Goal: Task Accomplishment & Management: Complete application form

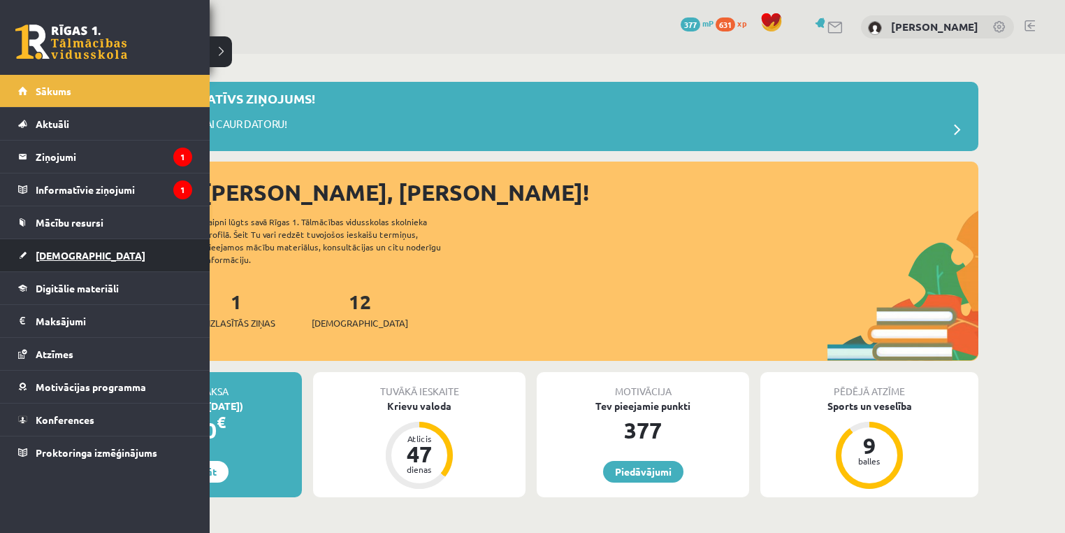
click at [44, 257] on span "[DEMOGRAPHIC_DATA]" at bounding box center [91, 255] width 110 height 13
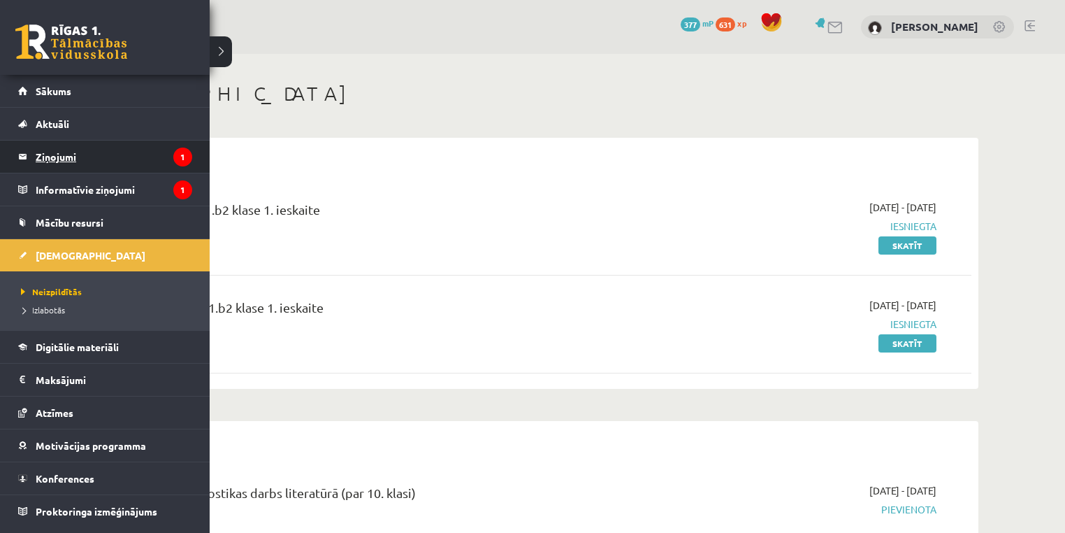
click at [59, 155] on legend "Ziņojumi 1" at bounding box center [114, 156] width 157 height 32
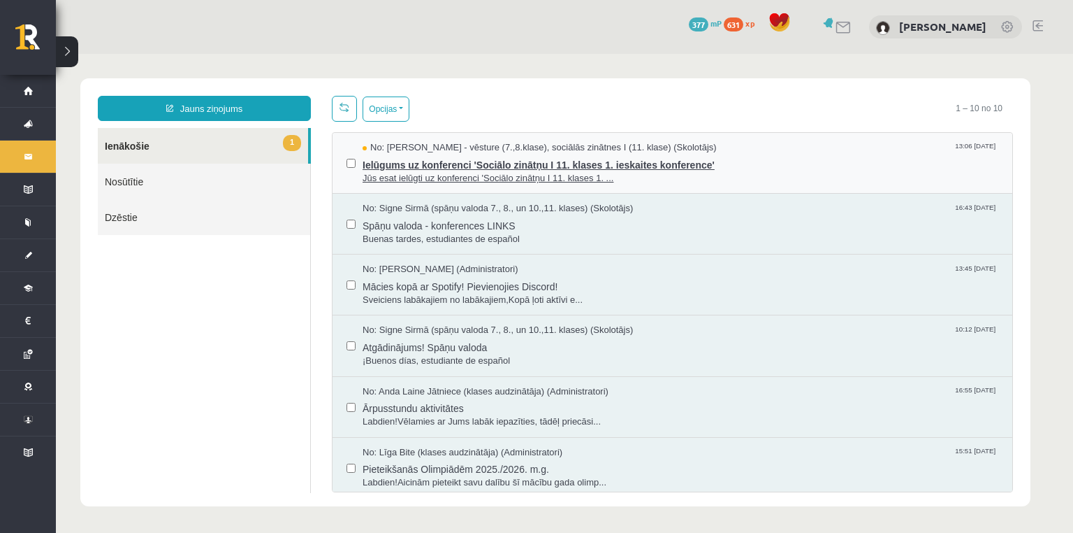
click at [369, 168] on span "Ielūgums uz konferenci 'Sociālo zinātņu I 11. klases 1. ieskaites konference'" at bounding box center [681, 162] width 636 height 17
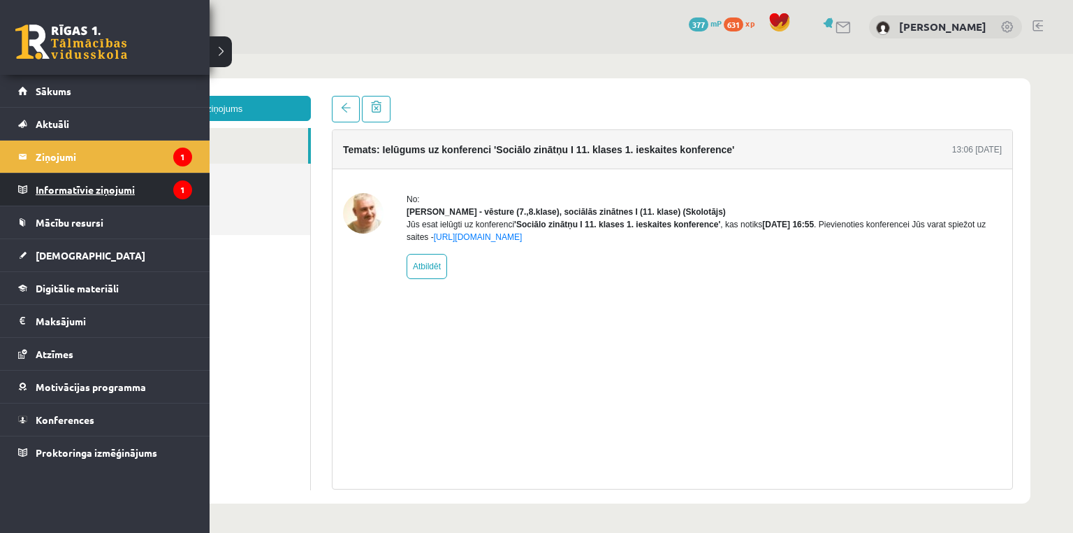
click at [63, 184] on legend "Informatīvie ziņojumi 1" at bounding box center [114, 189] width 157 height 32
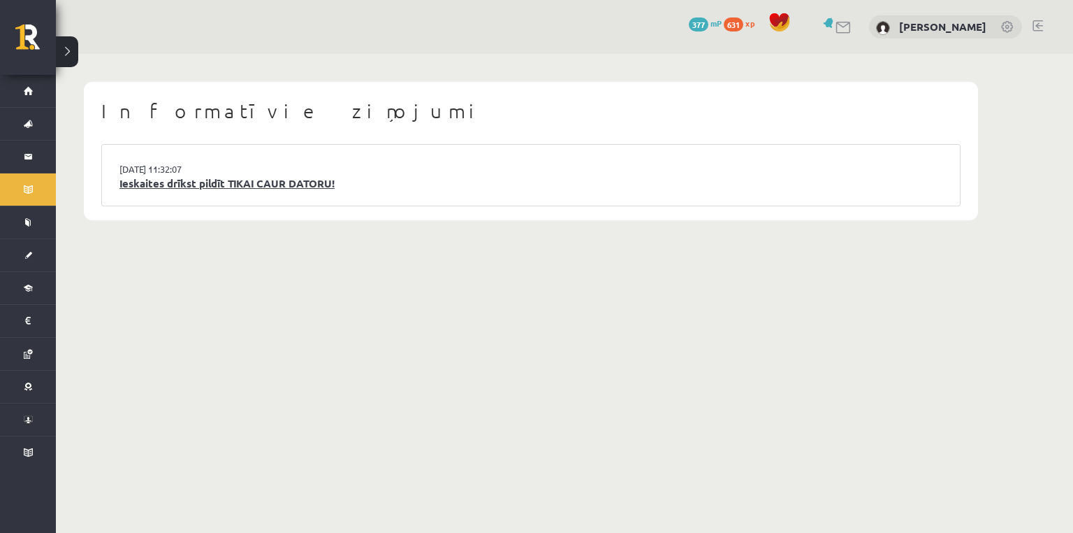
click at [122, 182] on link "Ieskaites drīkst pildīt TIKAI CAUR DATORU!" at bounding box center [531, 183] width 823 height 16
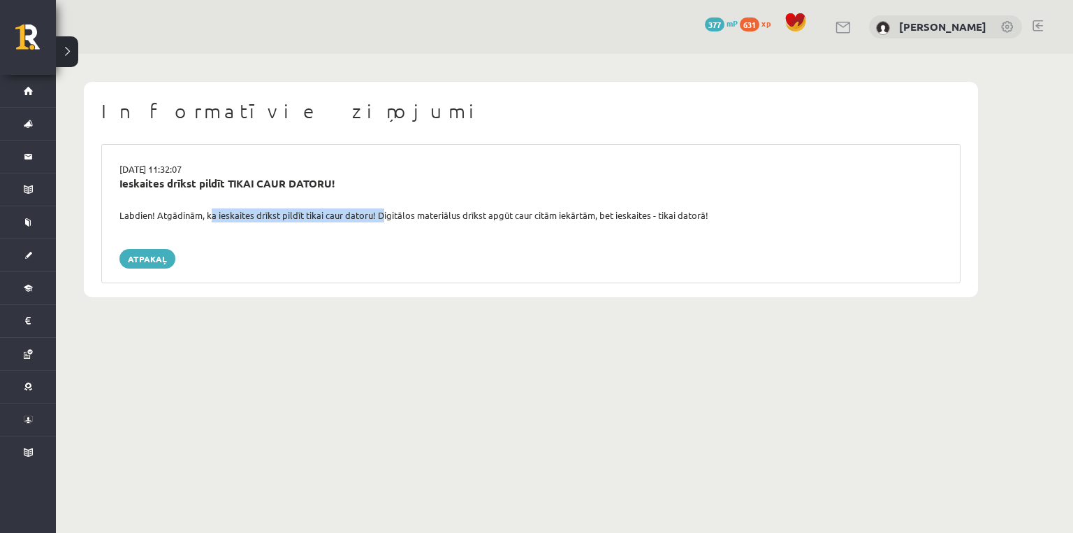
drag, startPoint x: 210, startPoint y: 215, endPoint x: 375, endPoint y: 218, distance: 165.0
click at [375, 218] on div "Labdien! Atgādinām, ka ieskaites drīkst pildīt tikai caur datoru! Digitālos mat…" at bounding box center [531, 215] width 844 height 14
click at [365, 237] on div "15.09.2025 11:32:07 Ieskaites drīkst pildīt TIKAI CAUR DATORU! Labdien! Atgādin…" at bounding box center [531, 213] width 860 height 139
click at [157, 260] on link "Atpakaļ" at bounding box center [148, 259] width 56 height 20
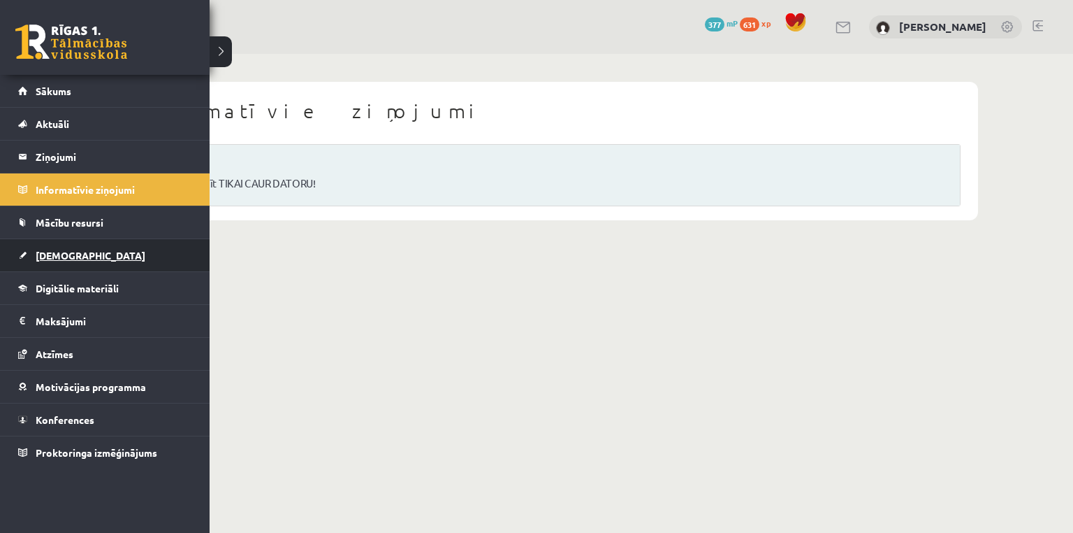
click at [60, 249] on span "[DEMOGRAPHIC_DATA]" at bounding box center [91, 255] width 110 height 13
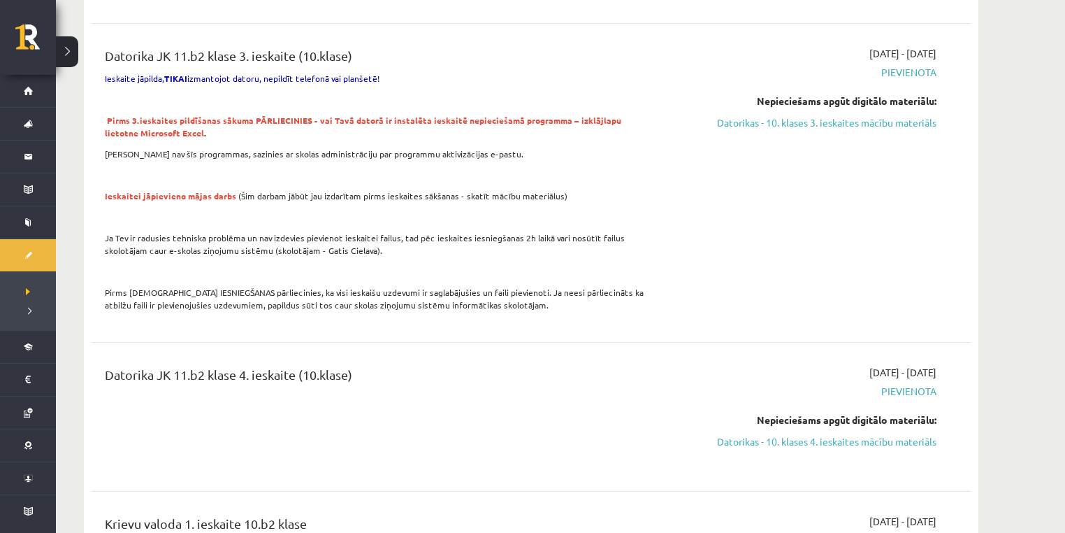
scroll to position [2795, 0]
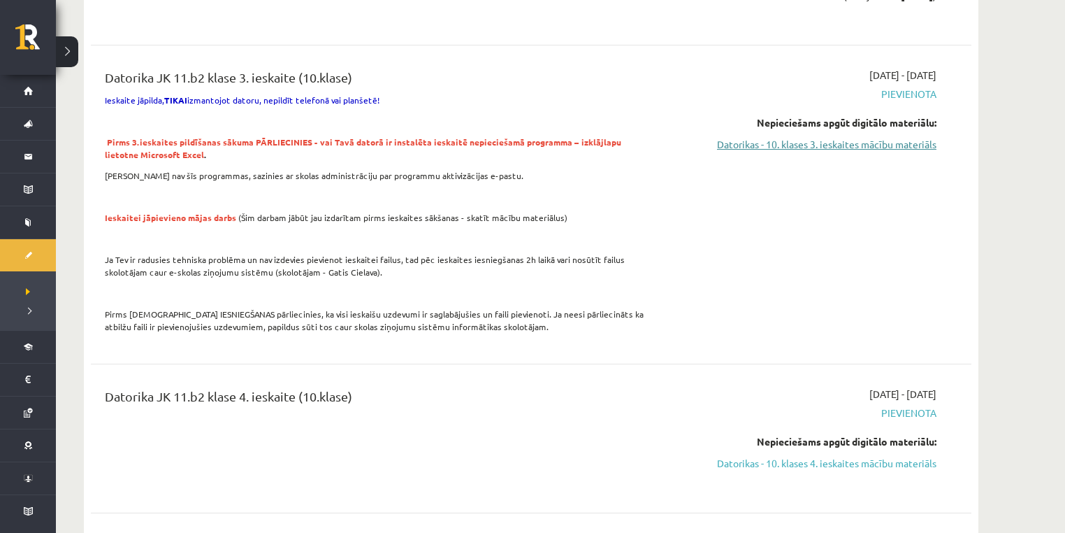
click at [760, 140] on link "Datorikas - 10. klases 3. ieskaites mācību materiāls" at bounding box center [804, 144] width 263 height 15
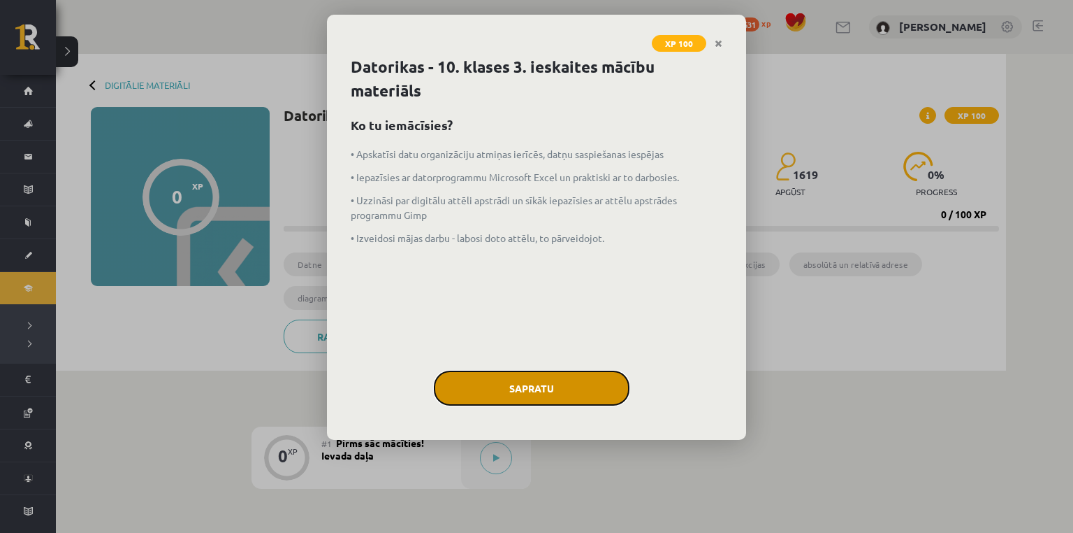
click at [526, 390] on button "Sapratu" at bounding box center [532, 387] width 196 height 35
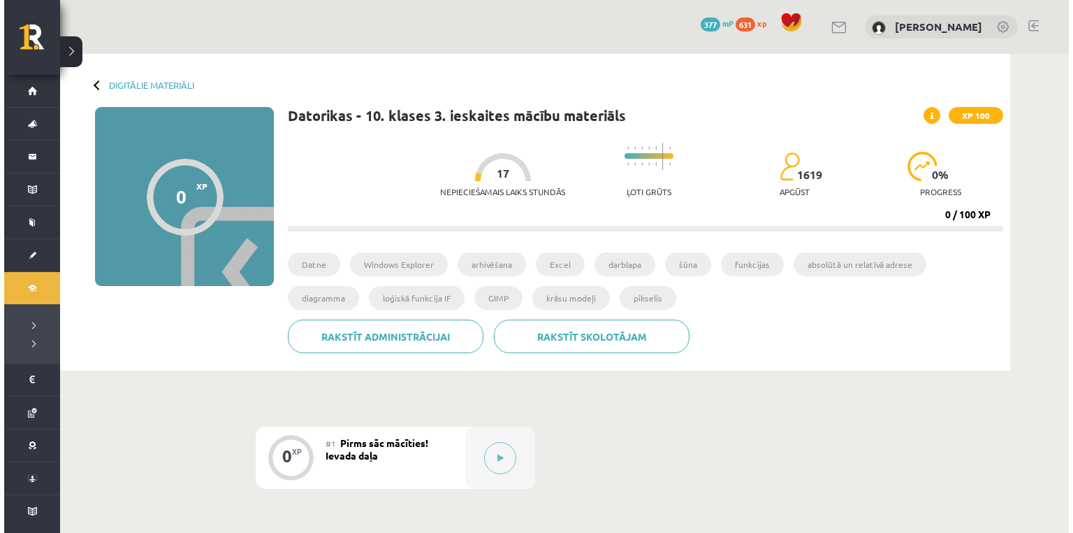
scroll to position [186, 0]
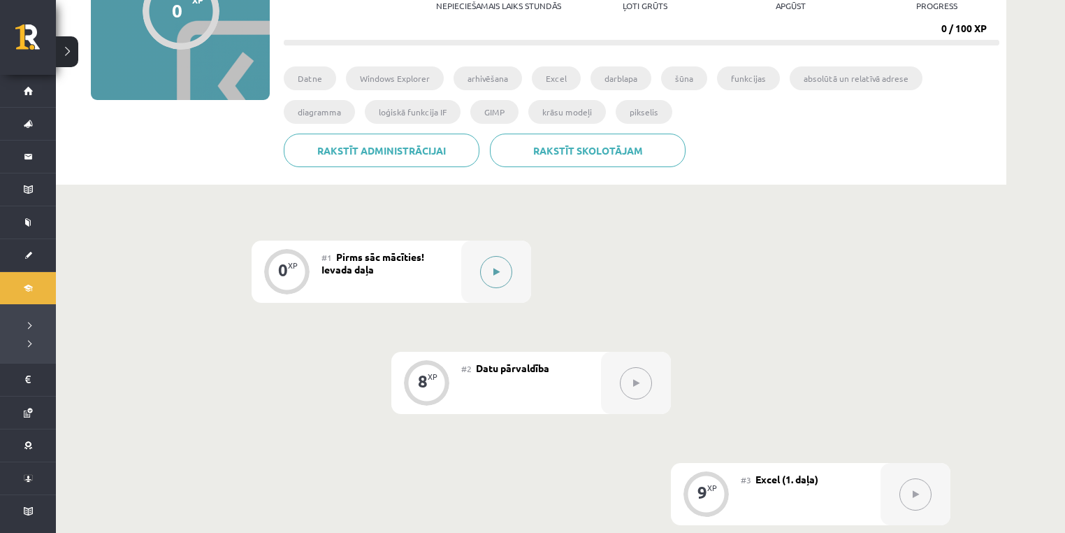
click at [500, 280] on button at bounding box center [496, 272] width 32 height 32
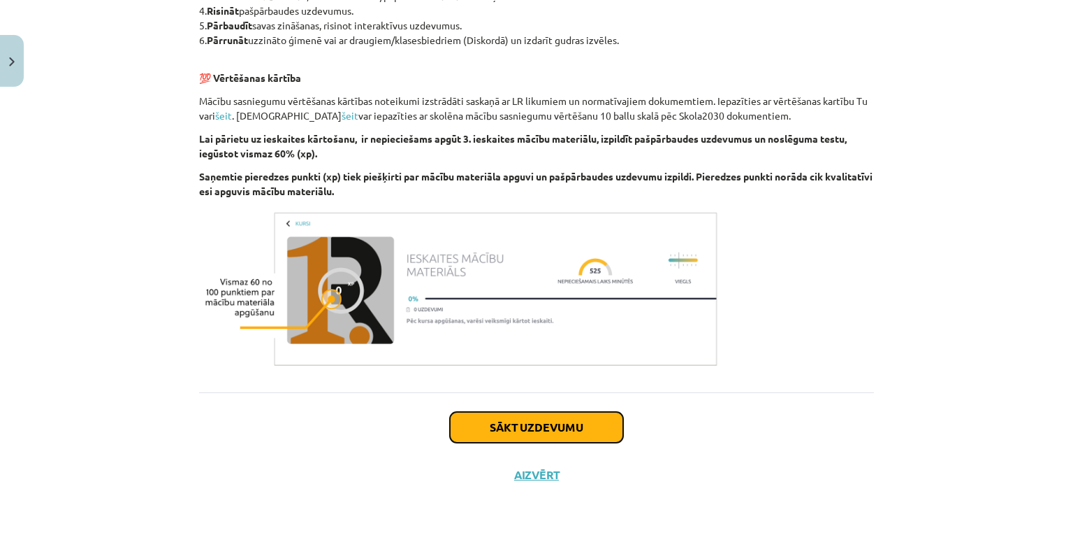
click at [542, 426] on button "Sākt uzdevumu" at bounding box center [536, 427] width 173 height 31
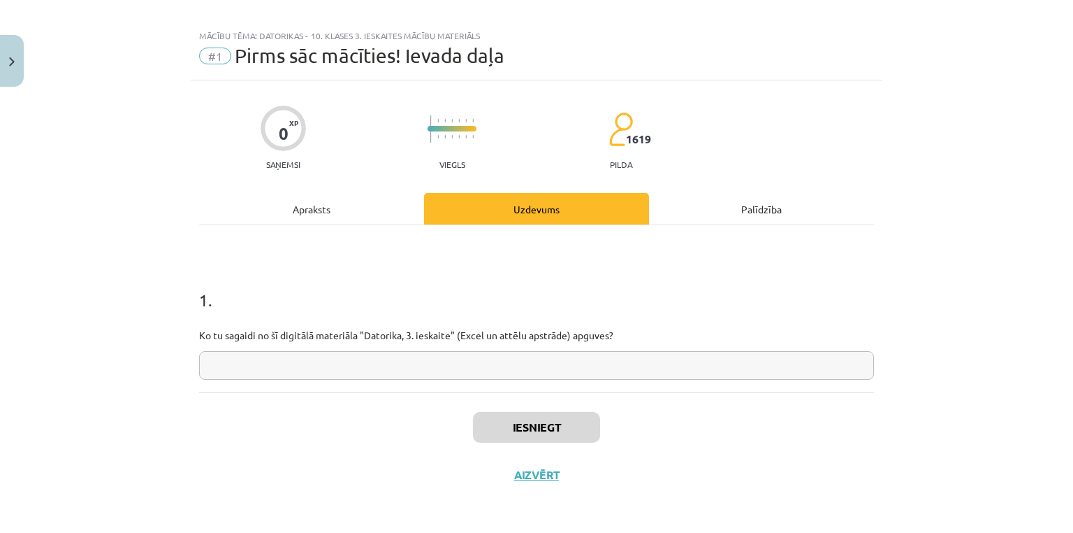
click at [527, 382] on div "1 . Ko tu sagaidi no šī digitālā materiāla "Datorika, 3. ieskaite" (Excel un at…" at bounding box center [536, 308] width 675 height 167
click at [523, 380] on div "1 . Ko tu sagaidi no šī digitālā materiāla "Datorika, 3. ieskaite" (Excel un at…" at bounding box center [536, 308] width 675 height 167
click at [522, 377] on input "text" at bounding box center [536, 365] width 675 height 29
type input "*"
click at [534, 421] on button "Iesniegt" at bounding box center [536, 427] width 127 height 31
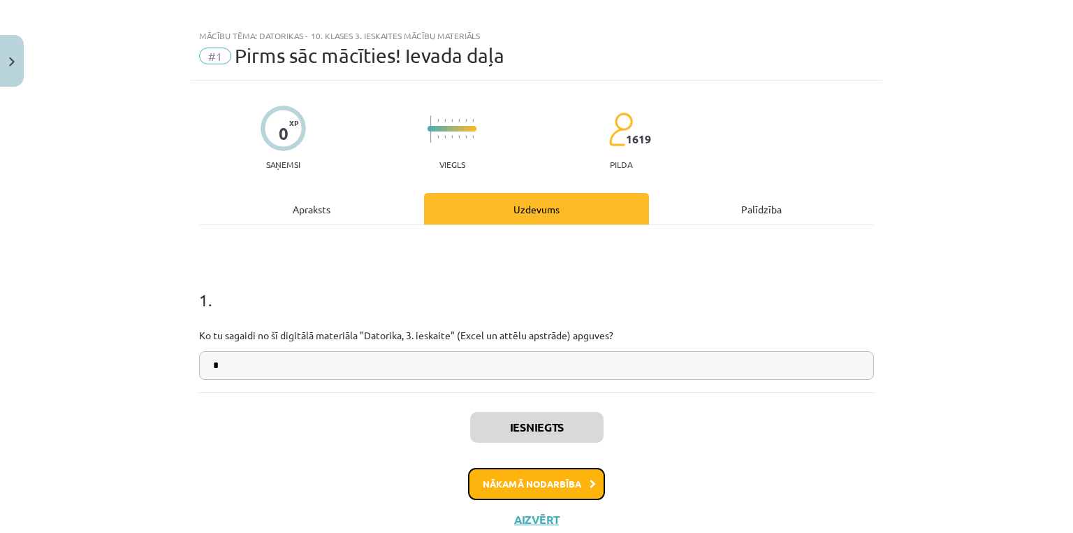
click at [553, 478] on button "Nākamā nodarbība" at bounding box center [536, 484] width 137 height 32
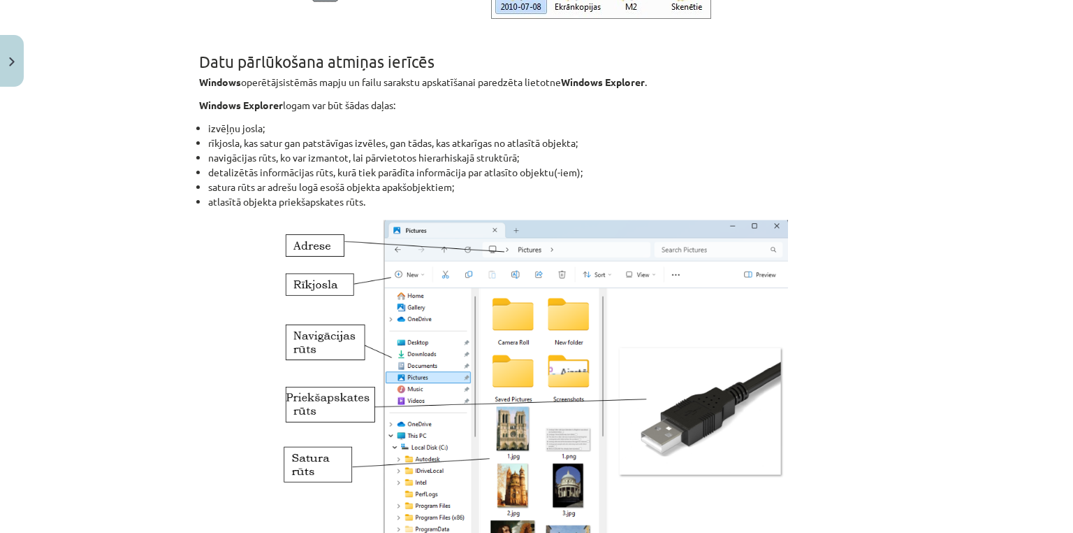
scroll to position [3948, 0]
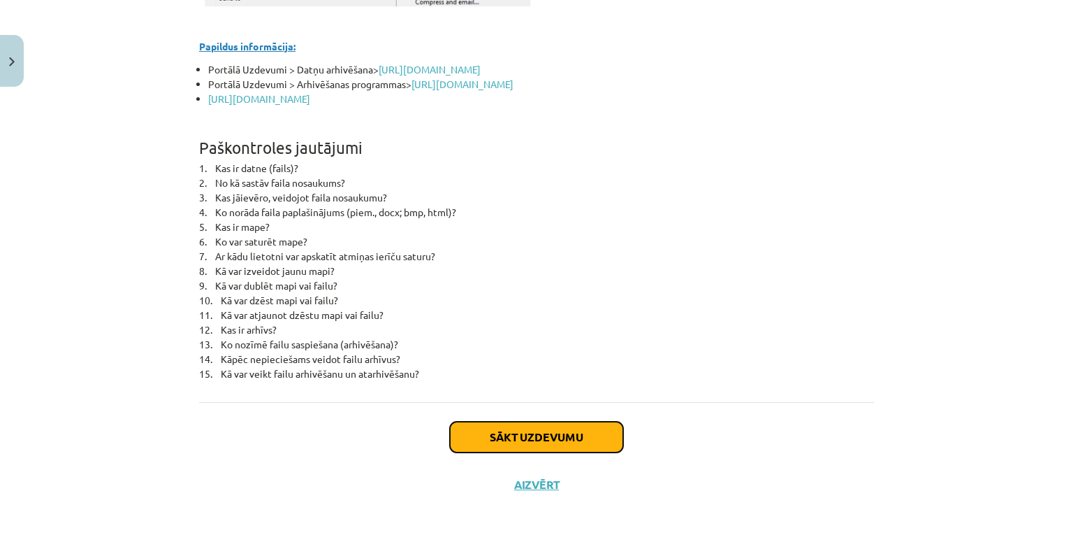
click at [598, 424] on button "Sākt uzdevumu" at bounding box center [536, 436] width 173 height 31
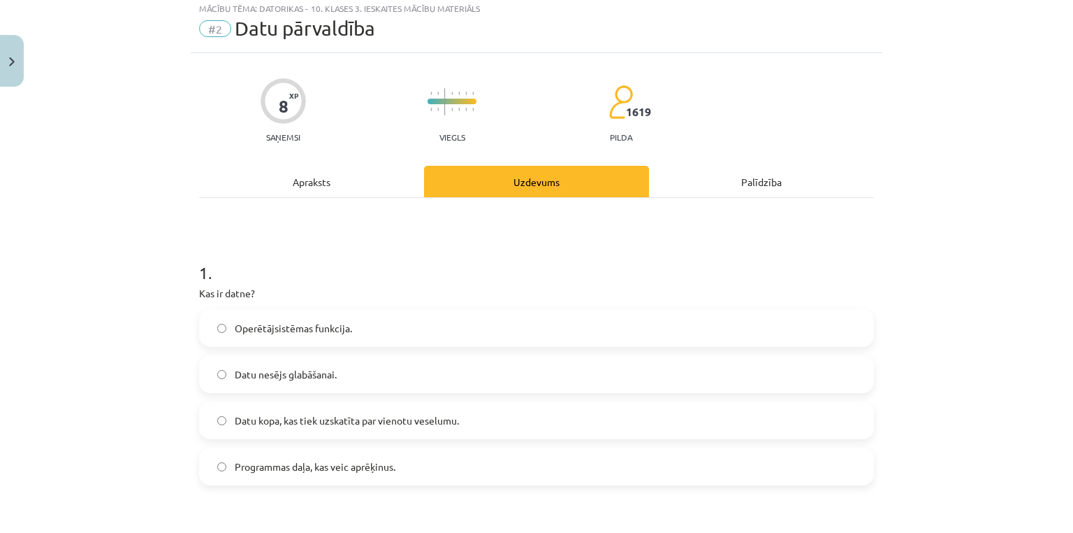
scroll to position [35, 0]
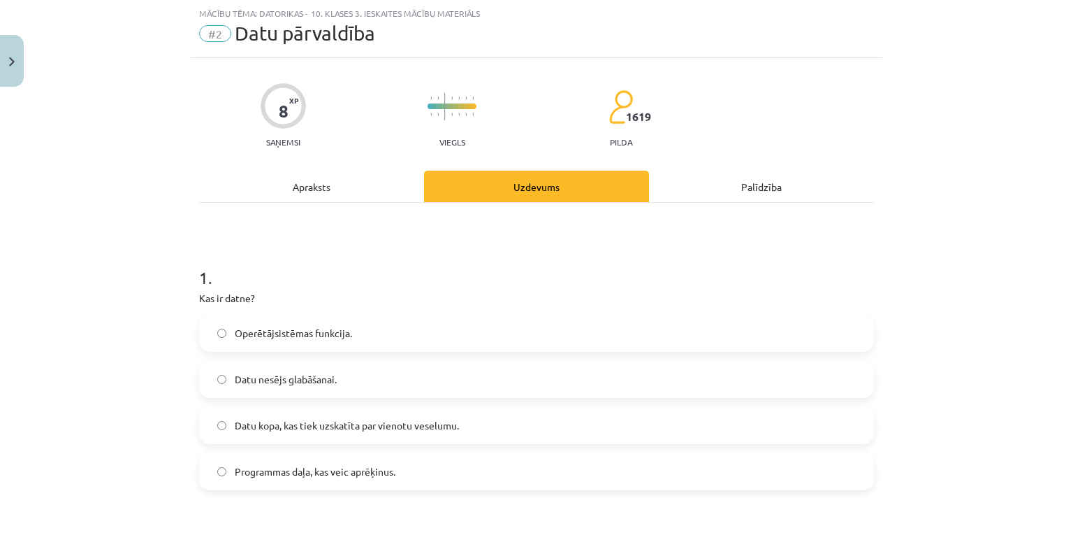
click at [342, 427] on span "Datu kopa, kas tiek uzskatīta par vienotu veselumu." at bounding box center [347, 425] width 224 height 15
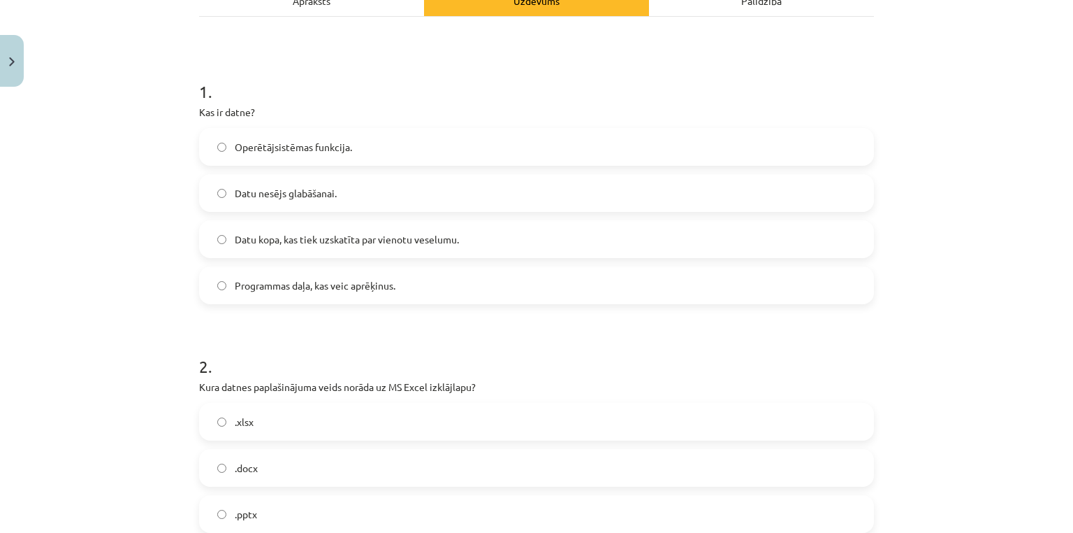
scroll to position [408, 0]
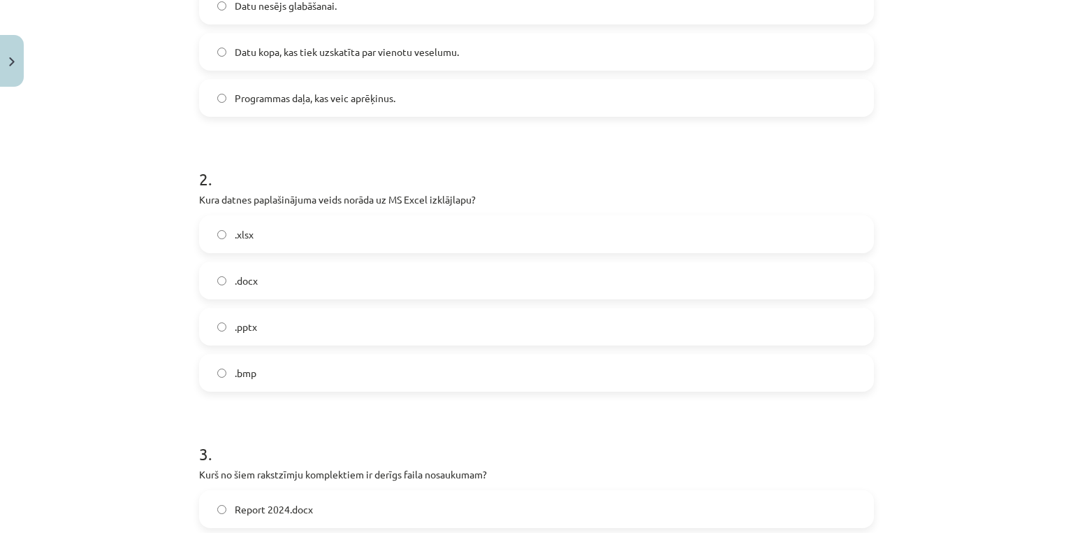
click at [256, 284] on label ".docx" at bounding box center [537, 280] width 672 height 35
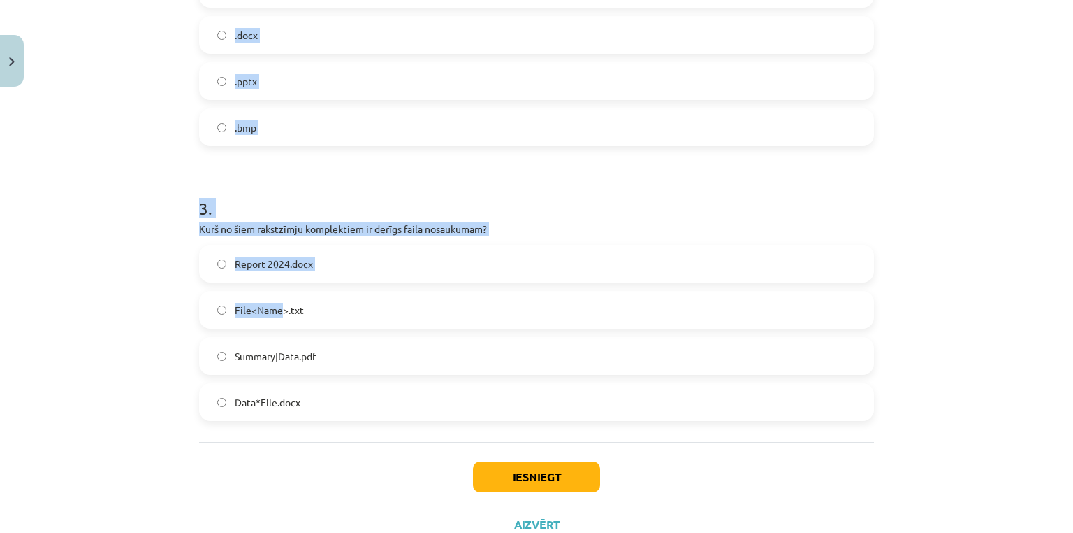
scroll to position [703, 0]
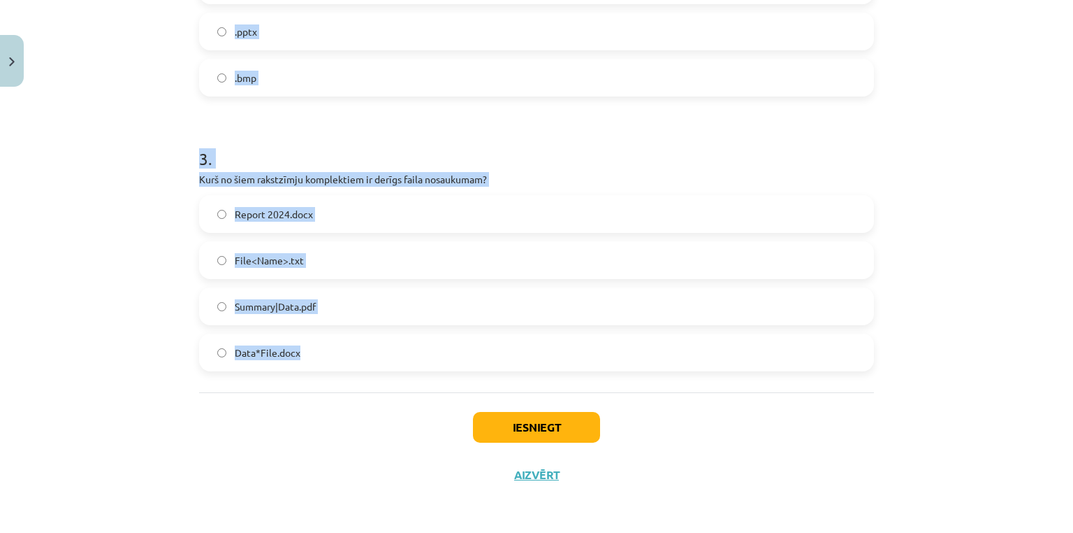
drag, startPoint x: 194, startPoint y: 177, endPoint x: 347, endPoint y: 342, distance: 225.0
copy form "2 . Kura datnes paplašinājuma veids norāda uz MS Excel izklājlapu? .xlsx .docx …"
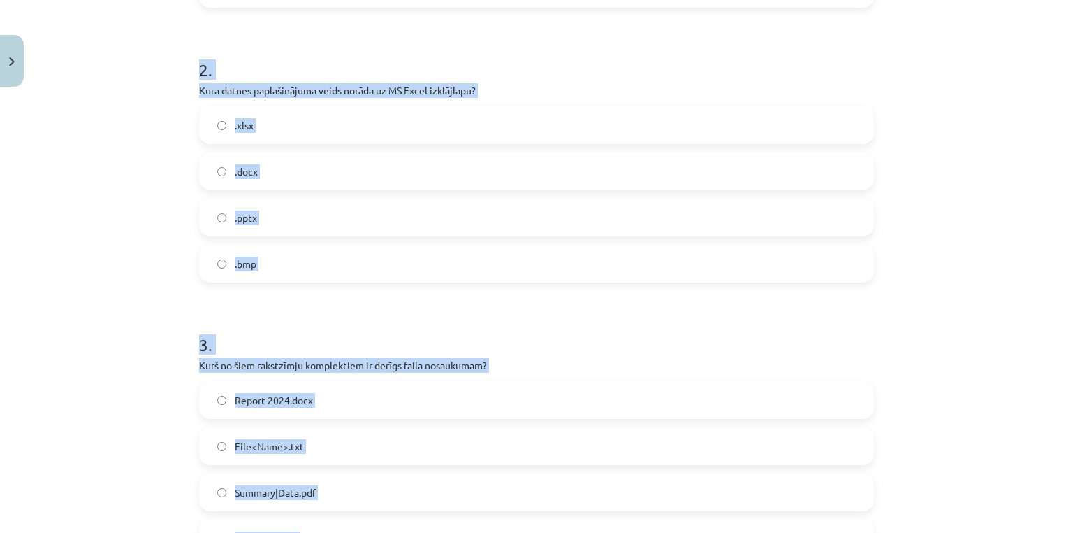
click at [152, 212] on div "Mācību tēma: Datorikas - 10. klases 3. ieskaites mācību materiāls #2 Datu pārva…" at bounding box center [536, 266] width 1073 height 533
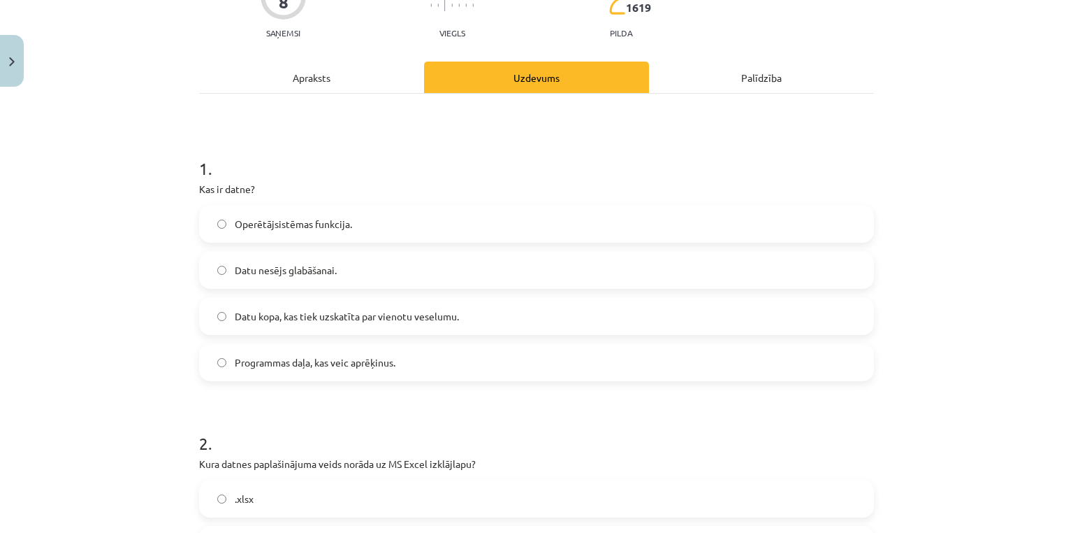
scroll to position [330, 0]
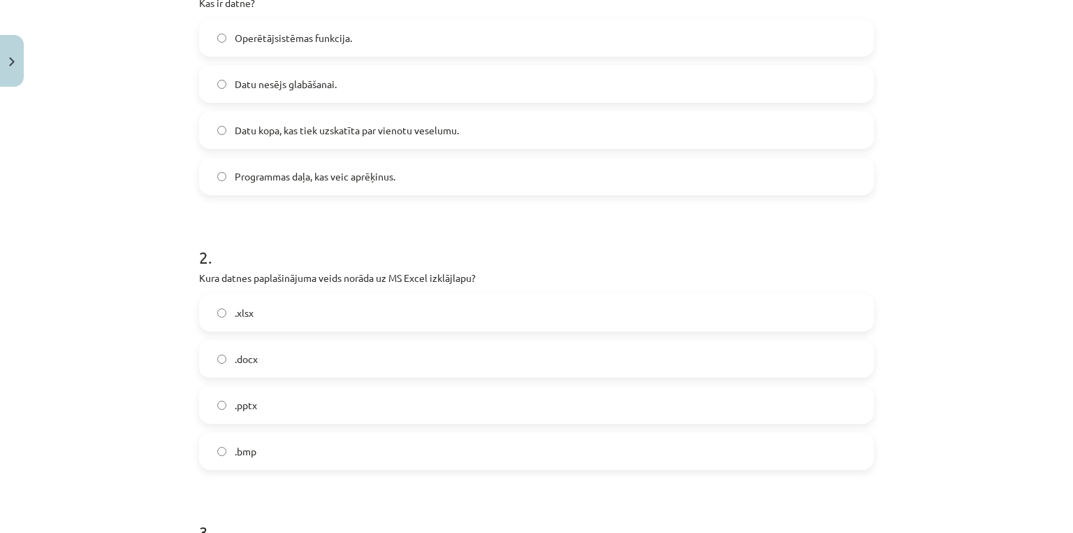
click at [235, 311] on span ".xlsx" at bounding box center [244, 312] width 19 height 15
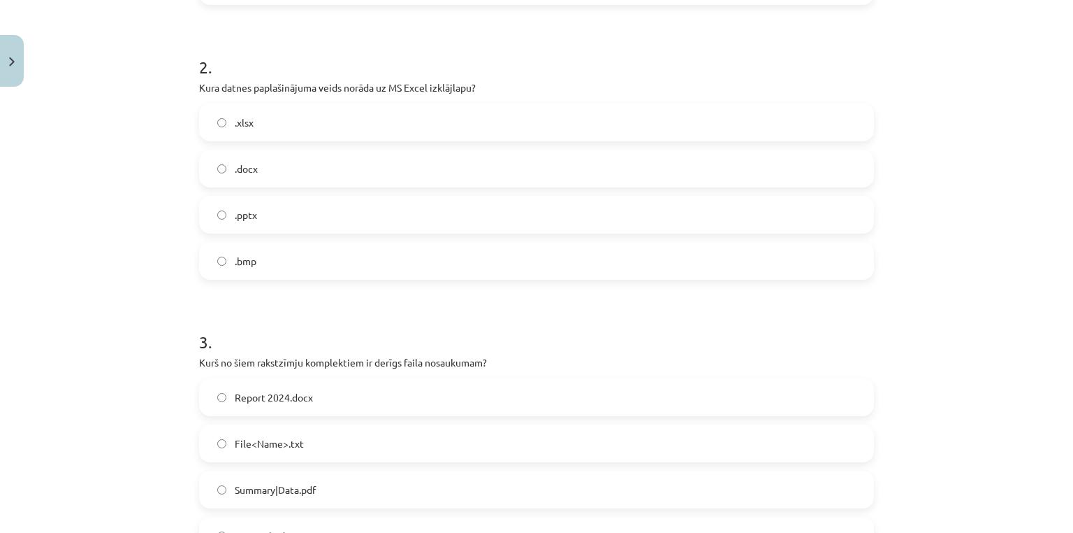
scroll to position [703, 0]
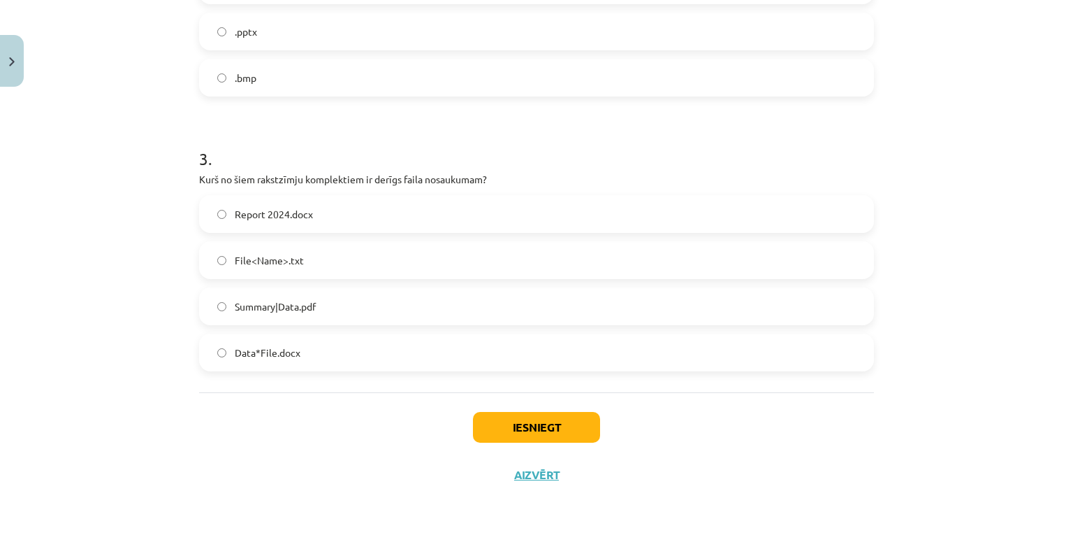
click at [255, 214] on span "Report 2024.docx" at bounding box center [274, 214] width 78 height 15
drag, startPoint x: 565, startPoint y: 430, endPoint x: 454, endPoint y: 485, distance: 123.1
click at [565, 430] on button "Iesniegt" at bounding box center [536, 427] width 127 height 31
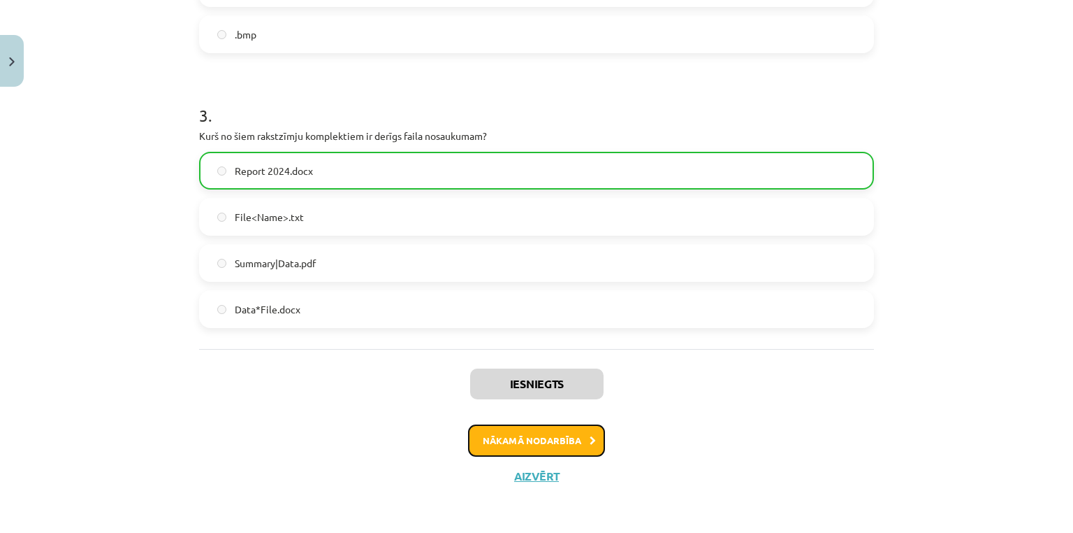
click at [502, 447] on button "Nākamā nodarbība" at bounding box center [536, 440] width 137 height 32
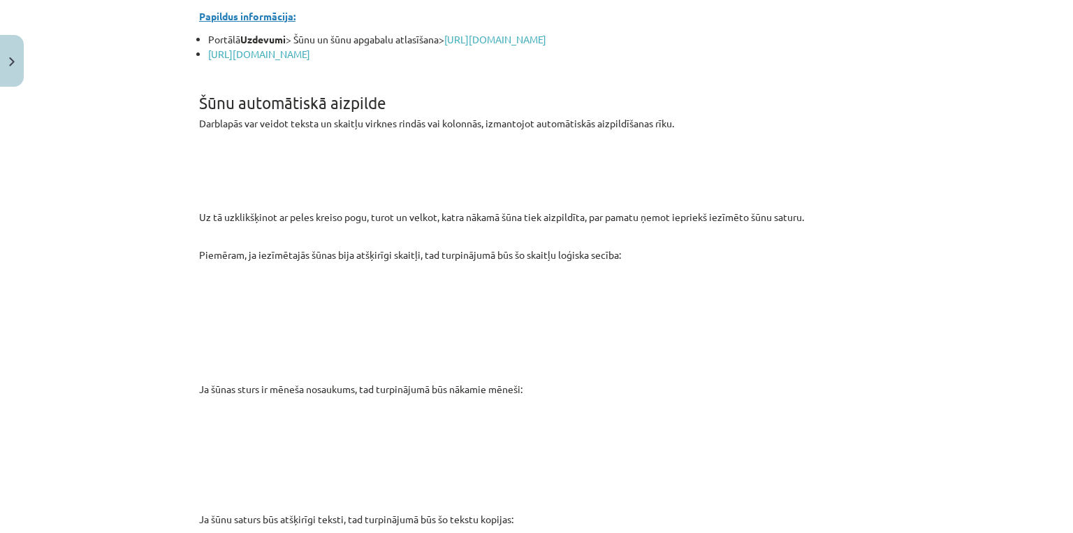
scroll to position [4058, 0]
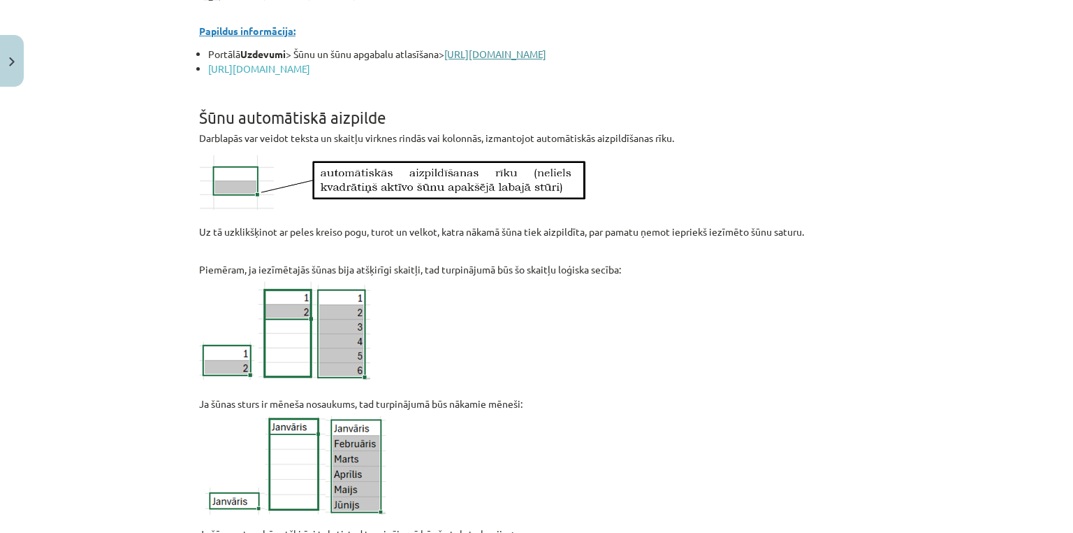
click at [546, 60] on link "[URL][DOMAIN_NAME]" at bounding box center [495, 54] width 102 height 13
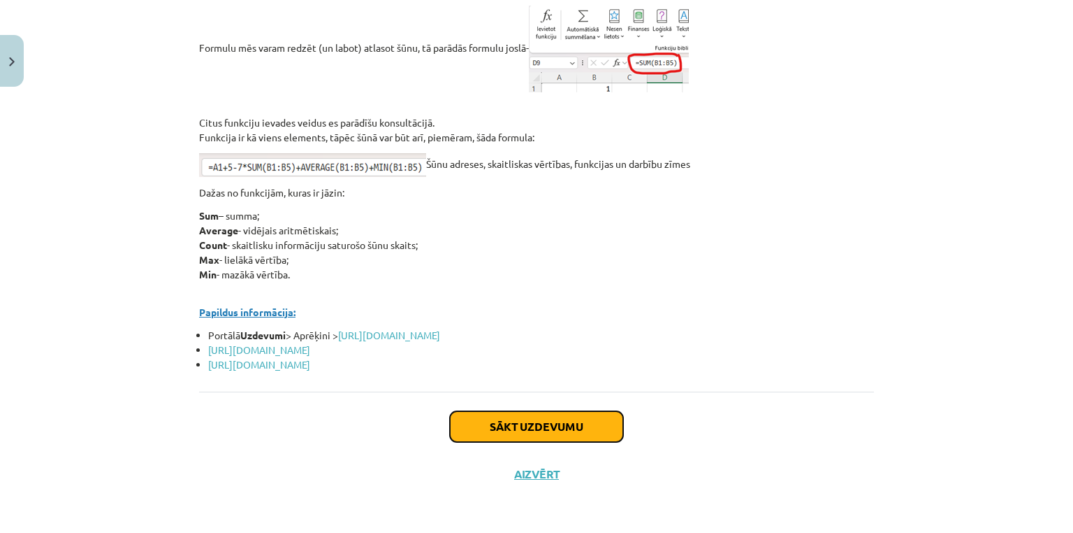
click at [600, 430] on button "Sākt uzdevumu" at bounding box center [536, 426] width 173 height 31
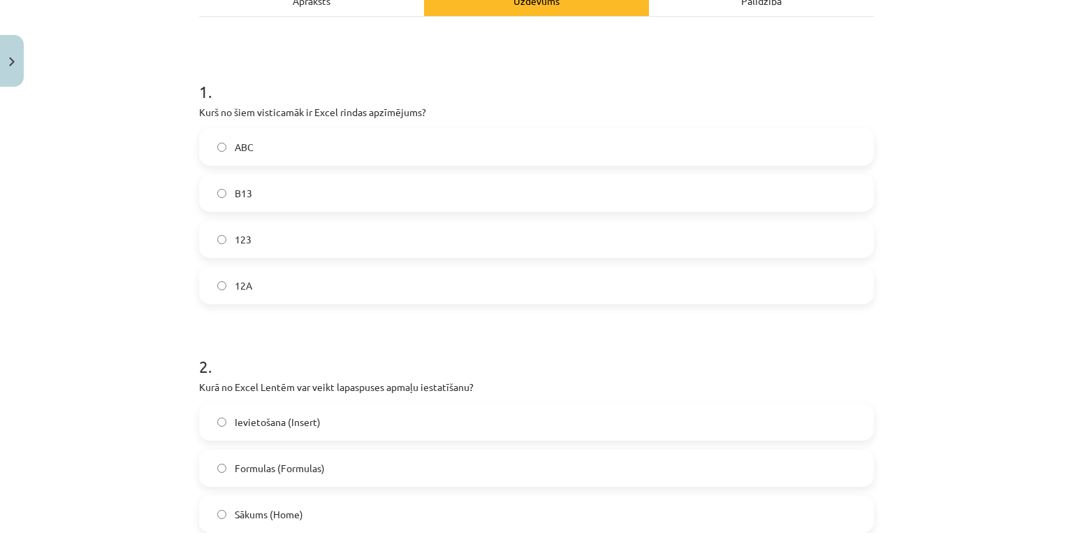
scroll to position [408, 0]
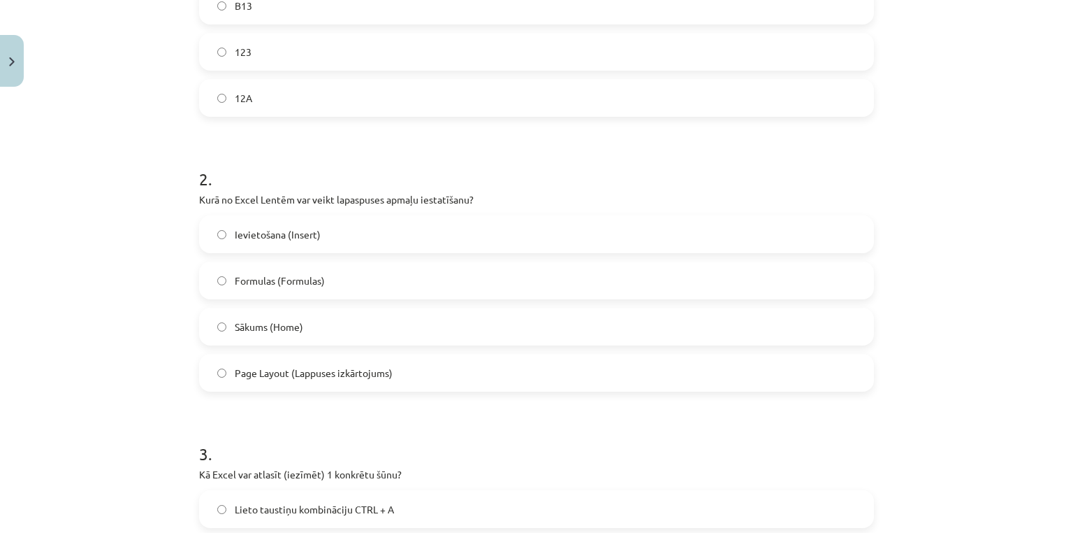
click at [303, 366] on span "Page Layout (Lappuses izkārtojums)" at bounding box center [314, 372] width 158 height 15
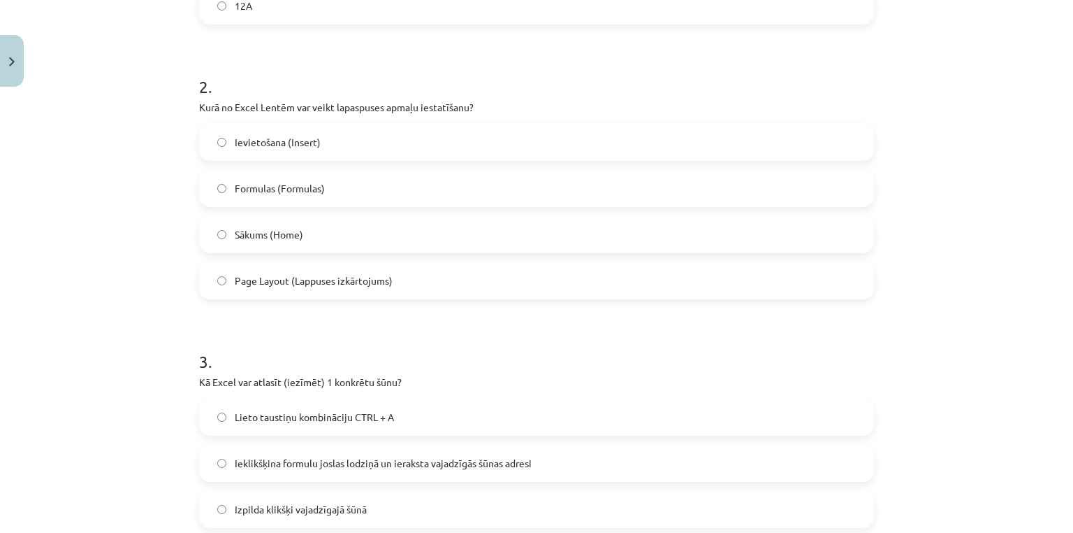
scroll to position [594, 0]
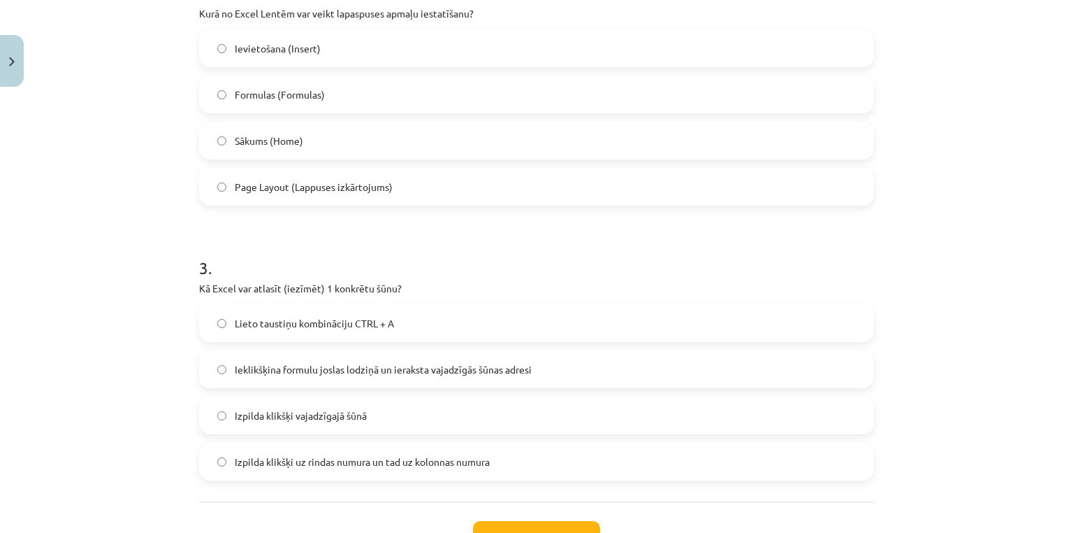
click at [263, 326] on span "Lieto taustiņu kombināciju CTRL + A" at bounding box center [314, 323] width 159 height 15
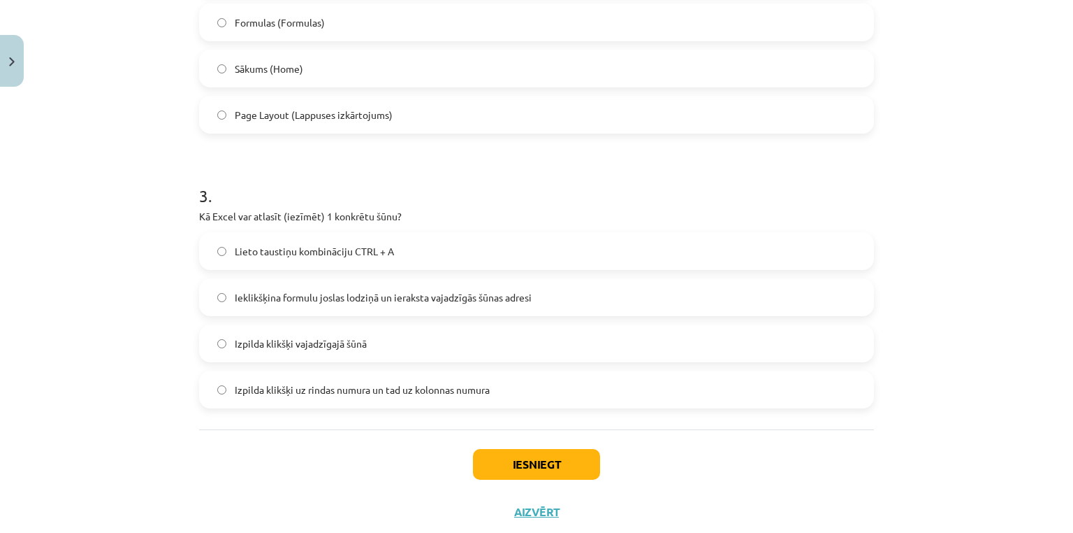
scroll to position [703, 0]
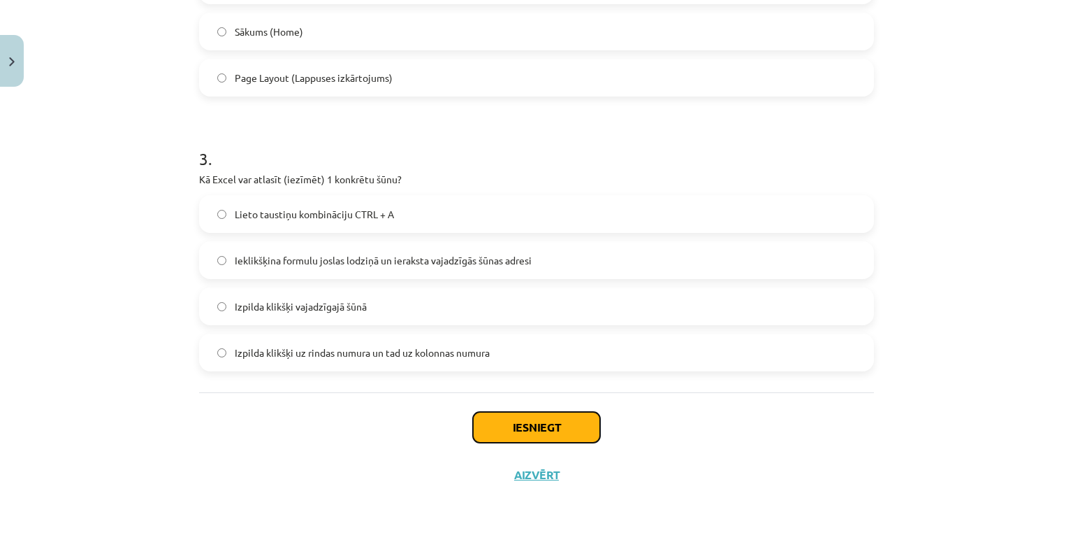
click at [498, 419] on button "Iesniegt" at bounding box center [536, 427] width 127 height 31
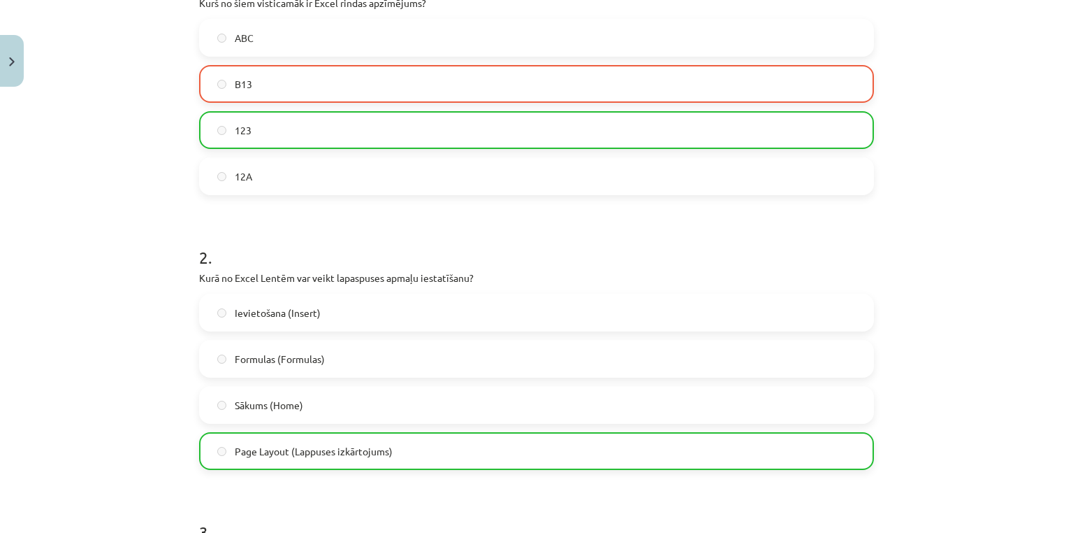
scroll to position [144, 0]
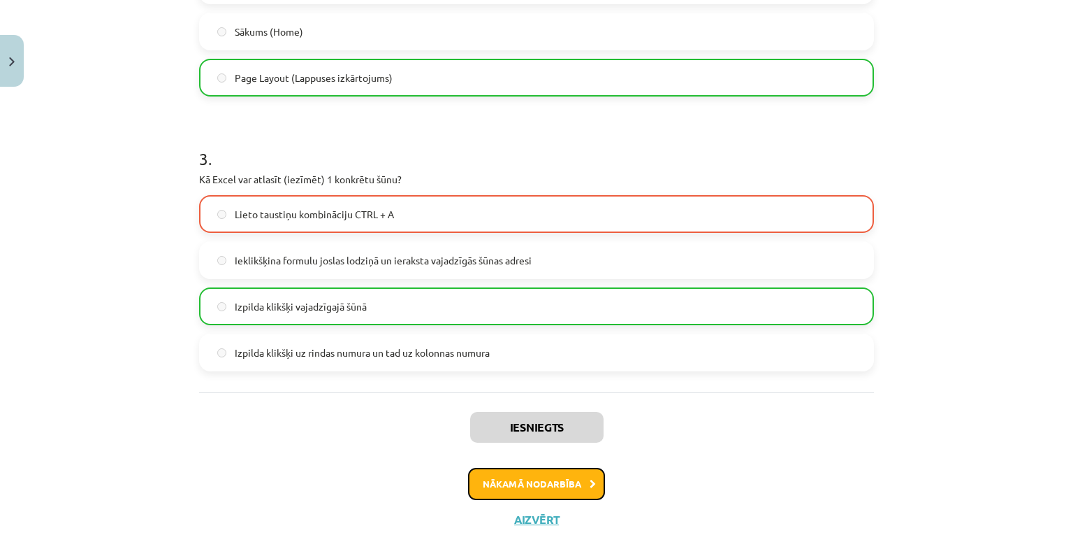
click at [564, 494] on button "Nākamā nodarbība" at bounding box center [536, 484] width 137 height 32
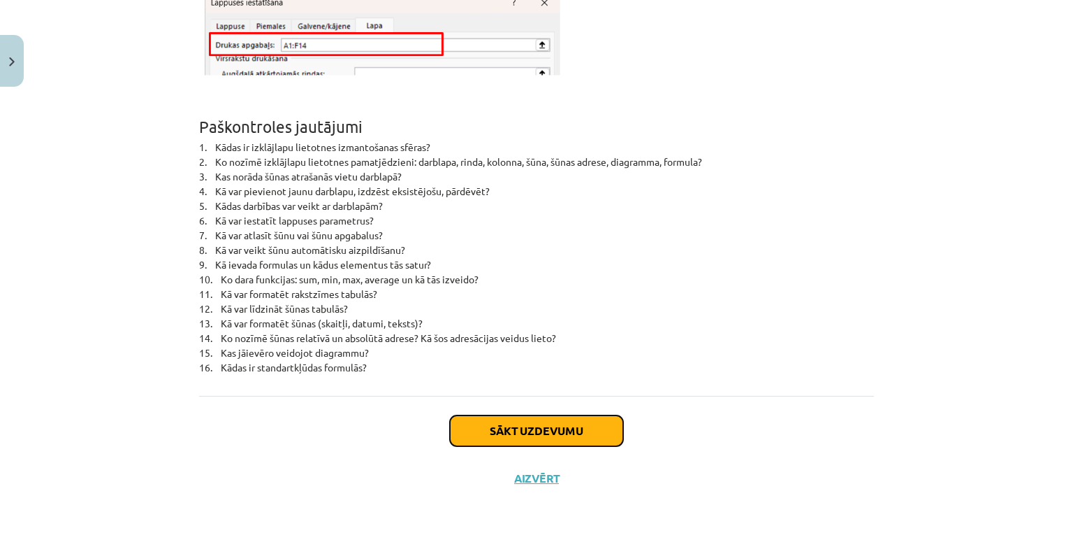
click at [476, 417] on button "Sākt uzdevumu" at bounding box center [536, 430] width 173 height 31
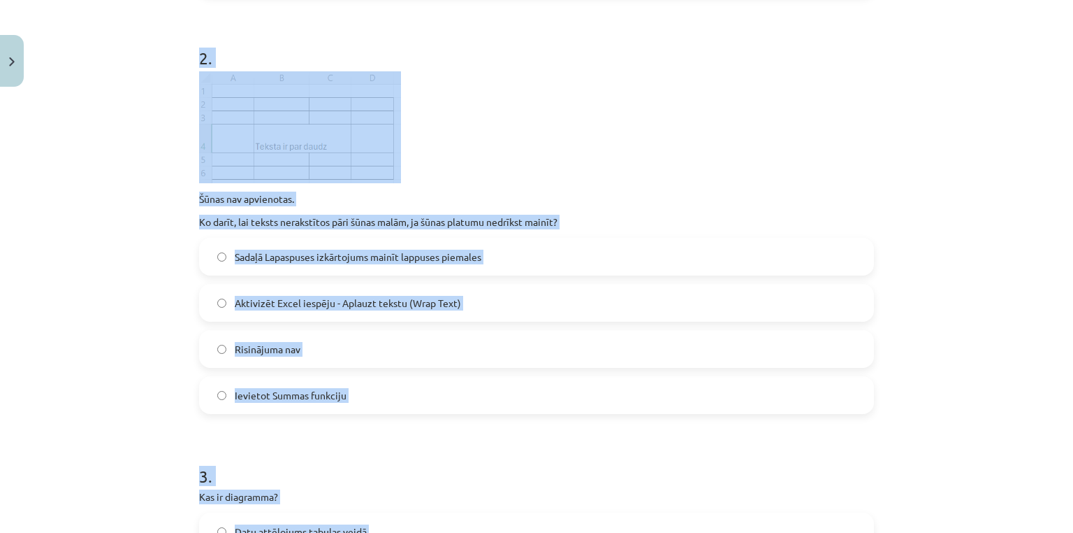
scroll to position [780, 0]
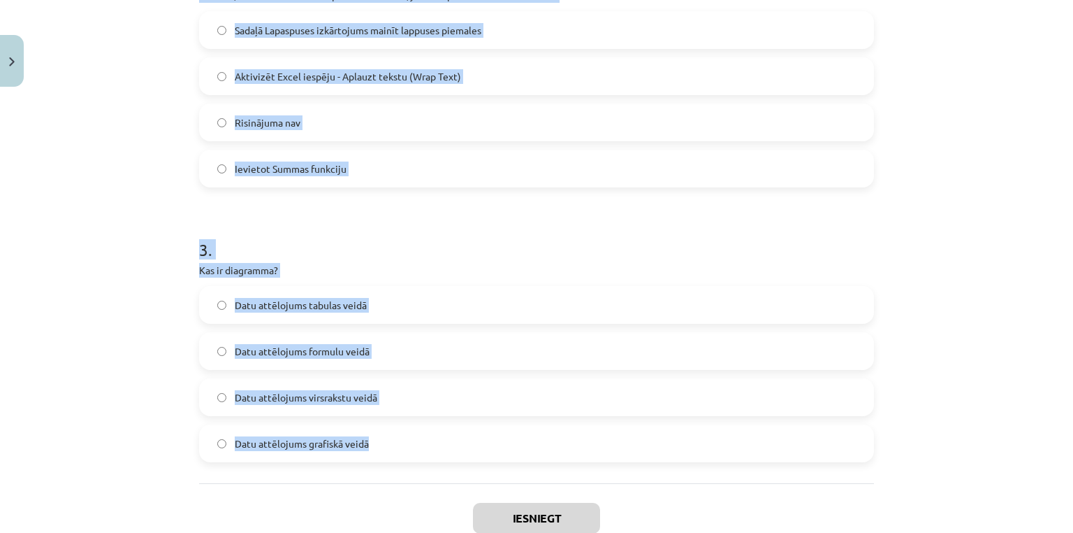
drag, startPoint x: 190, startPoint y: 106, endPoint x: 472, endPoint y: 448, distance: 443.3
copy form "Ko norāda šis Excel kļūdas paziņojums? ### nepareizi norādīts funkcijas argumen…"
click at [178, 129] on div "Mācību tēma: Datorikas - 10. klases 3. ieskaites mācību materiāls #4 Excel (2. …" at bounding box center [536, 266] width 1073 height 533
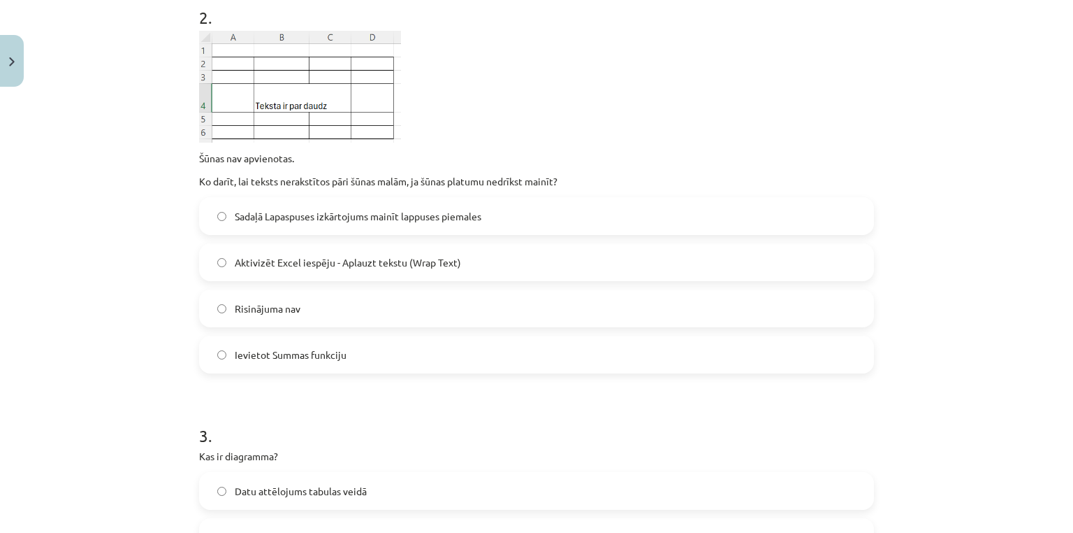
scroll to position [408, 0]
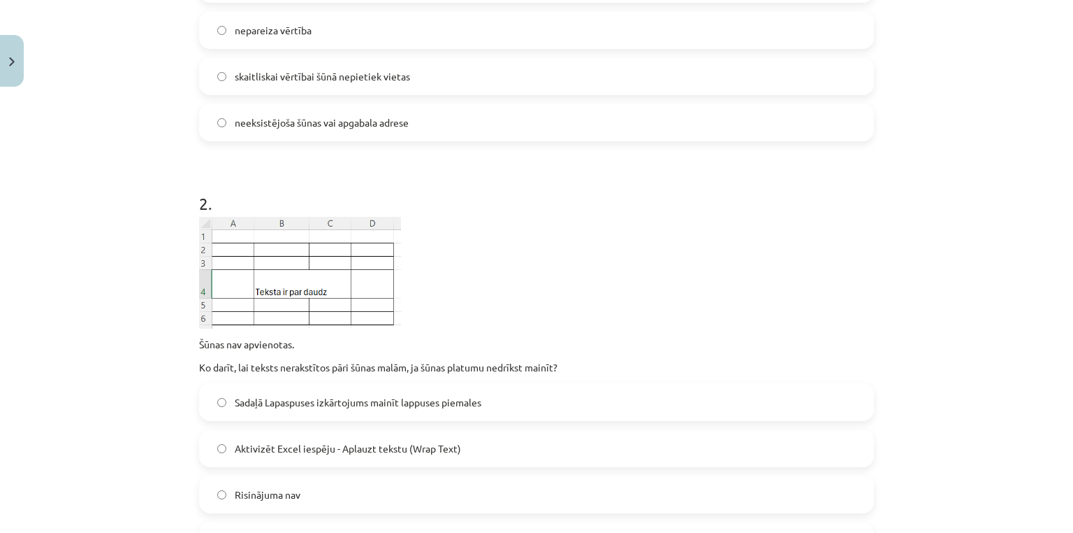
click at [243, 72] on span "skaitliskai vērtībai šūnā nepietiek vietas" at bounding box center [322, 76] width 175 height 15
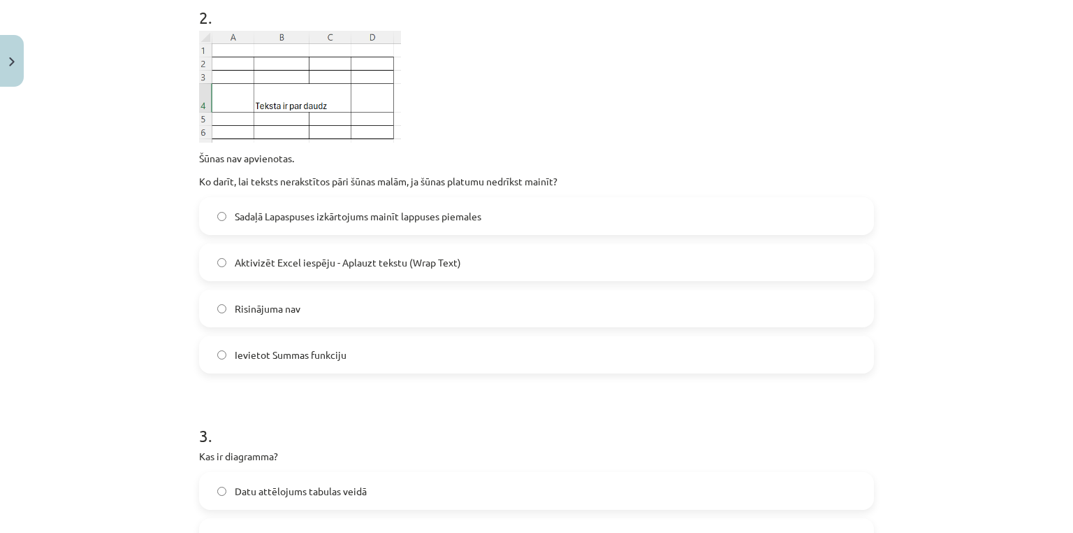
click at [267, 252] on label "Aktivizēt Excel iespēju - Aplauzt tekstu (Wrap Text)" at bounding box center [537, 262] width 672 height 35
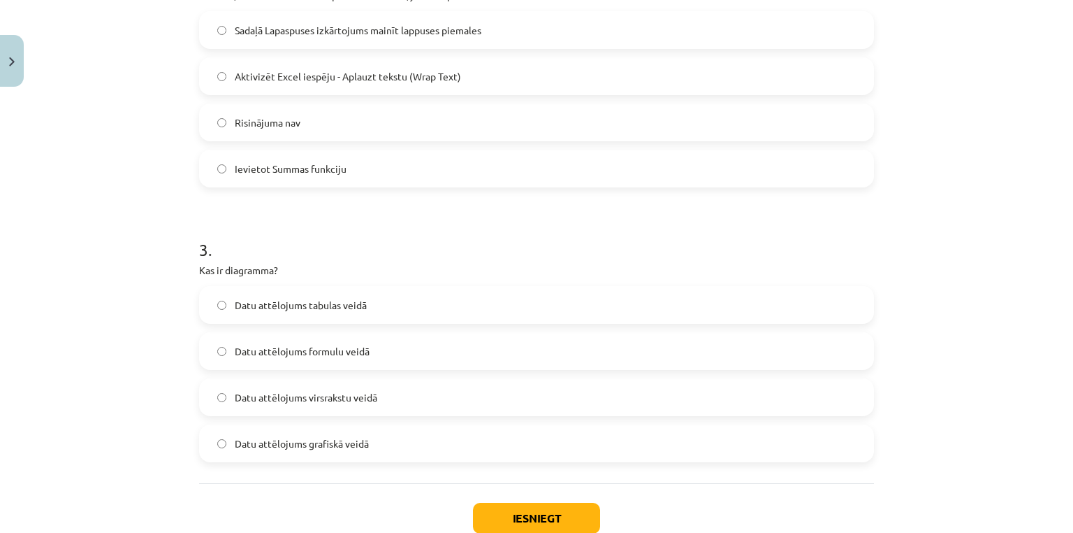
click at [264, 345] on span "Datu attēlojums formulu veidā" at bounding box center [302, 351] width 135 height 15
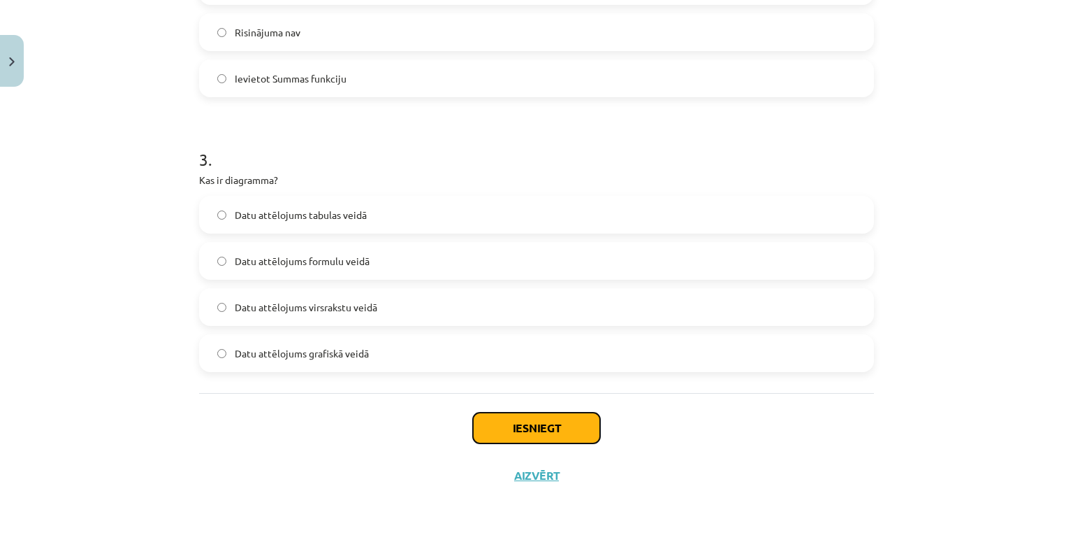
click at [553, 421] on button "Iesniegt" at bounding box center [536, 427] width 127 height 31
click at [235, 348] on span "Datu attēlojums grafiskā veidā" at bounding box center [302, 353] width 134 height 15
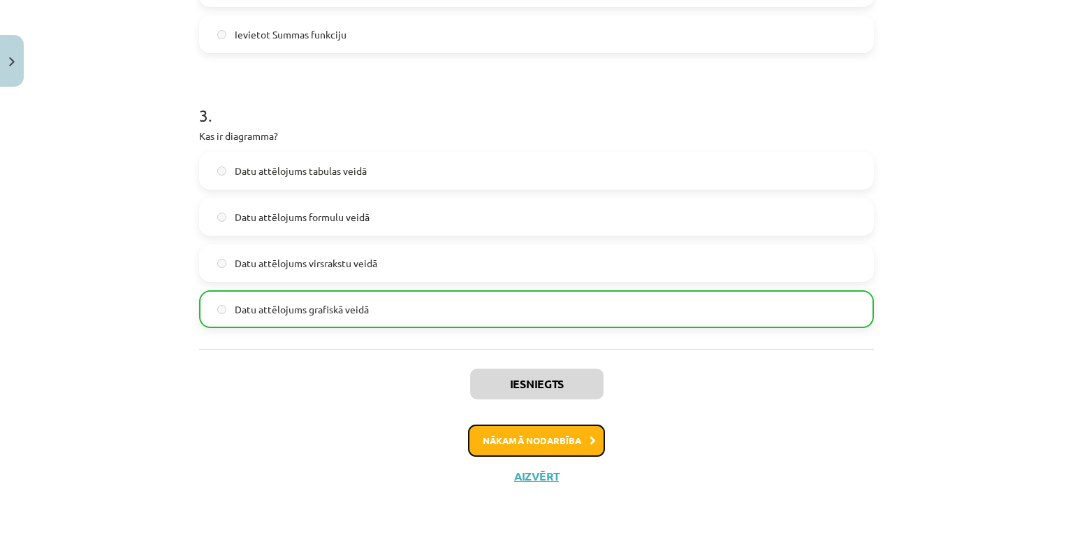
click at [553, 430] on button "Nākamā nodarbība" at bounding box center [536, 440] width 137 height 32
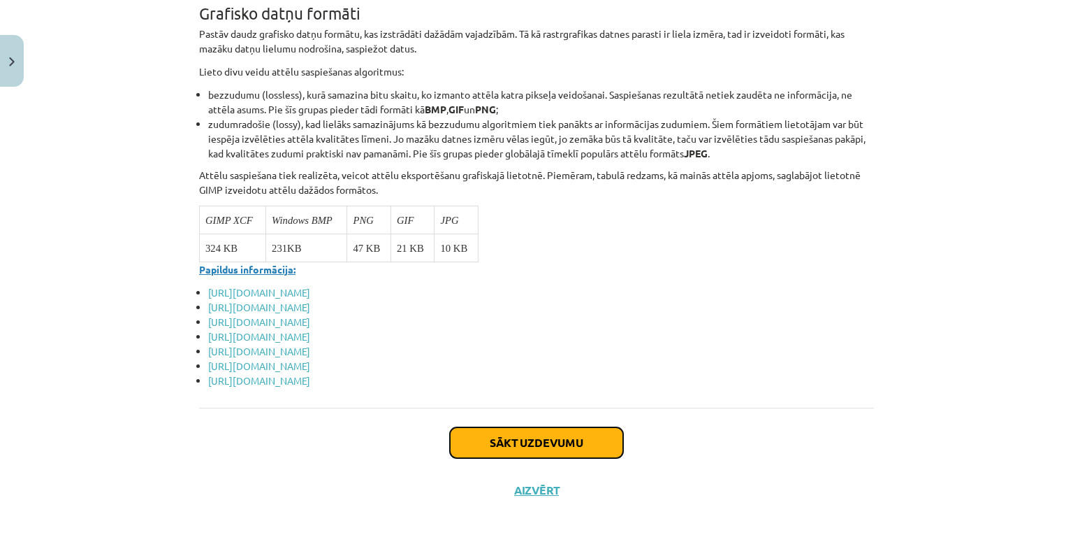
click at [523, 437] on button "Sākt uzdevumu" at bounding box center [536, 442] width 173 height 31
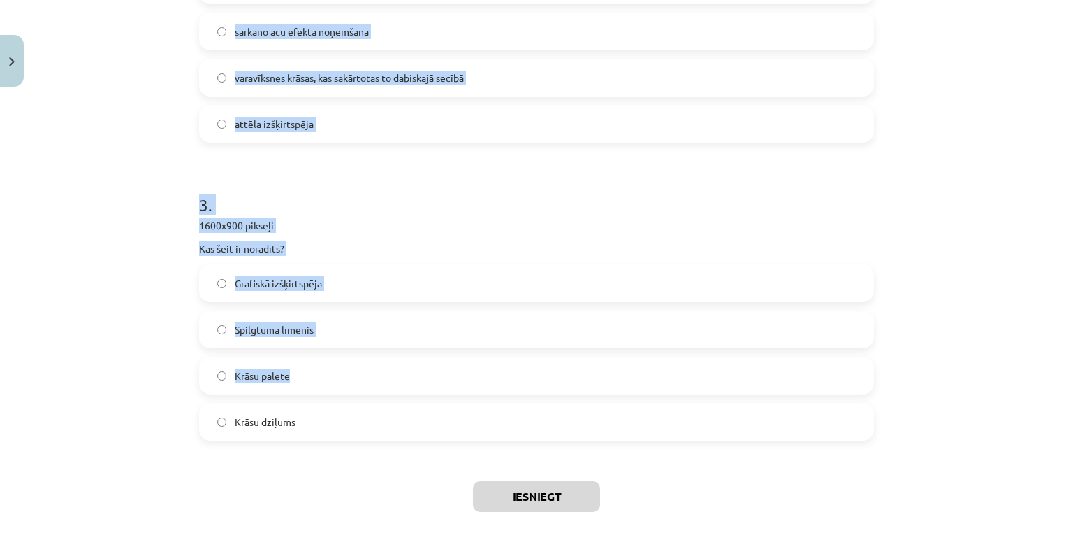
scroll to position [726, 0]
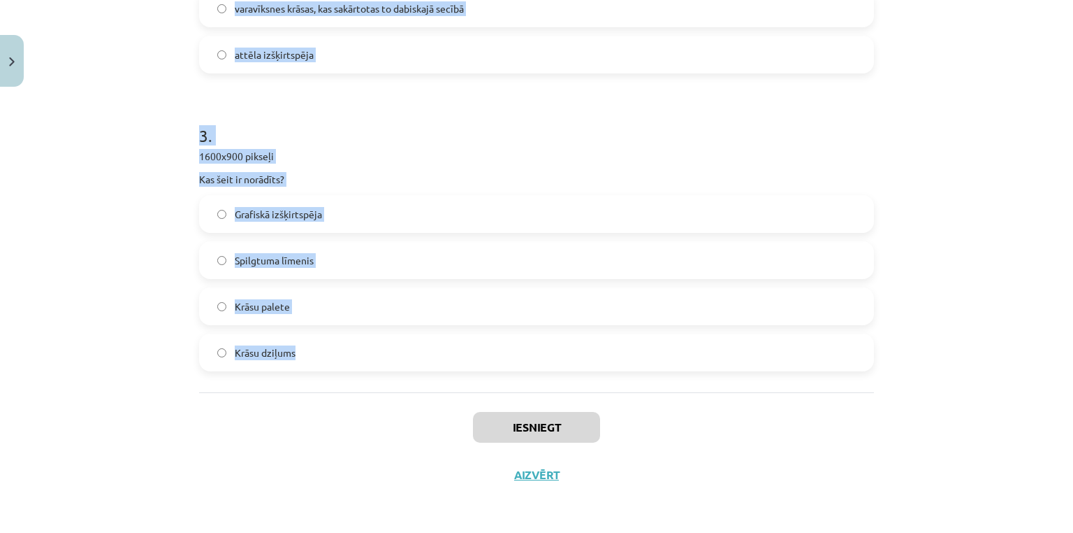
drag, startPoint x: 205, startPoint y: 303, endPoint x: 383, endPoint y: 361, distance: 186.7
copy form "Kurš no šiem ir datorgrafikas pamatveids? pikselis gamma videoklips vektorgrafi…"
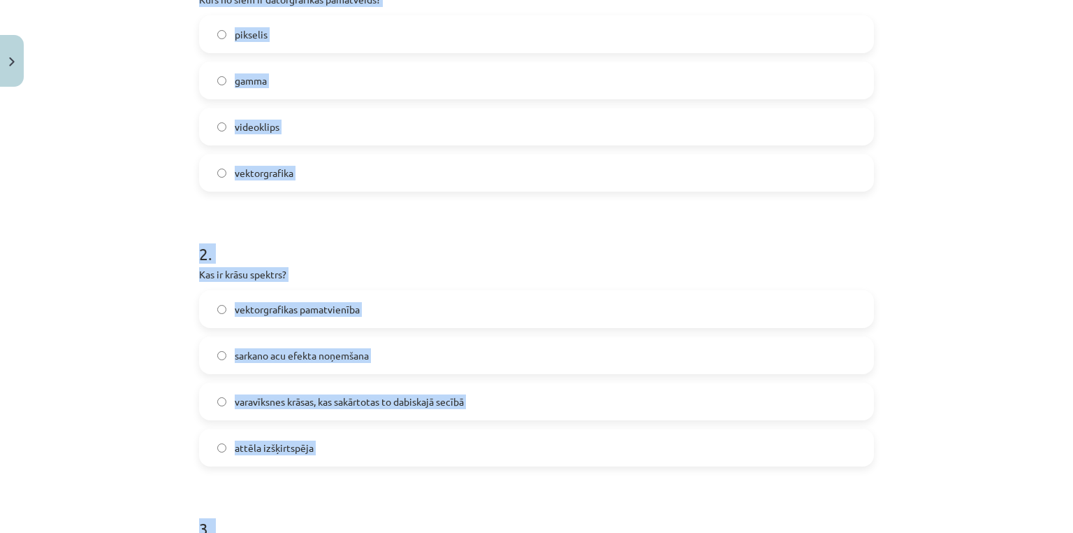
scroll to position [167, 0]
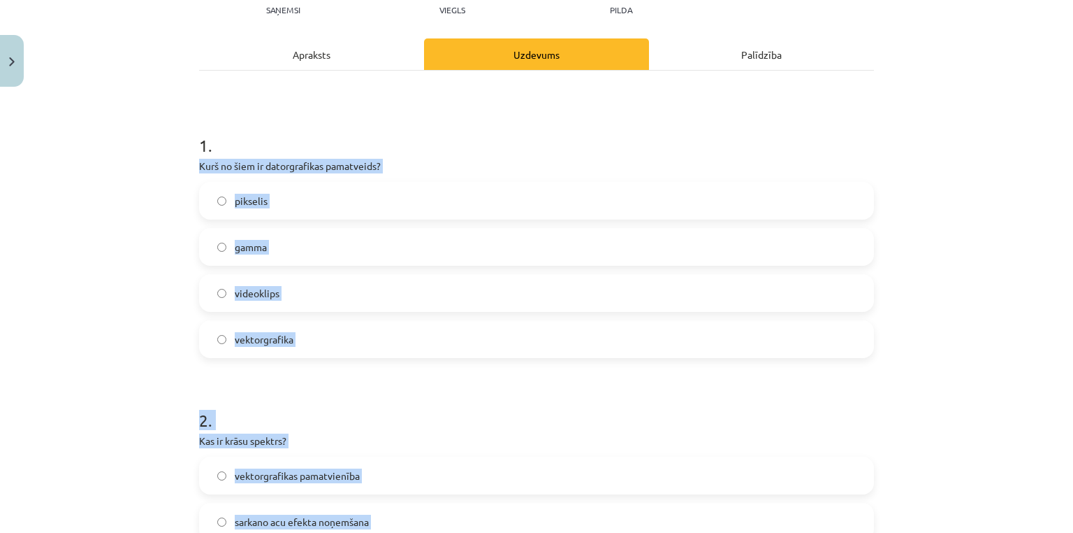
click at [254, 332] on span "vektorgrafika" at bounding box center [264, 339] width 59 height 15
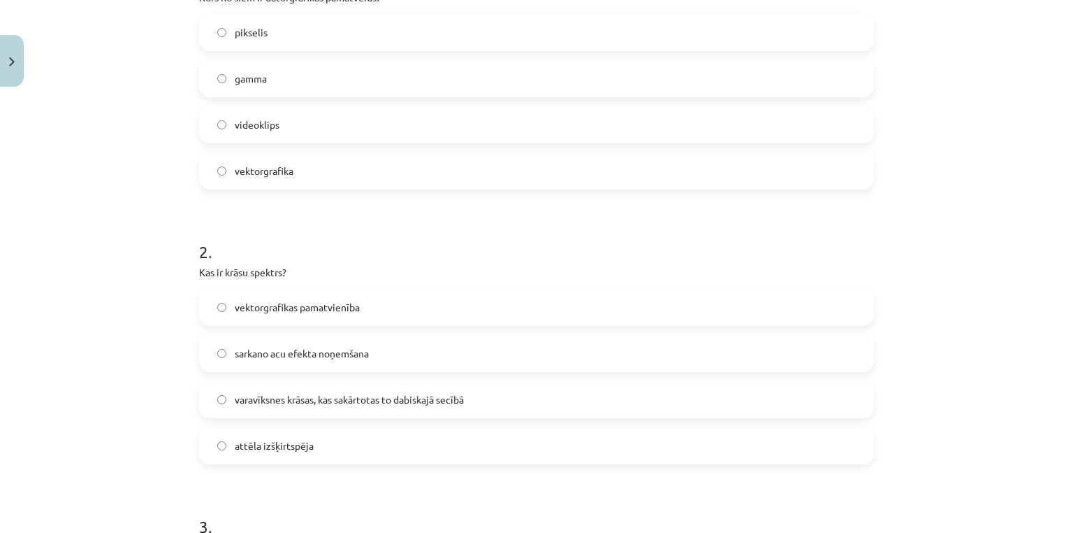
scroll to position [353, 0]
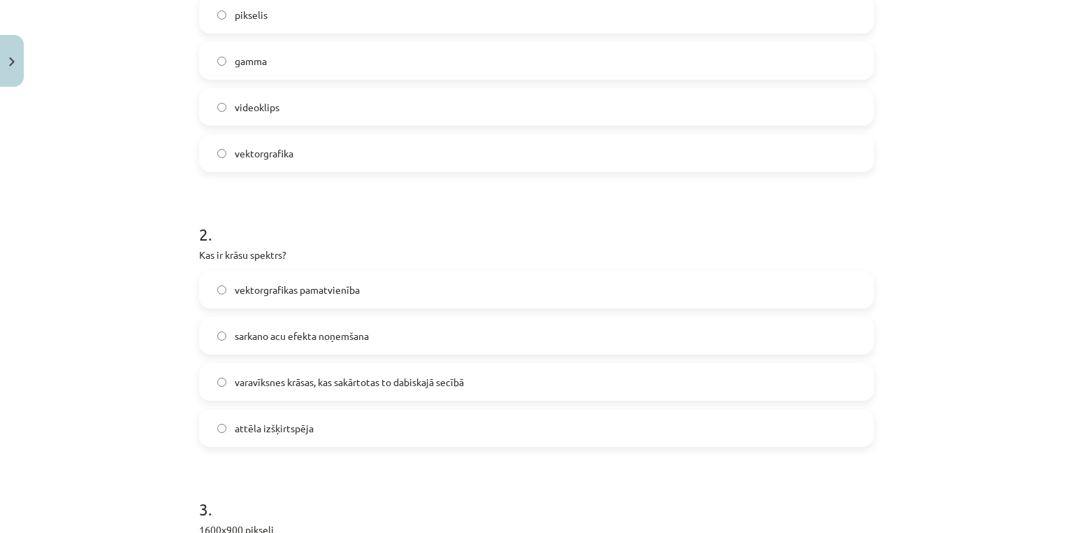
click at [275, 377] on span "varavīksnes krāsas, kas sakārtotas to dabiskajā secībā" at bounding box center [349, 382] width 229 height 15
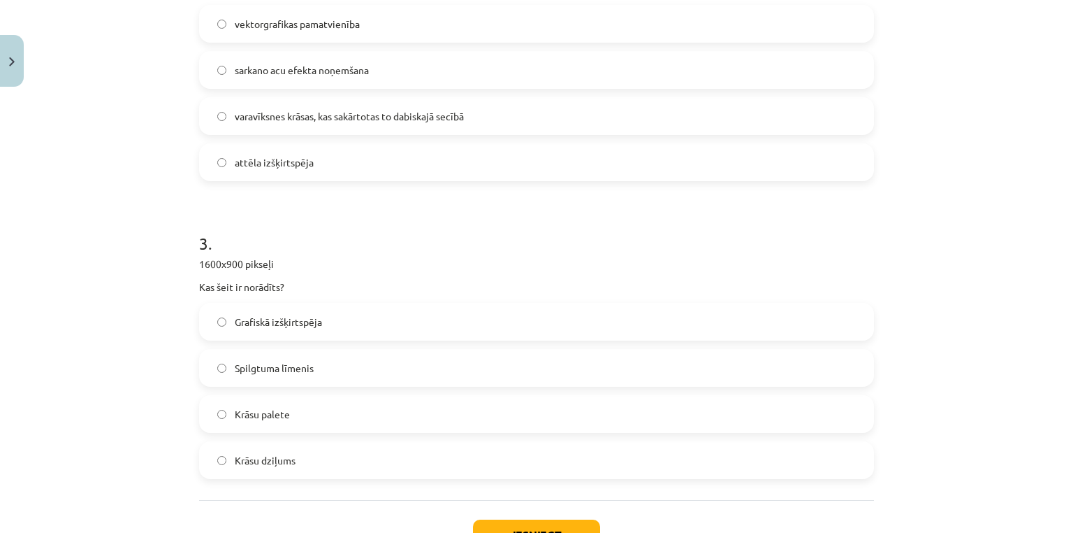
scroll to position [726, 0]
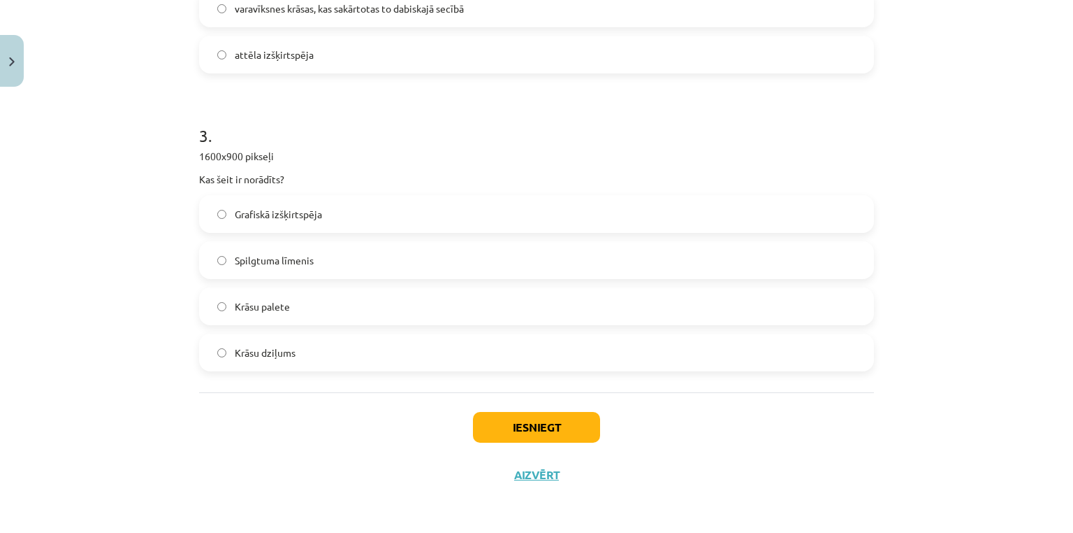
click at [247, 217] on span "Grafiskā izšķirtspēja" at bounding box center [278, 214] width 87 height 15
click at [492, 421] on button "Iesniegt" at bounding box center [536, 427] width 127 height 31
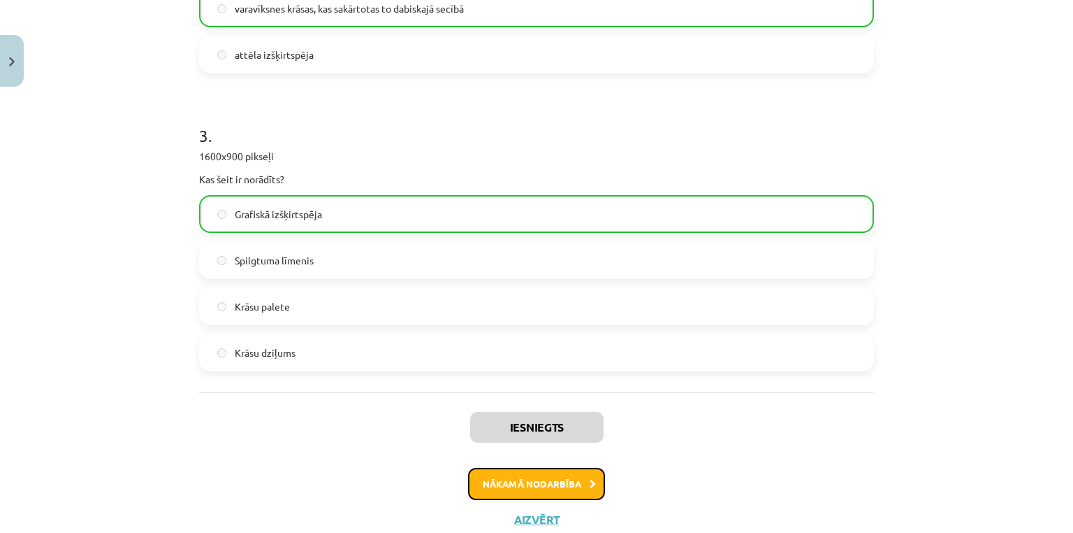
click at [514, 477] on button "Nākamā nodarbība" at bounding box center [536, 484] width 137 height 32
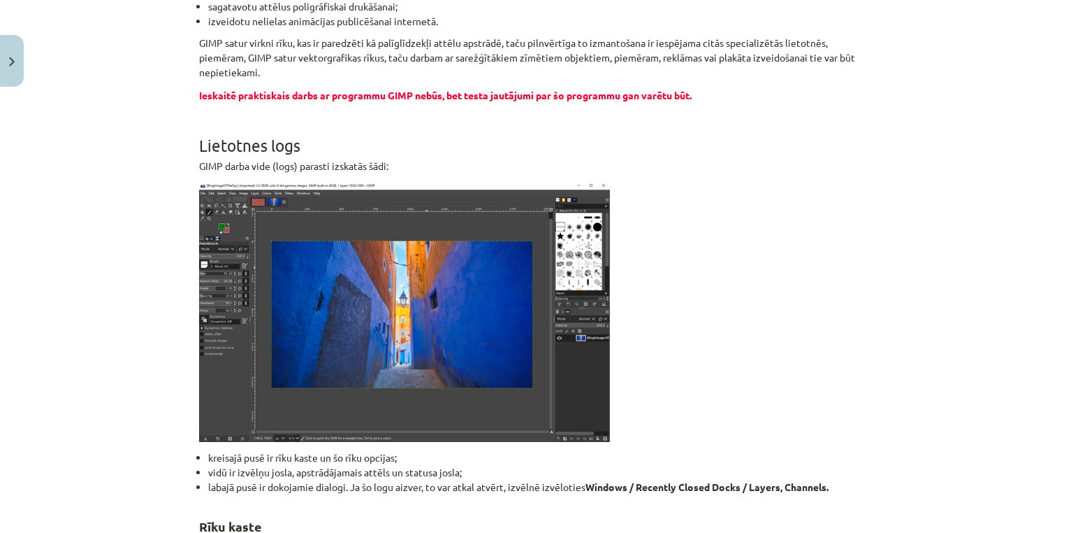
scroll to position [594, 0]
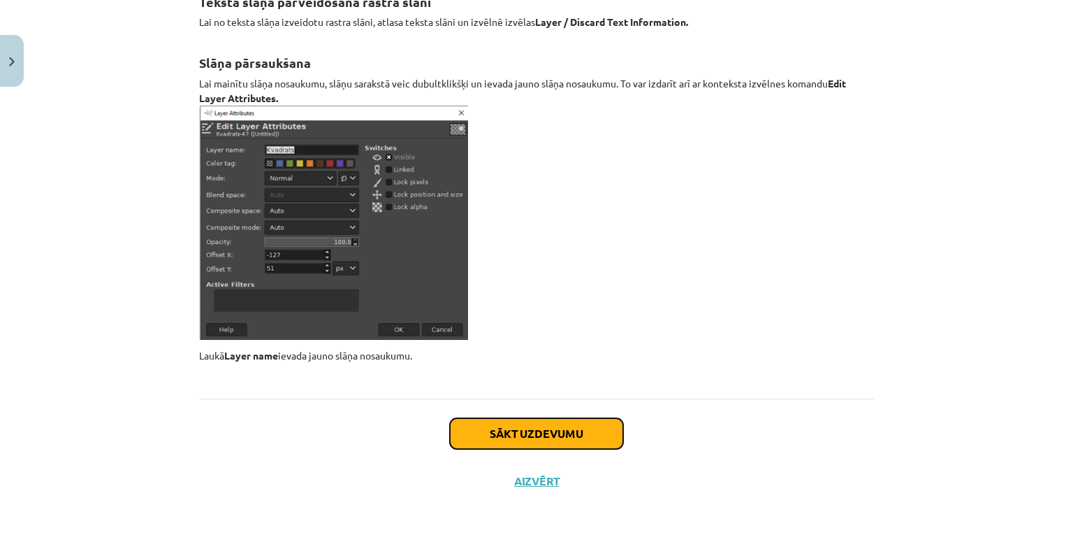
click at [474, 428] on button "Sākt uzdevumu" at bounding box center [536, 433] width 173 height 31
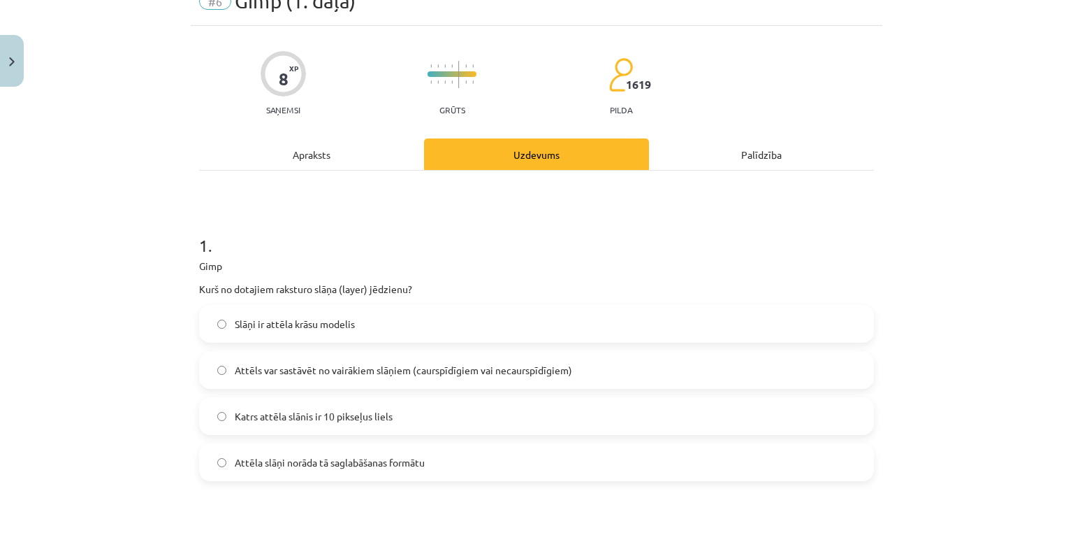
scroll to position [35, 0]
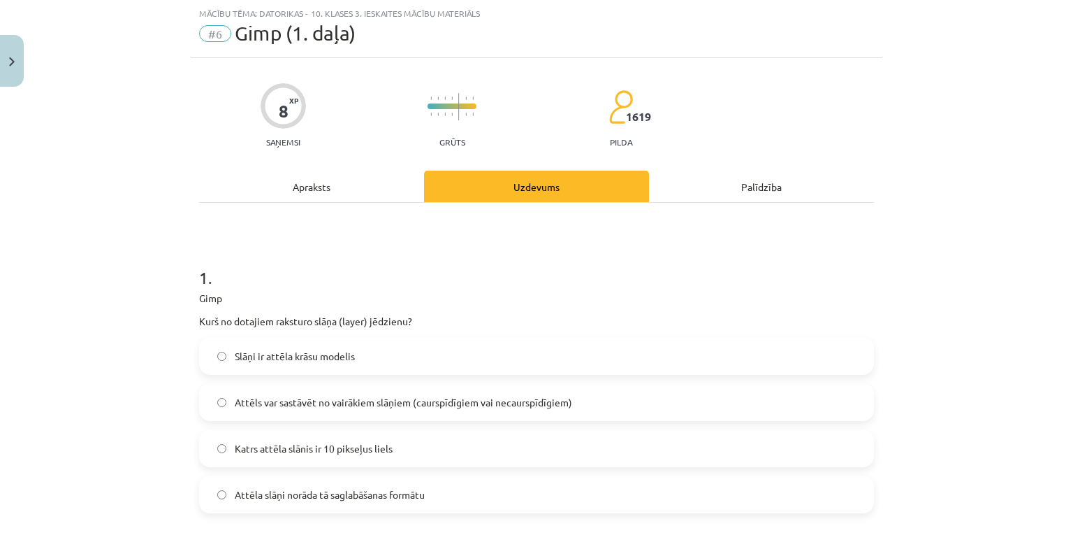
click at [337, 408] on span "Attēls var sastāvēt no vairākiem slāņiem (caurspīdīgiem vai necaurspīdīgiem)" at bounding box center [404, 402] width 338 height 15
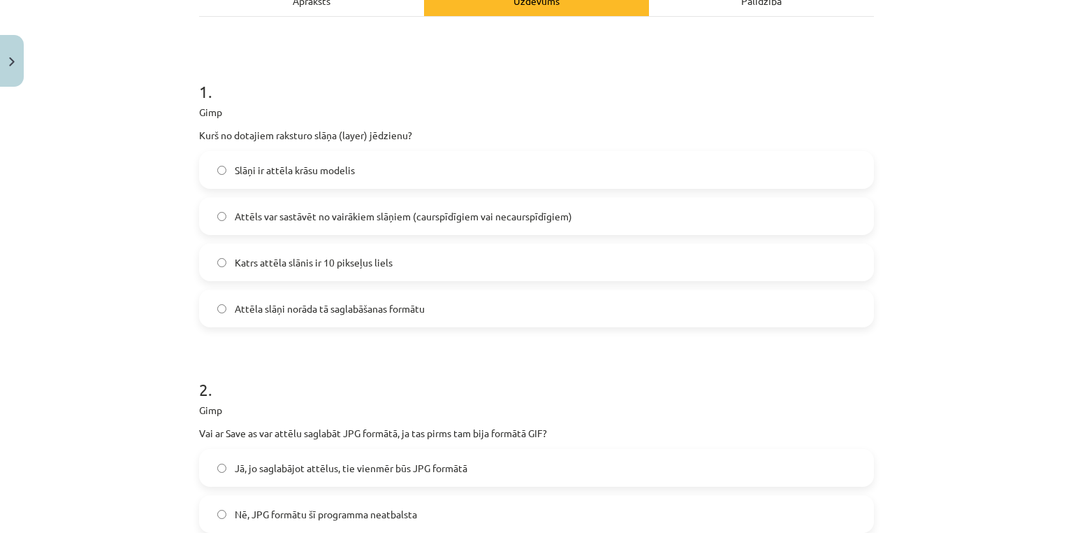
scroll to position [408, 0]
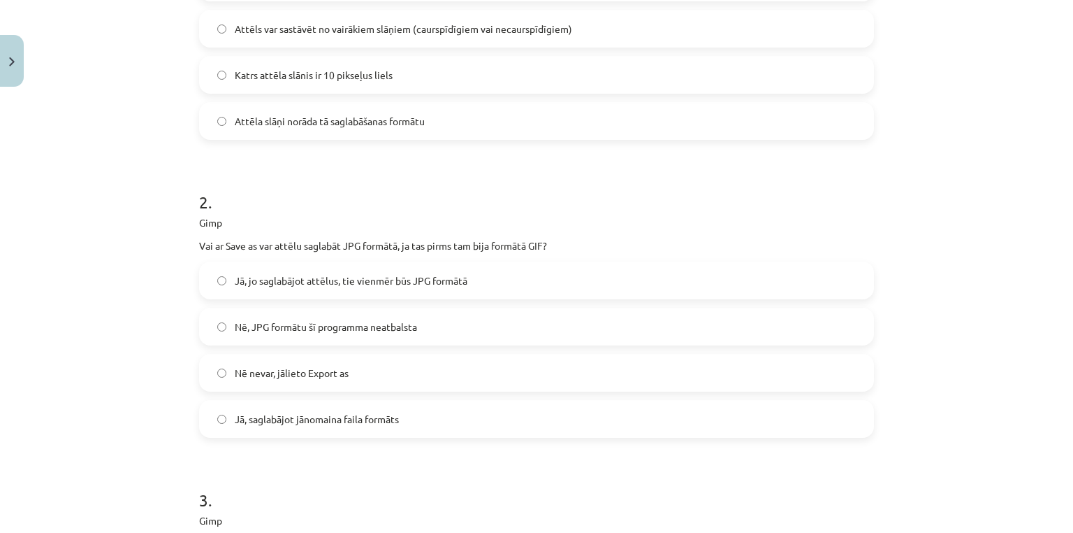
click at [305, 421] on span "Jā, saglabājot jānomaina faila formāts" at bounding box center [317, 419] width 164 height 15
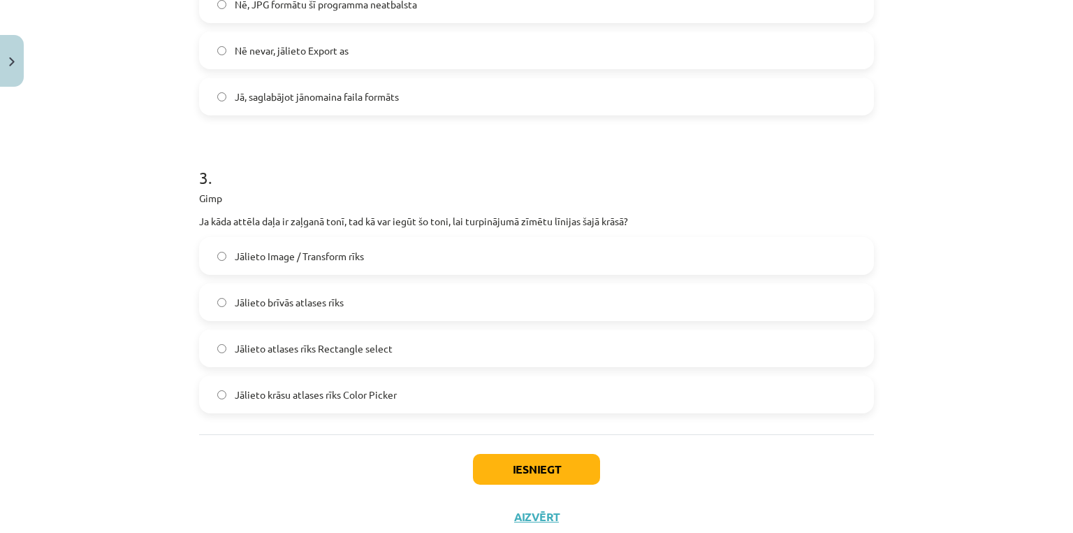
scroll to position [772, 0]
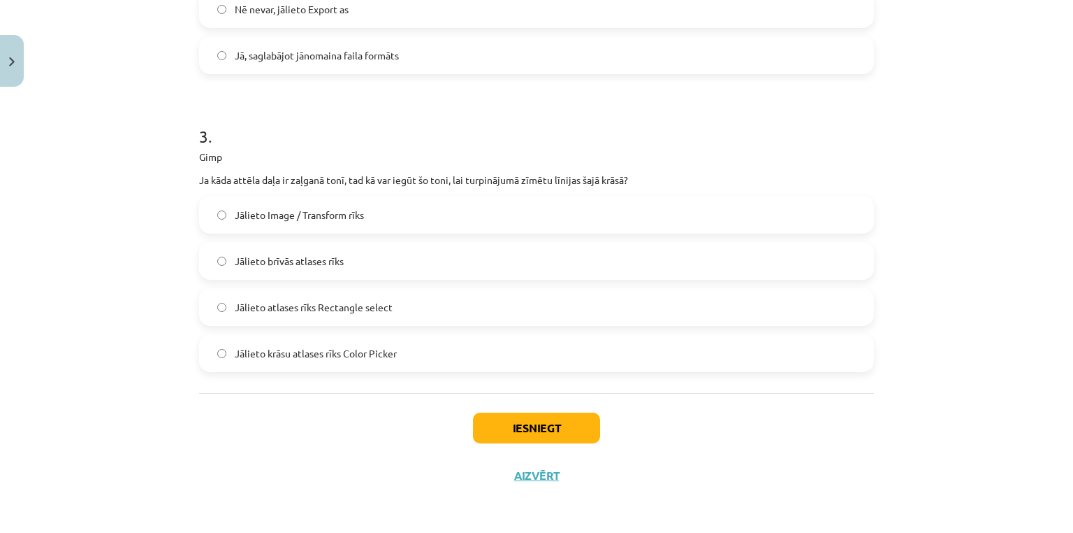
click at [333, 346] on span "Jālieto krāsu atlases rīks Color Picker" at bounding box center [316, 353] width 162 height 15
click at [500, 422] on button "Iesniegt" at bounding box center [536, 427] width 127 height 31
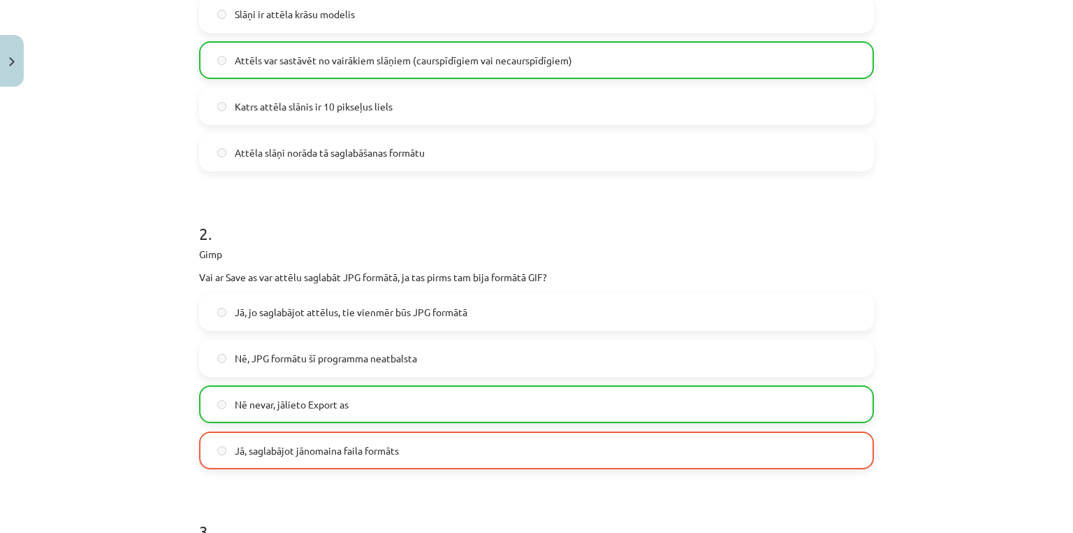
scroll to position [399, 0]
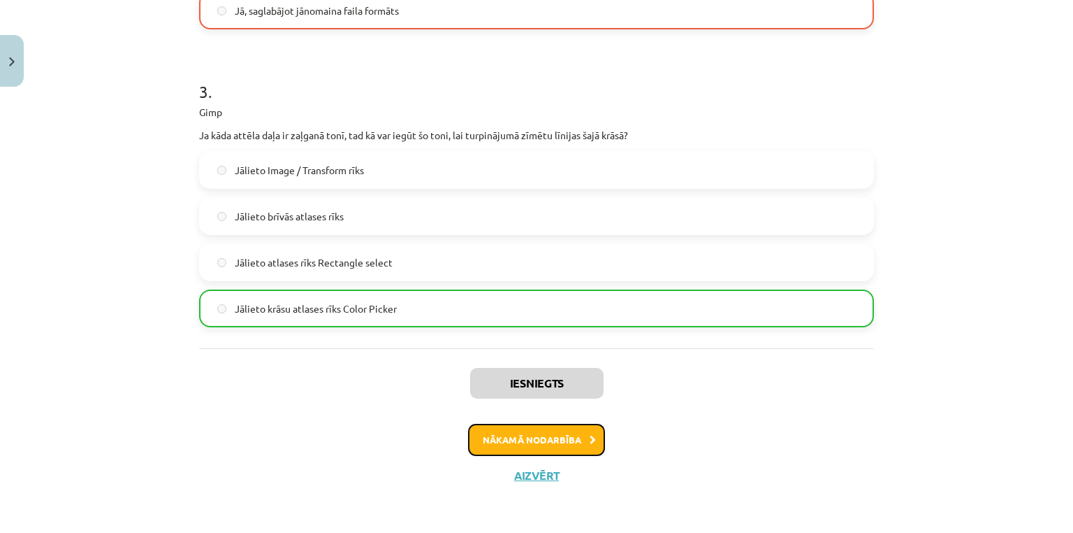
click at [509, 444] on button "Nākamā nodarbība" at bounding box center [536, 440] width 137 height 32
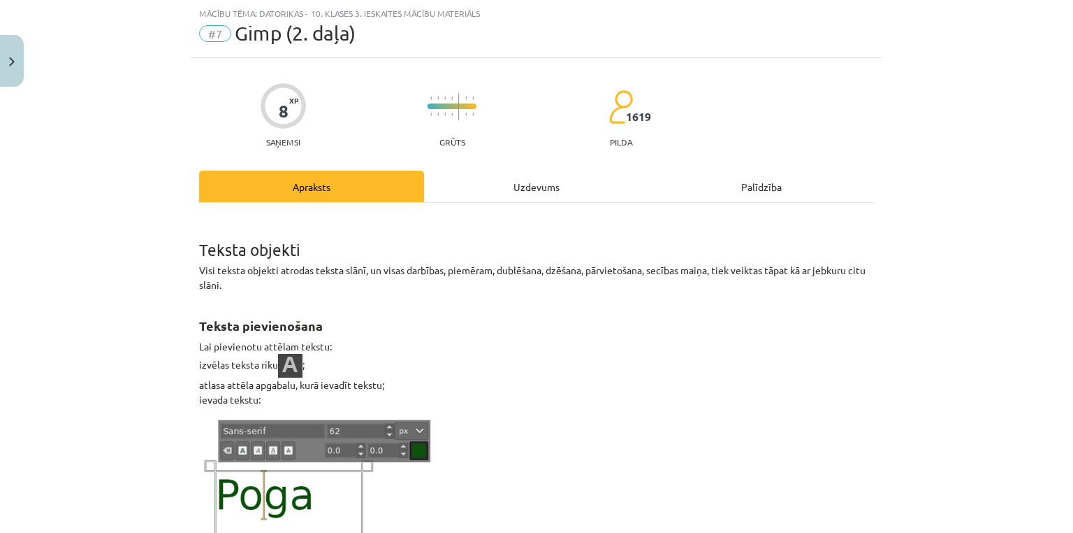
scroll to position [594, 0]
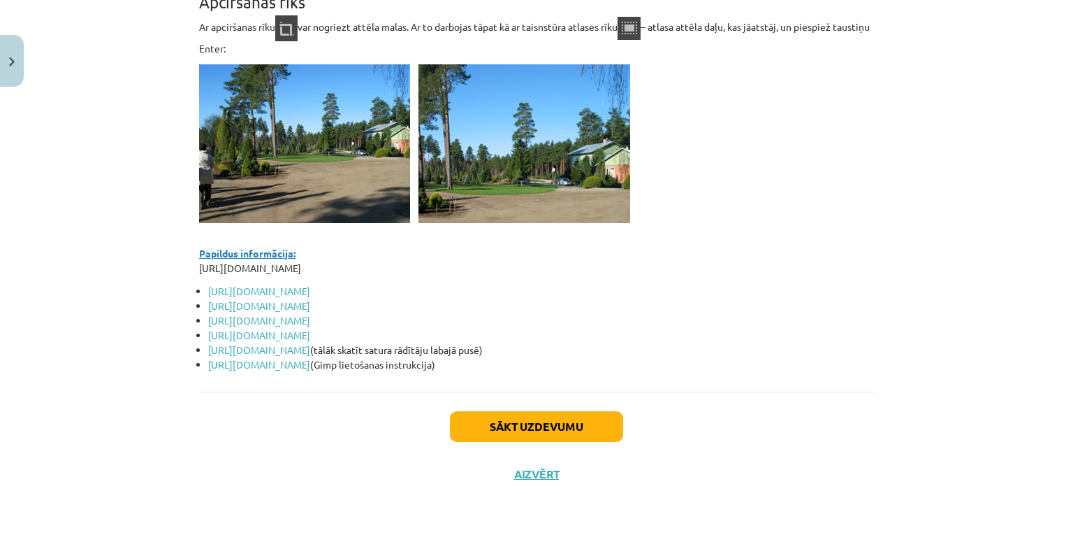
click at [564, 447] on div "Sākt uzdevumu Aizvērt" at bounding box center [536, 440] width 675 height 98
click at [578, 430] on button "Sākt uzdevumu" at bounding box center [536, 426] width 173 height 31
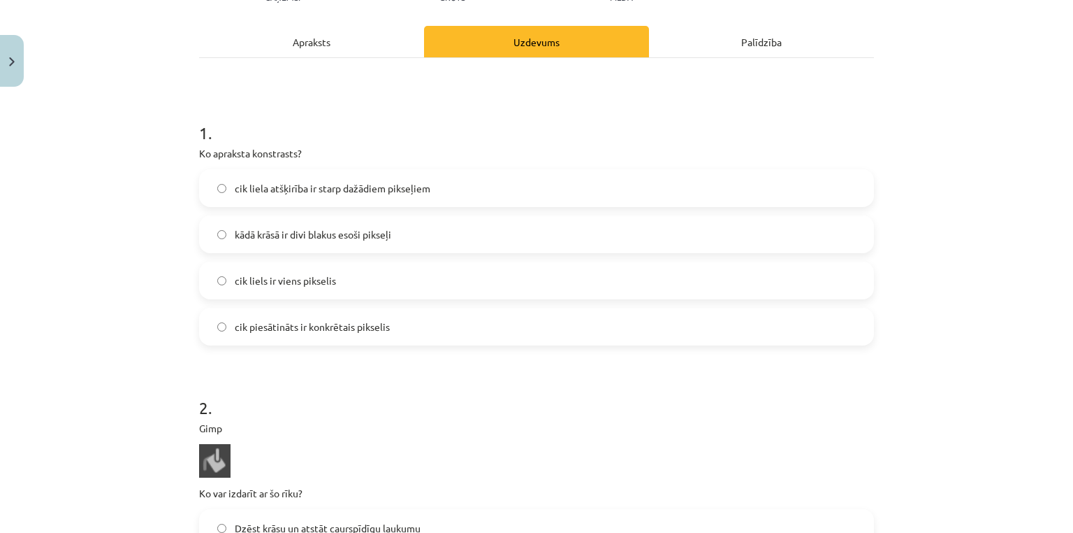
scroll to position [221, 0]
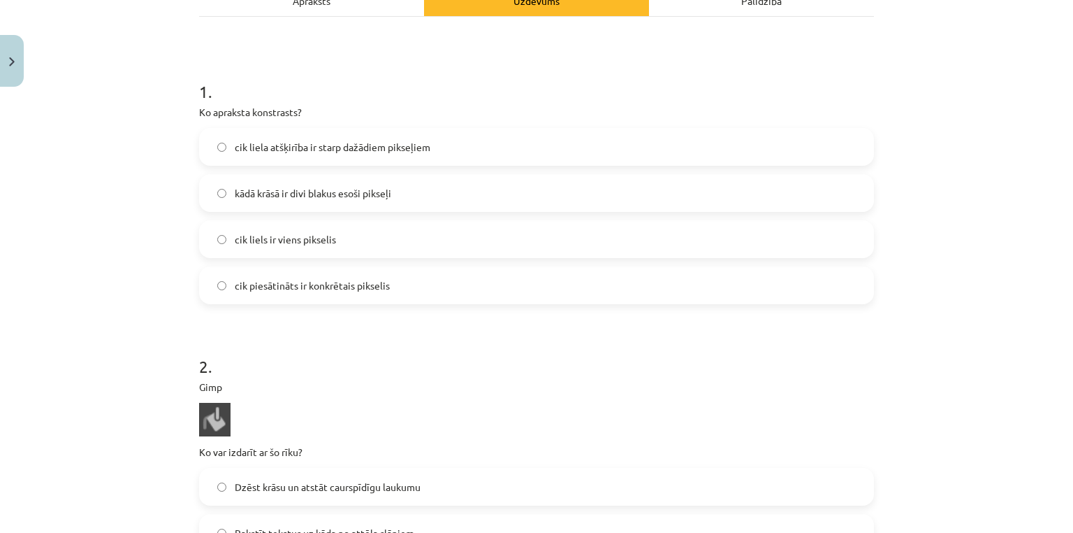
click at [262, 154] on label "cik liela atšķirība ir starp dažādiem pikseļiem" at bounding box center [537, 146] width 672 height 35
click at [249, 287] on span "cik piesātināts ir konkrētais pikselis" at bounding box center [312, 285] width 155 height 15
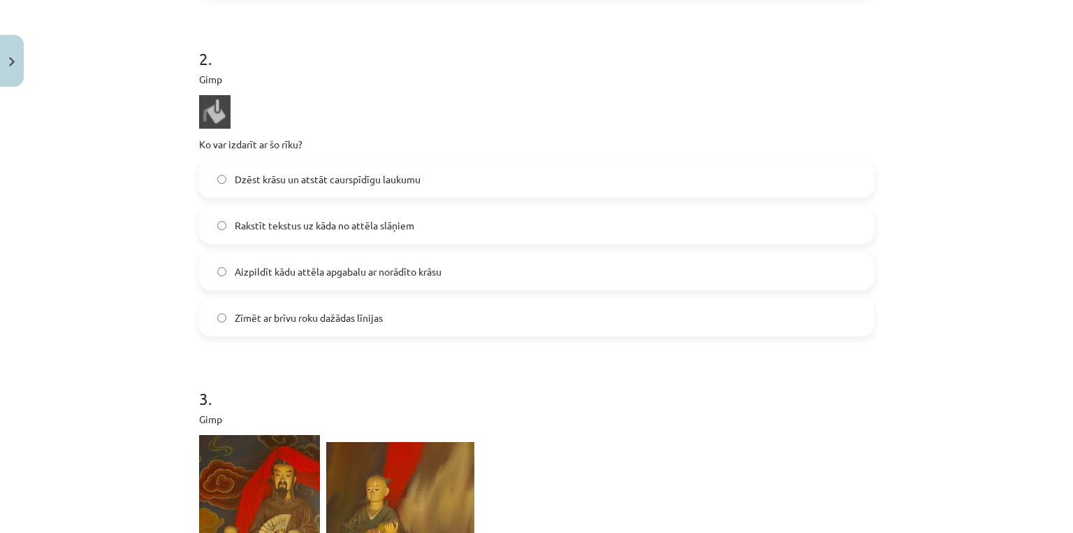
scroll to position [552, 0]
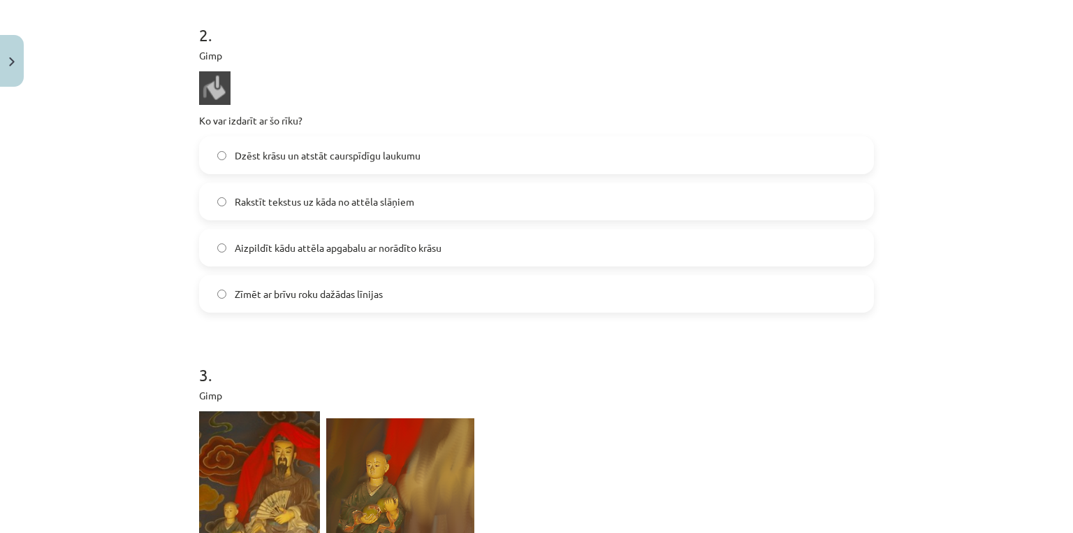
click at [269, 252] on span "Aizpildīt kādu attēla apgabalu ar norādīto krāsu" at bounding box center [338, 247] width 207 height 15
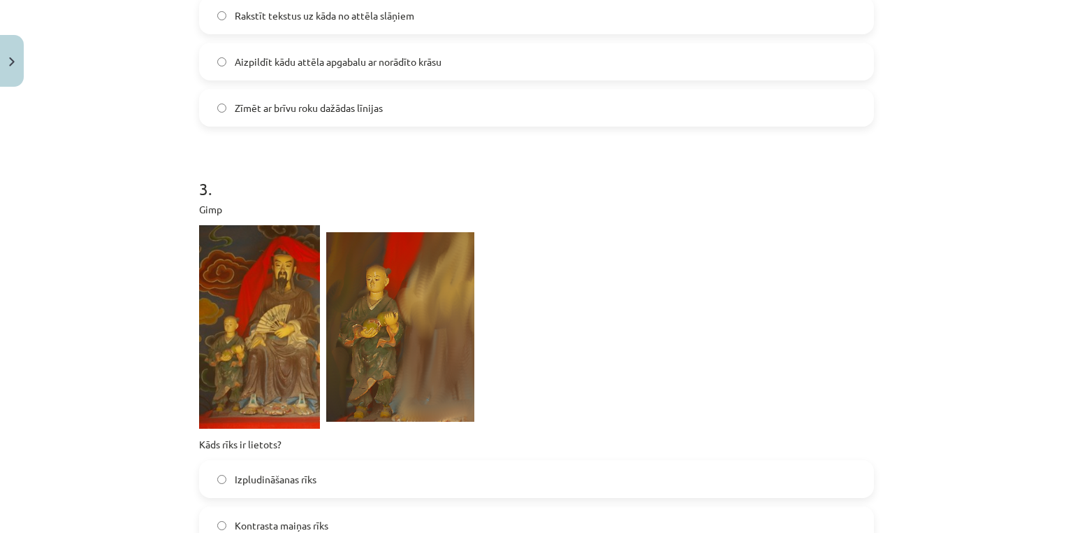
scroll to position [925, 0]
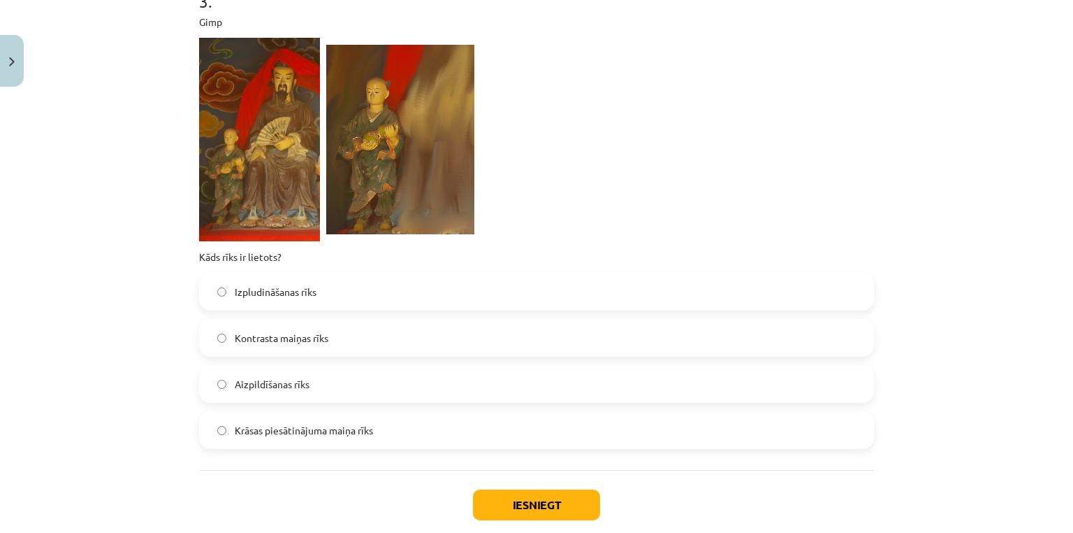
click at [303, 303] on label "Izpludināšanas rīks" at bounding box center [537, 291] width 672 height 35
click at [507, 500] on button "Iesniegt" at bounding box center [536, 504] width 127 height 31
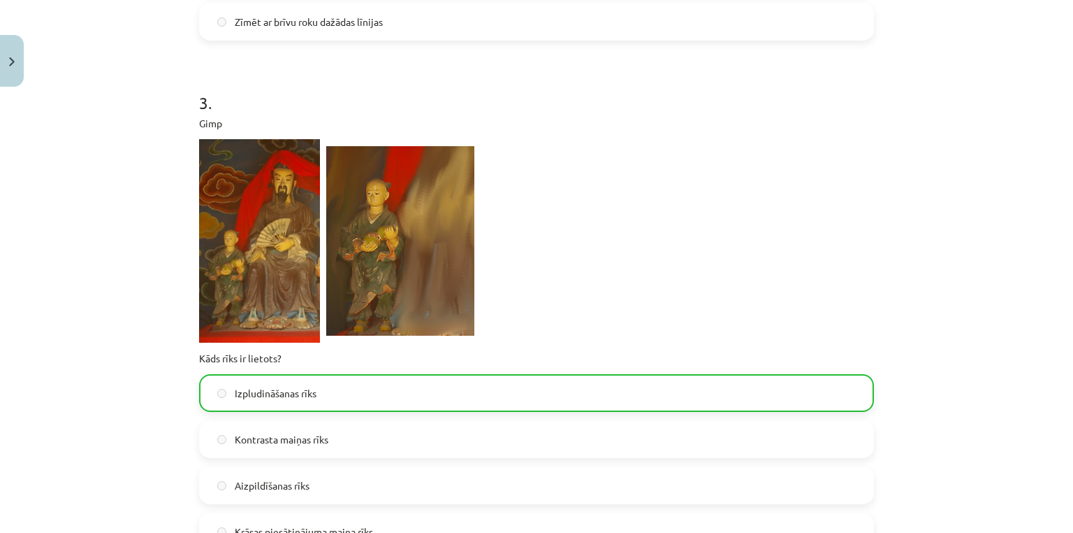
scroll to position [1047, 0]
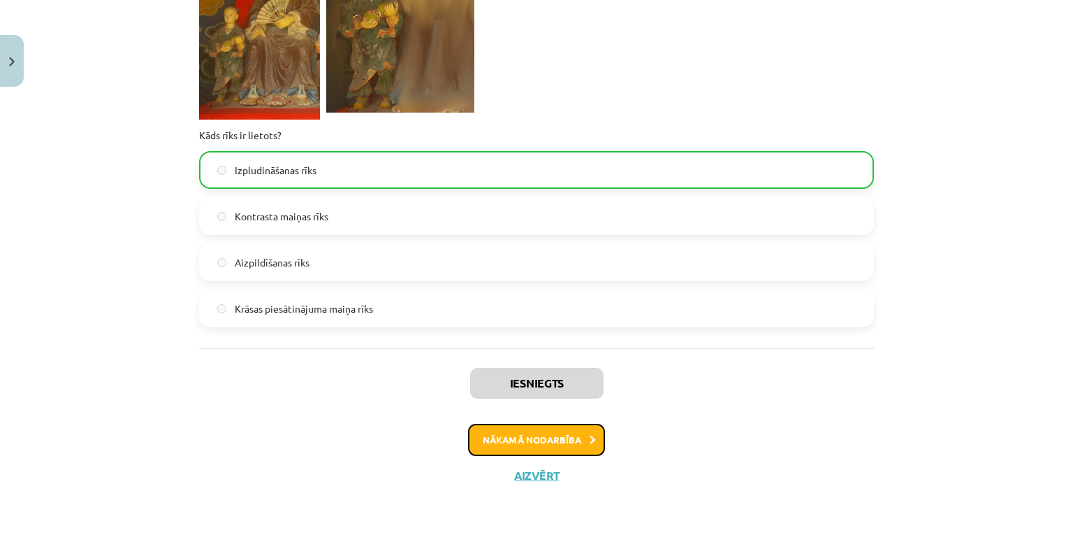
click at [492, 439] on button "Nākamā nodarbība" at bounding box center [536, 440] width 137 height 32
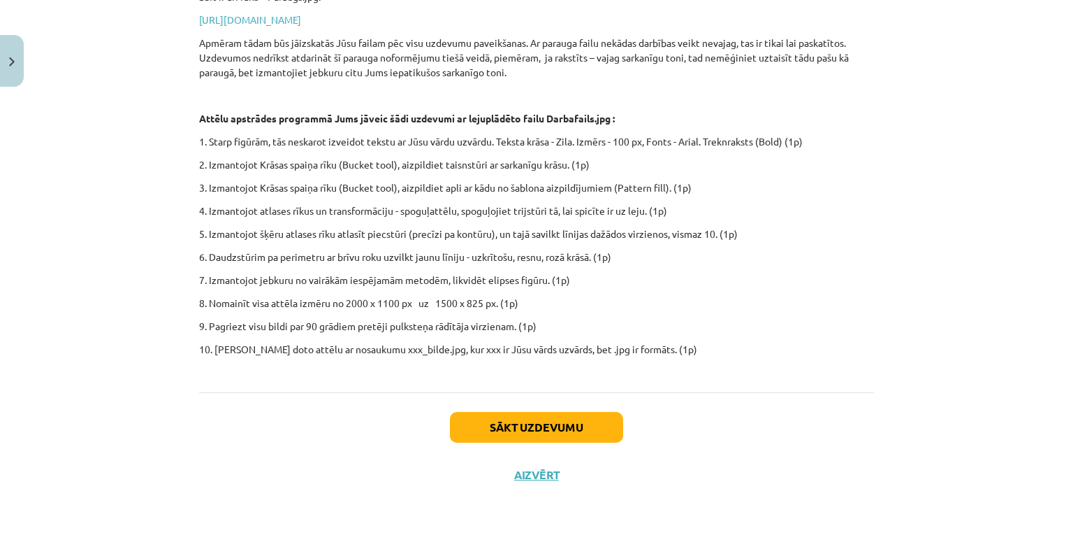
scroll to position [0, 0]
click at [488, 428] on button "Sākt uzdevumu" at bounding box center [536, 427] width 173 height 31
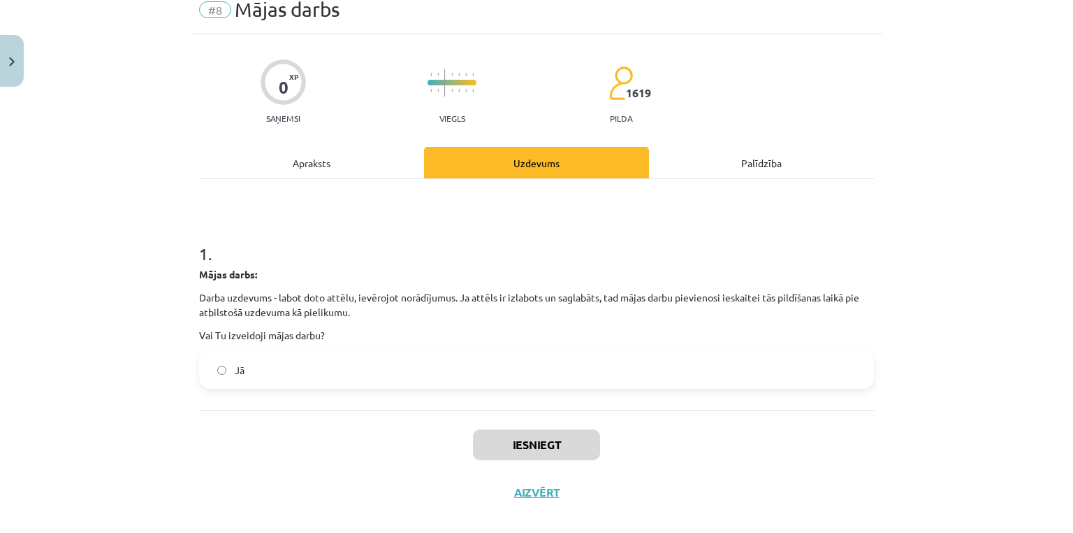
scroll to position [75, 0]
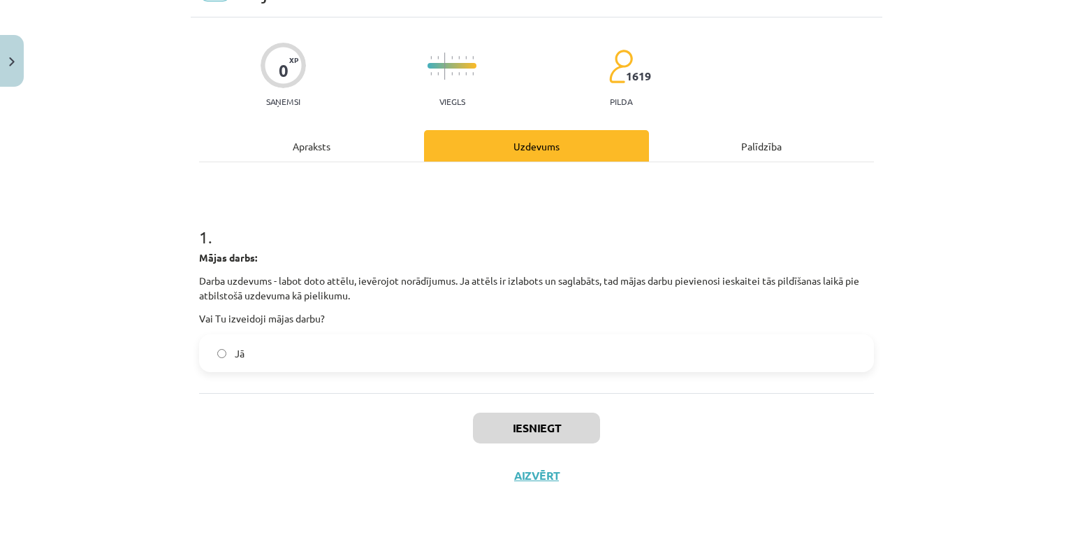
click at [241, 342] on label "Jā" at bounding box center [537, 352] width 672 height 35
click at [514, 417] on button "Iesniegt" at bounding box center [536, 427] width 127 height 31
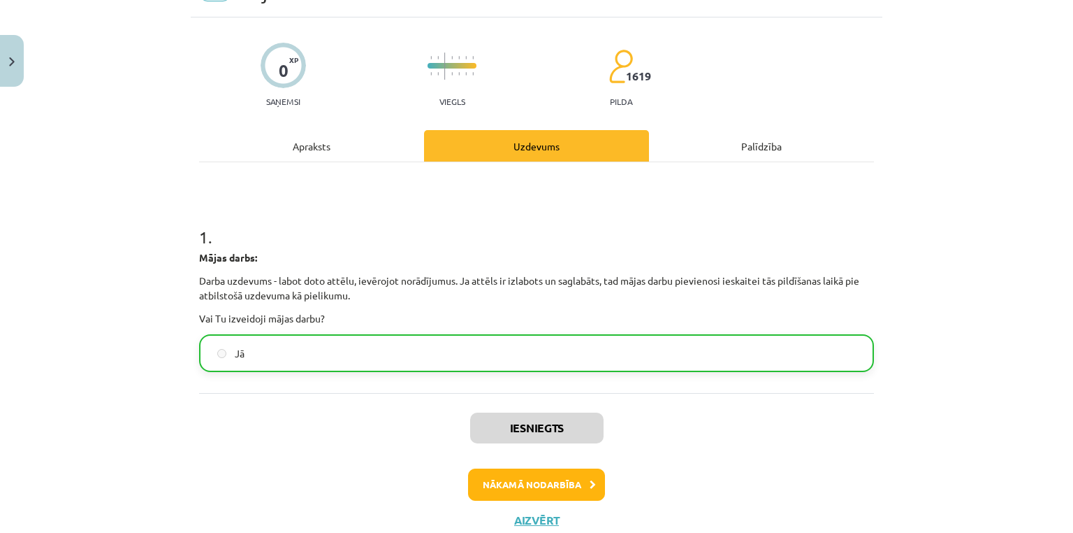
scroll to position [120, 0]
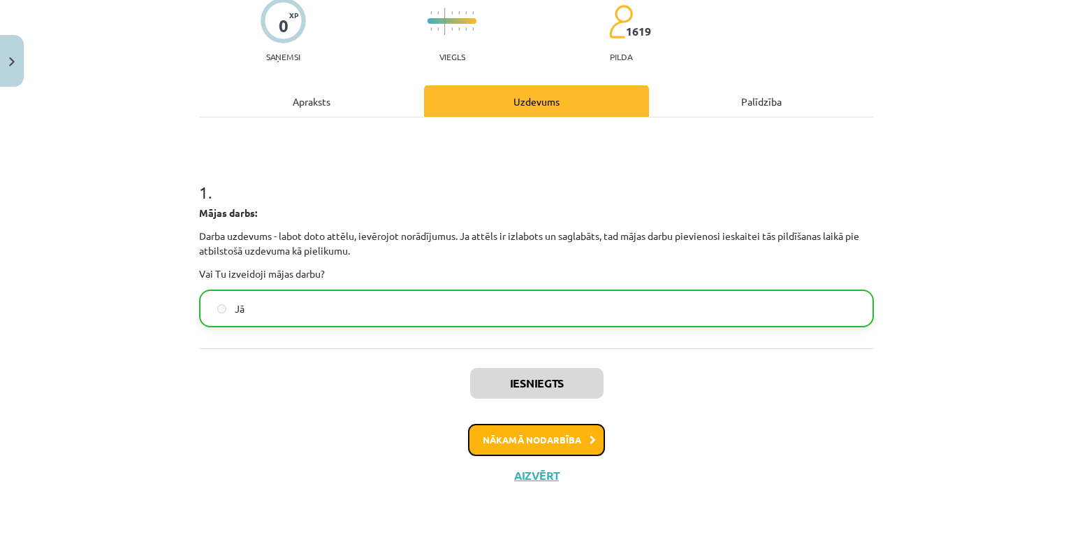
click at [528, 449] on button "Nākamā nodarbība" at bounding box center [536, 440] width 137 height 32
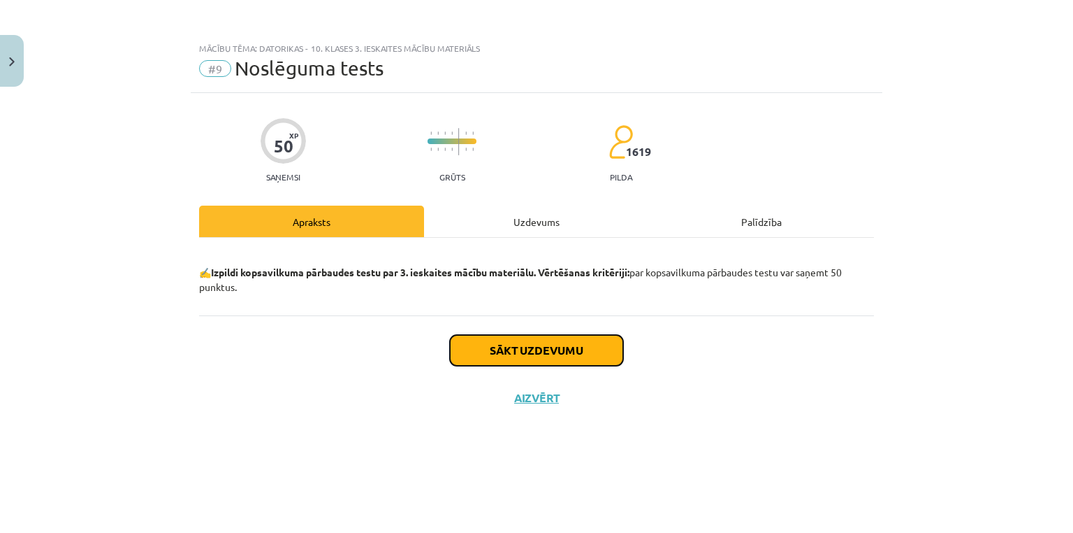
click at [509, 351] on button "Sākt uzdevumu" at bounding box center [536, 350] width 173 height 31
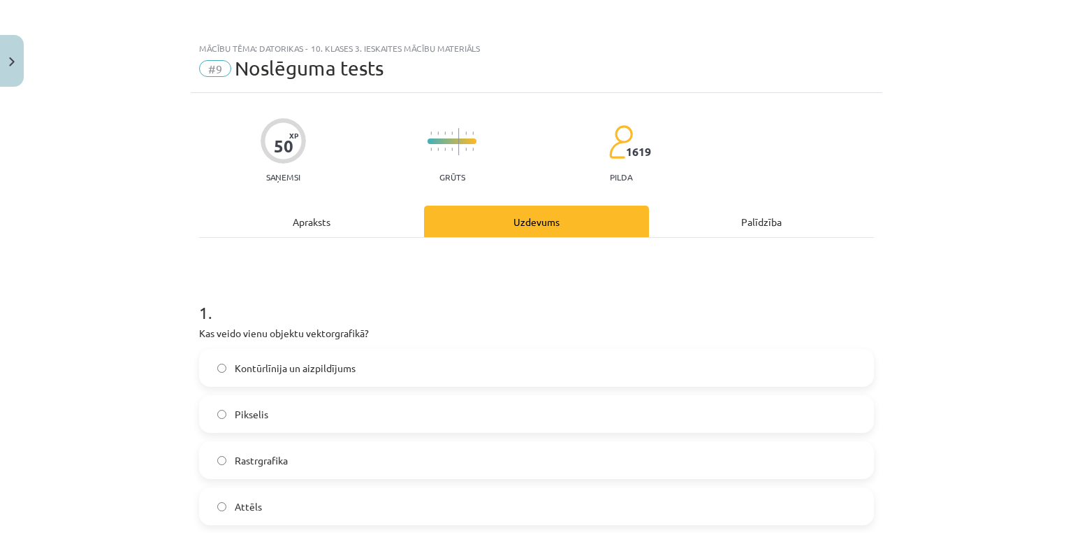
scroll to position [186, 0]
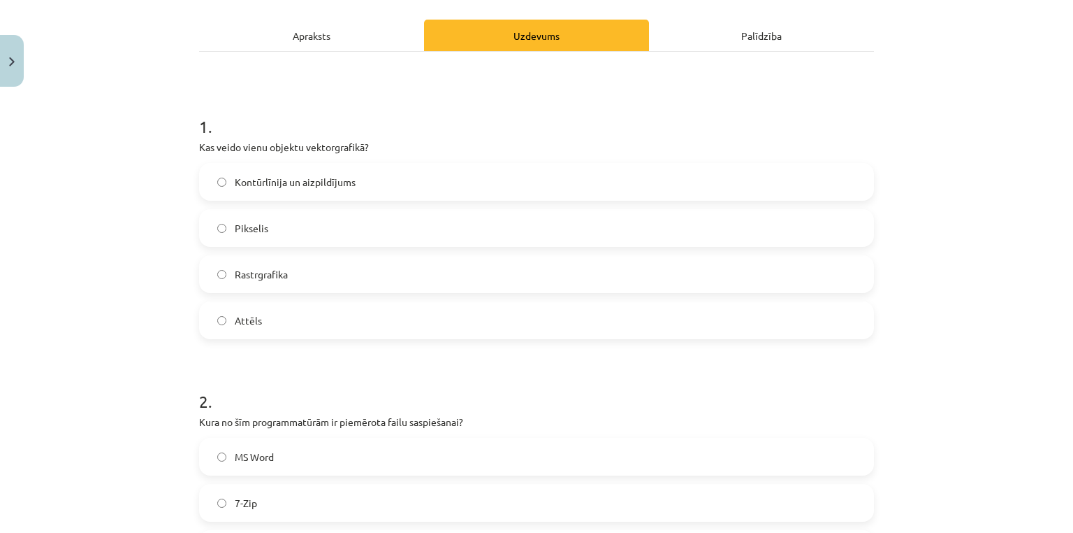
click at [256, 284] on label "Rastrgrafika" at bounding box center [537, 273] width 672 height 35
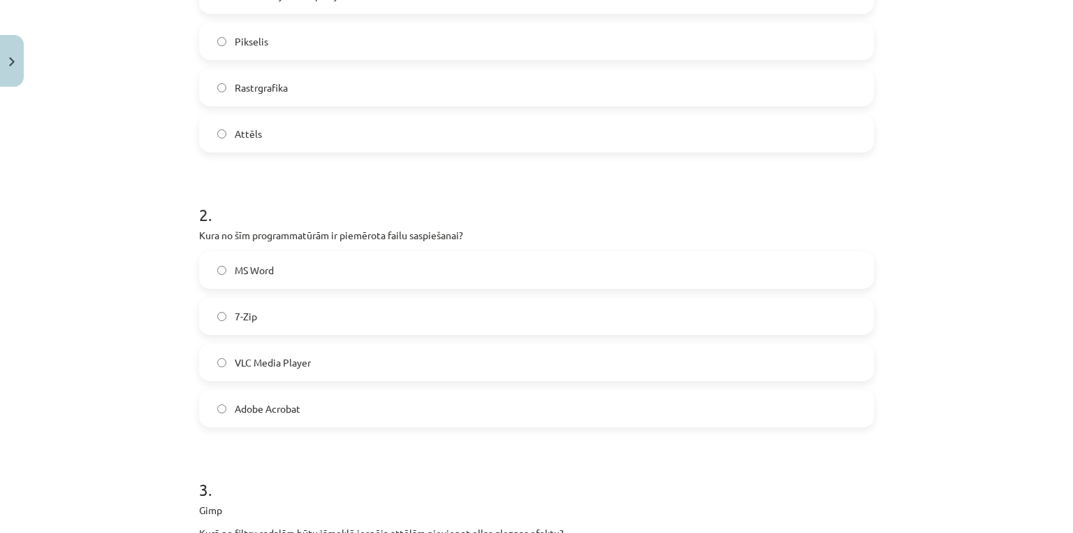
click at [287, 308] on label "7-Zip" at bounding box center [537, 315] width 672 height 35
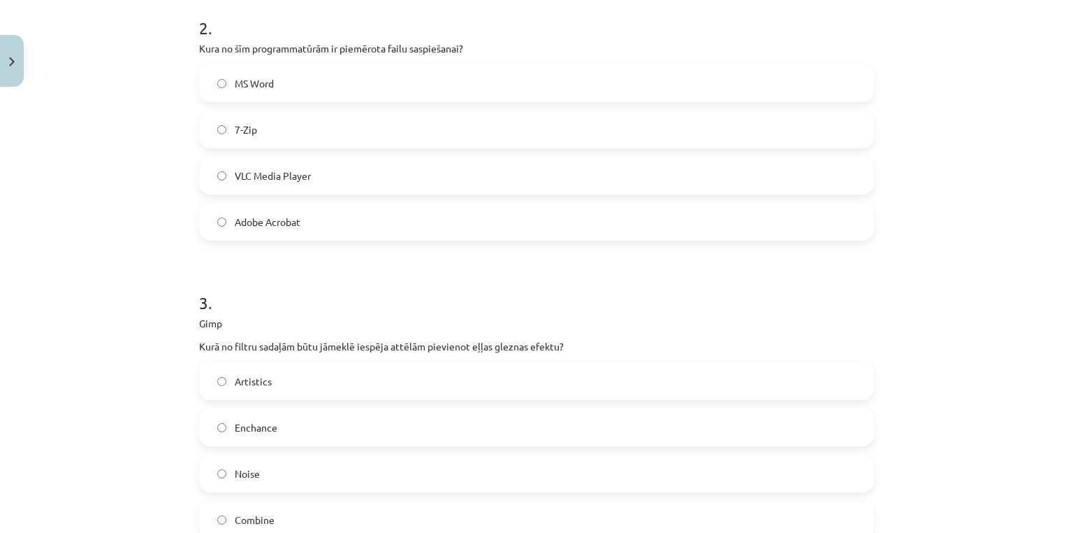
scroll to position [745, 0]
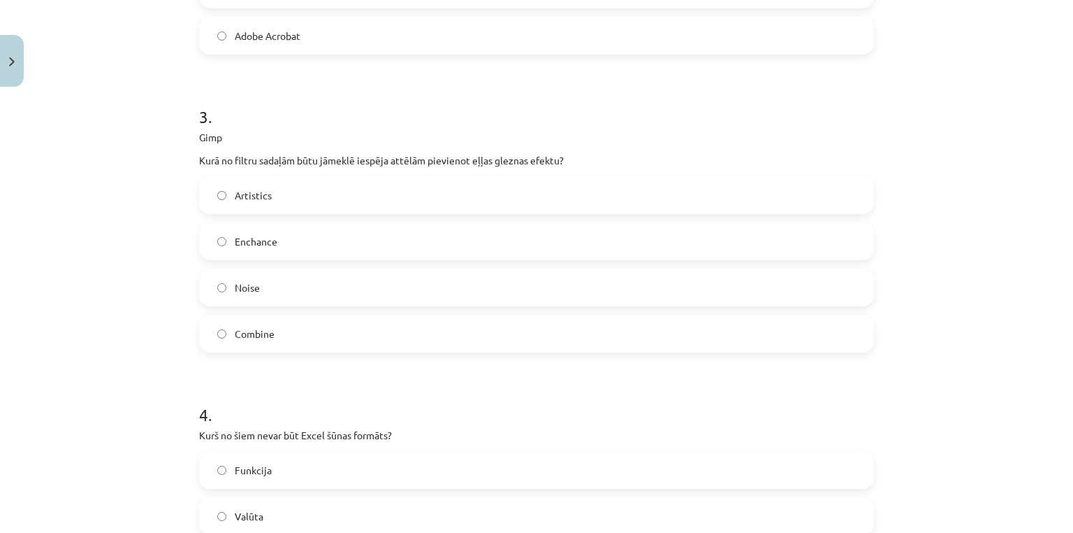
click at [272, 191] on label "Artistics" at bounding box center [537, 195] width 672 height 35
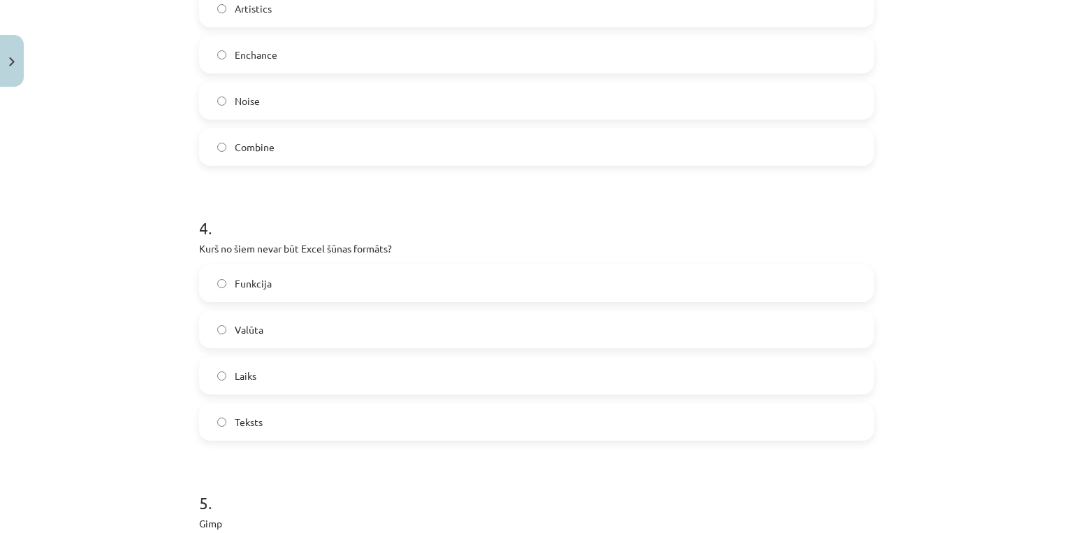
scroll to position [1118, 0]
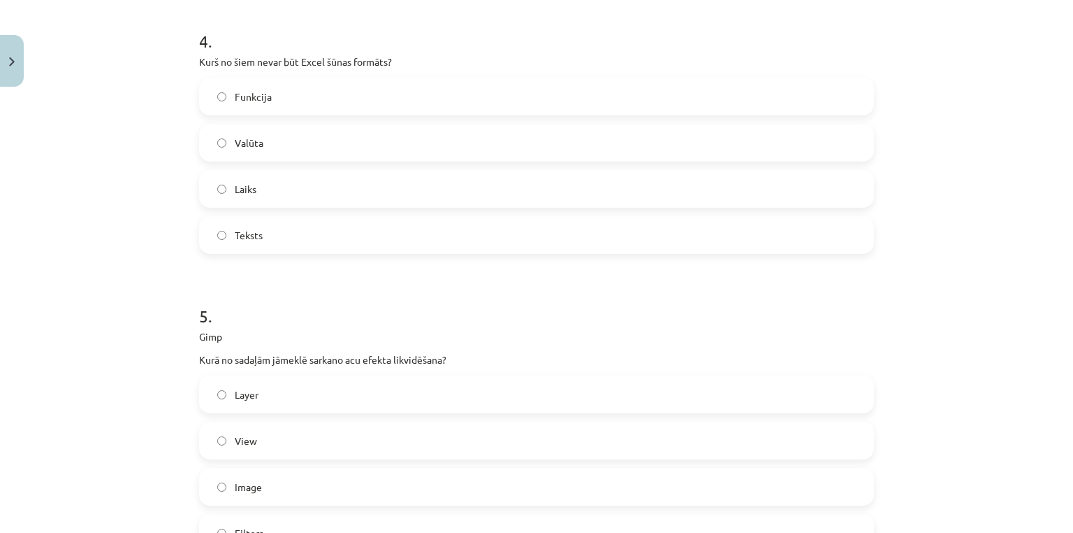
click at [254, 137] on span "Valūta" at bounding box center [249, 143] width 29 height 15
click at [272, 101] on label "Funkcija" at bounding box center [537, 96] width 672 height 35
click at [257, 145] on span "Valūta" at bounding box center [249, 143] width 29 height 15
click at [268, 236] on label "Teksts" at bounding box center [537, 234] width 672 height 35
click at [235, 198] on label "Laiks" at bounding box center [537, 188] width 672 height 35
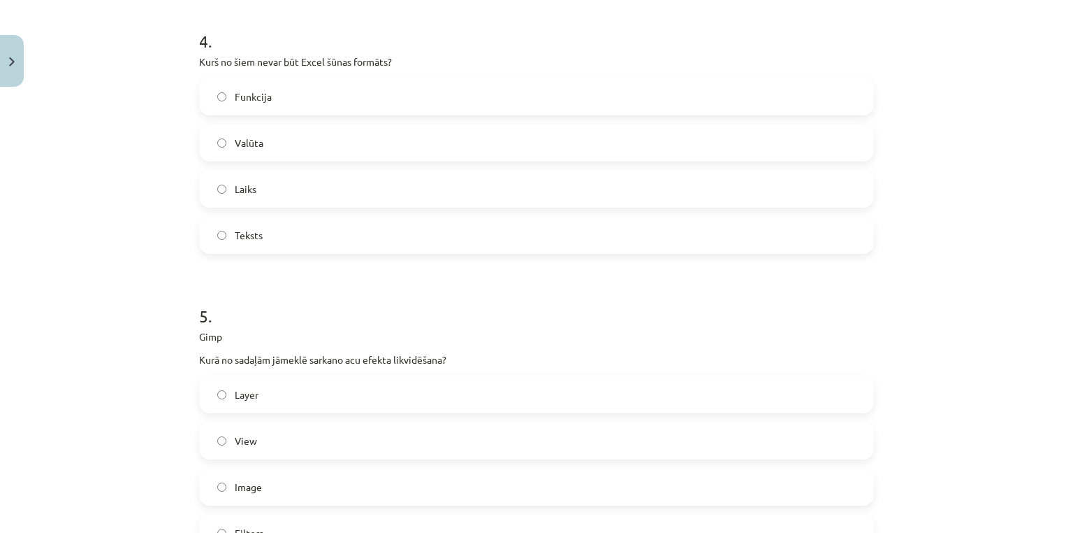
click at [235, 148] on span "Valūta" at bounding box center [249, 143] width 29 height 15
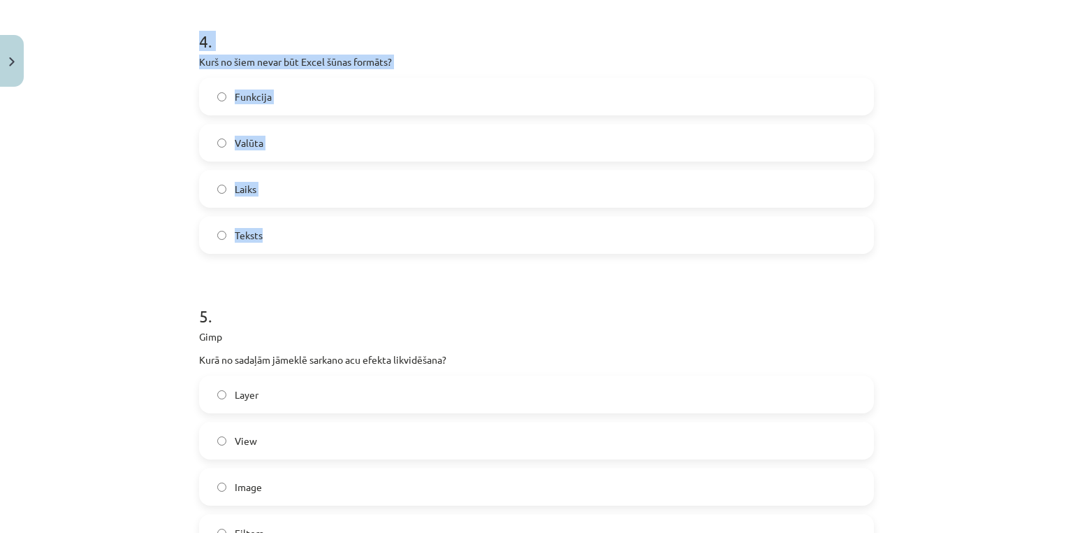
drag, startPoint x: 193, startPoint y: 41, endPoint x: 315, endPoint y: 229, distance: 223.7
copy div "4 . Kurš no šiem nevar būt Excel šūnas formāts? Funkcija Valūta Laiks Teksts"
click at [142, 92] on div "Mācību tēma: Datorikas - 10. klases 3. ieskaites mācību materiāls #9 Noslēguma …" at bounding box center [536, 266] width 1073 height 533
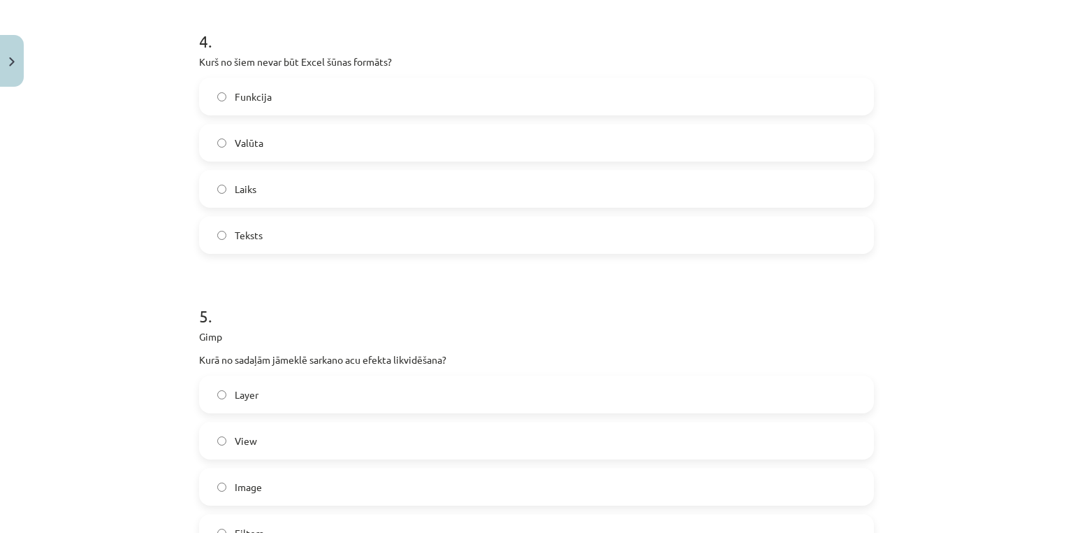
click at [235, 99] on span "Funkcija" at bounding box center [253, 96] width 37 height 15
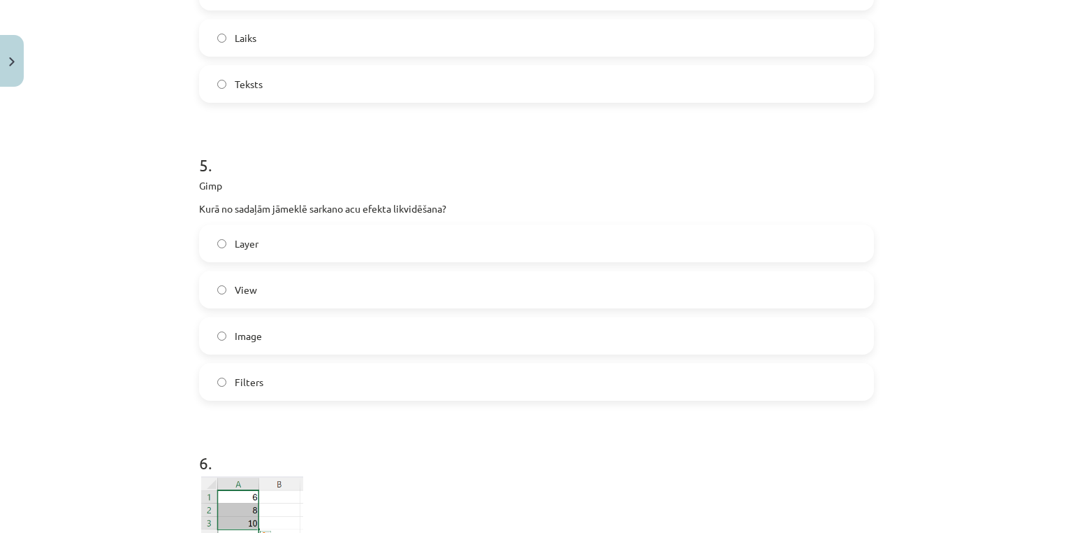
scroll to position [1304, 0]
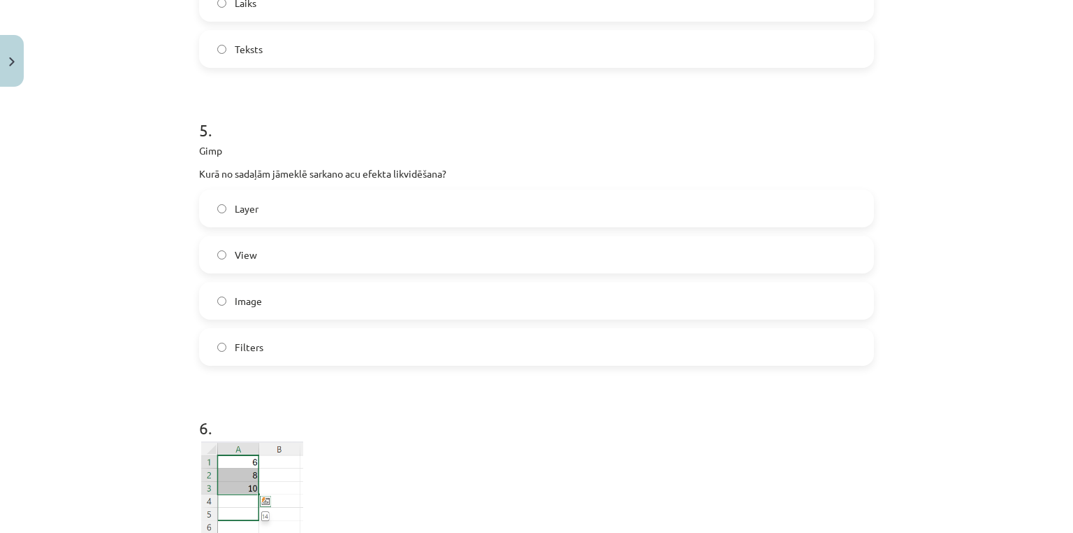
click at [211, 349] on label "Filters" at bounding box center [537, 346] width 672 height 35
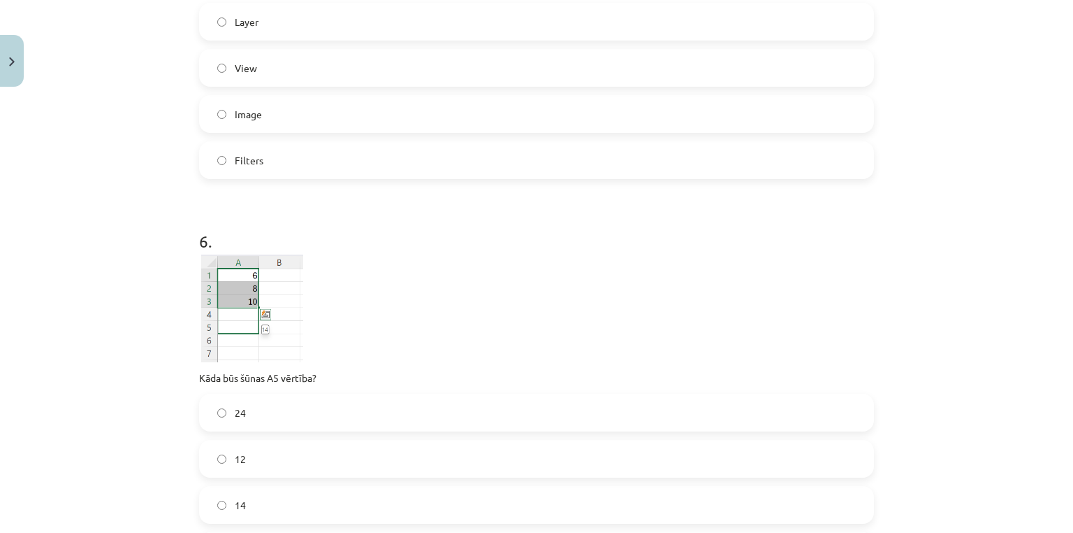
scroll to position [1677, 0]
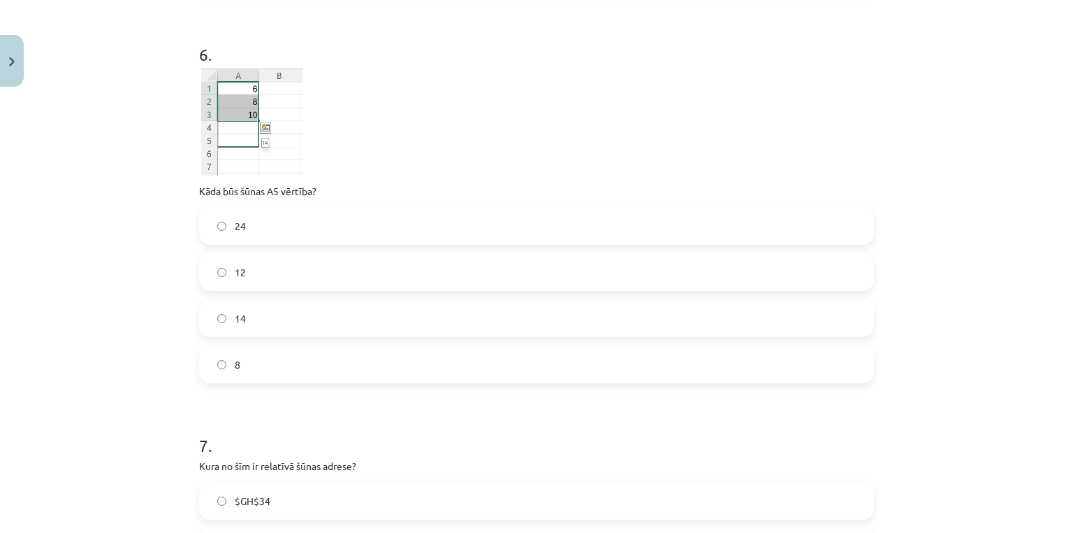
click at [252, 320] on label "14" at bounding box center [537, 318] width 672 height 35
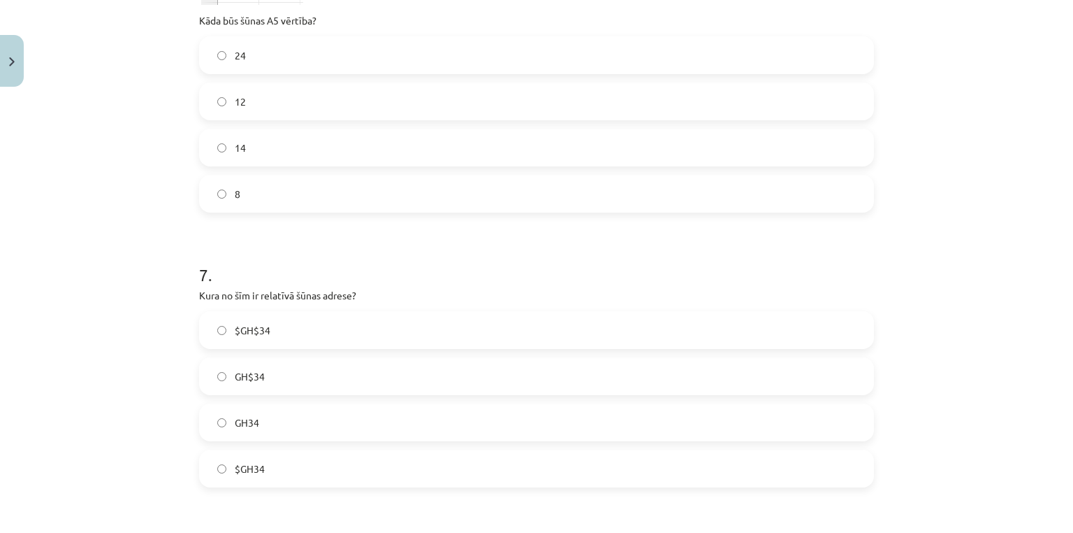
scroll to position [2050, 0]
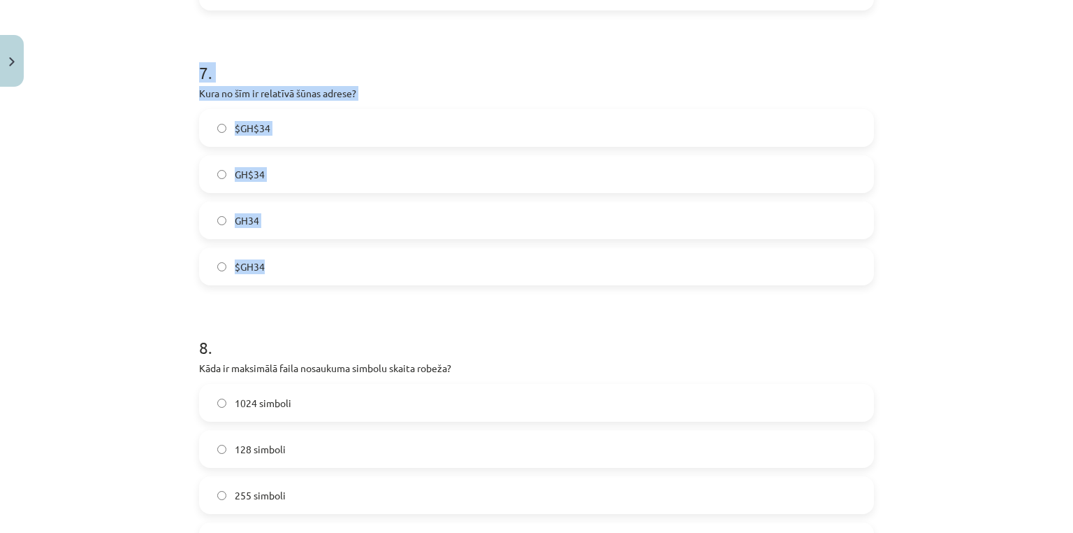
drag, startPoint x: 205, startPoint y: 85, endPoint x: 300, endPoint y: 256, distance: 195.5
copy div "7 . Kura no šīm ir relatīvā šūnas adrese? $GH$34 GH$34 GH34 $GH34"
click at [229, 212] on label "GH34" at bounding box center [537, 220] width 672 height 35
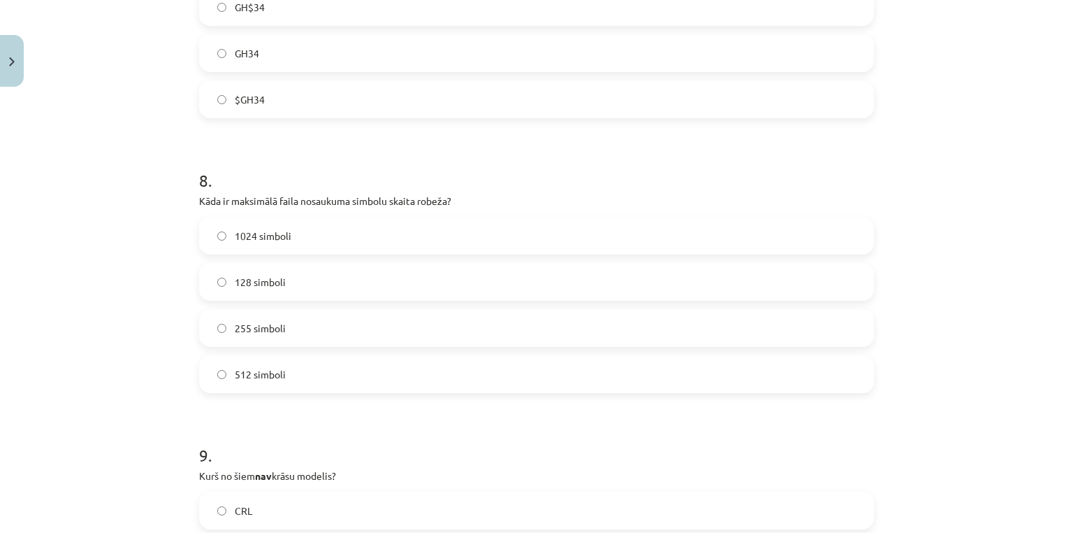
scroll to position [2236, 0]
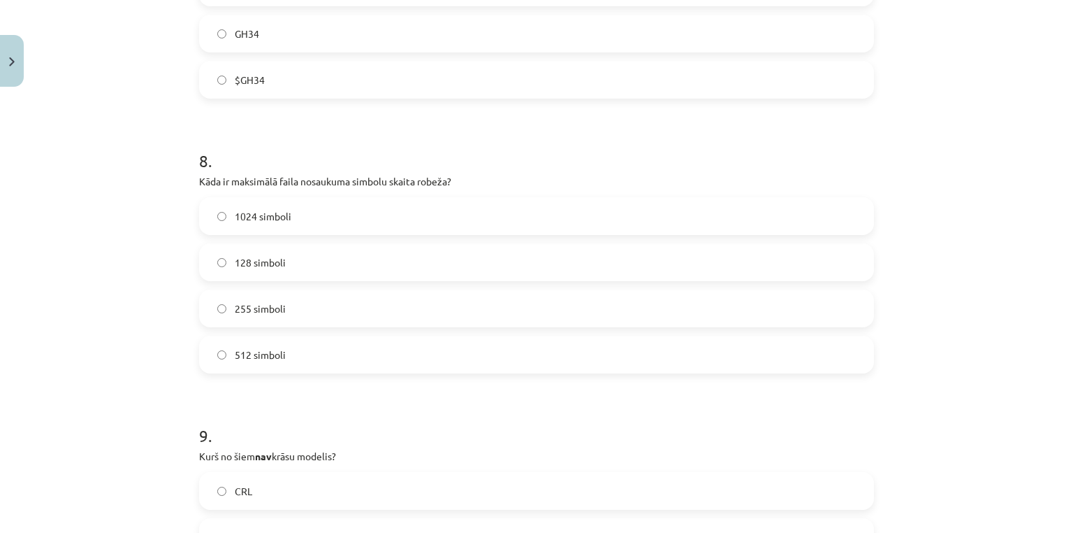
click at [256, 347] on span "512 simboli" at bounding box center [260, 354] width 51 height 15
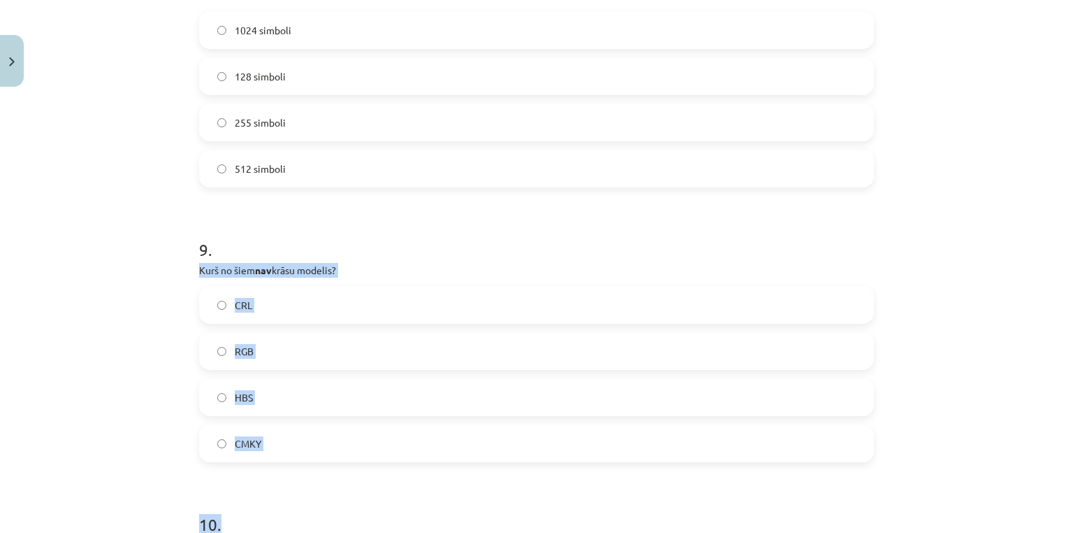
drag, startPoint x: 193, startPoint y: 271, endPoint x: 299, endPoint y: 468, distance: 223.9
click at [307, 454] on label "CMKY" at bounding box center [537, 443] width 672 height 35
drag, startPoint x: 211, startPoint y: 277, endPoint x: 266, endPoint y: 335, distance: 80.6
click at [269, 338] on div "9 . Kurš no šiem nav krāsu modelis? CRL RGB HBS CMKY" at bounding box center [536, 338] width 675 height 247
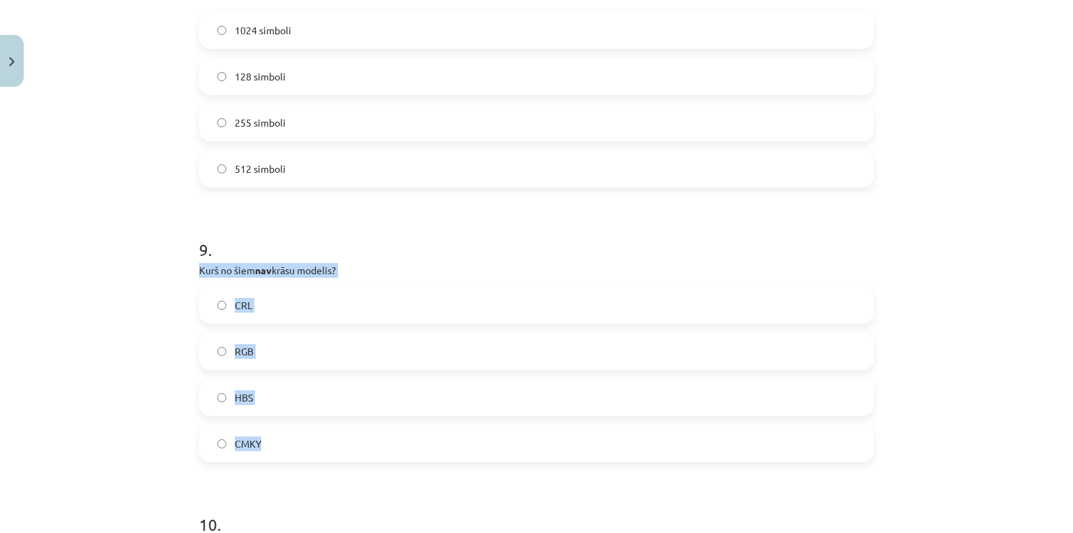
drag, startPoint x: 211, startPoint y: 284, endPoint x: 279, endPoint y: 424, distance: 155.3
copy div "Kurš no šiem nav krāsu modelis? CRL RGB HBS CMKY"
click at [132, 282] on div "Mācību tēma: Datorikas - 10. klases 3. ieskaites mācību materiāls #9 Noslēguma …" at bounding box center [536, 266] width 1073 height 533
click at [235, 301] on span "CRL" at bounding box center [243, 305] width 17 height 15
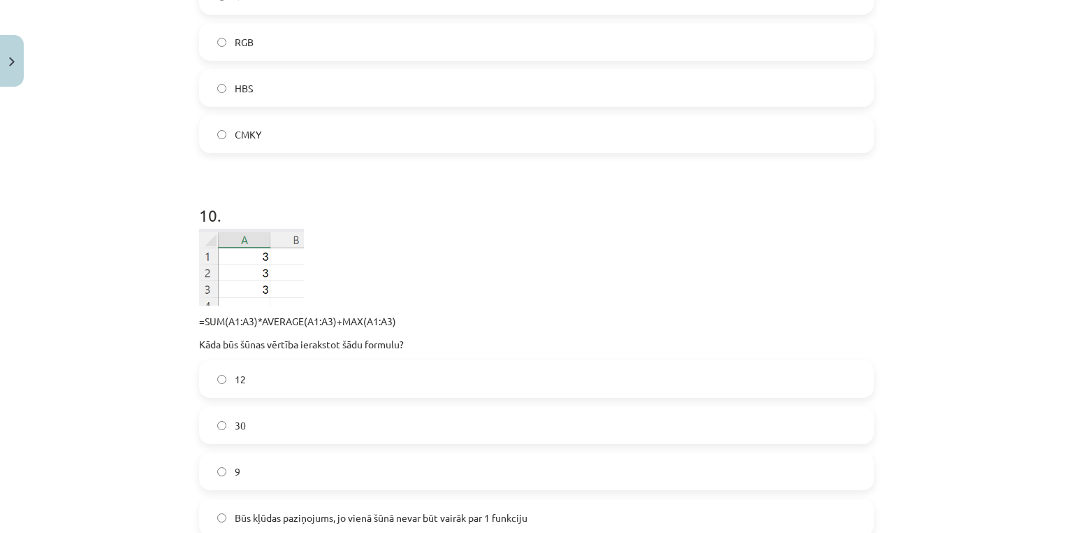
scroll to position [2795, 0]
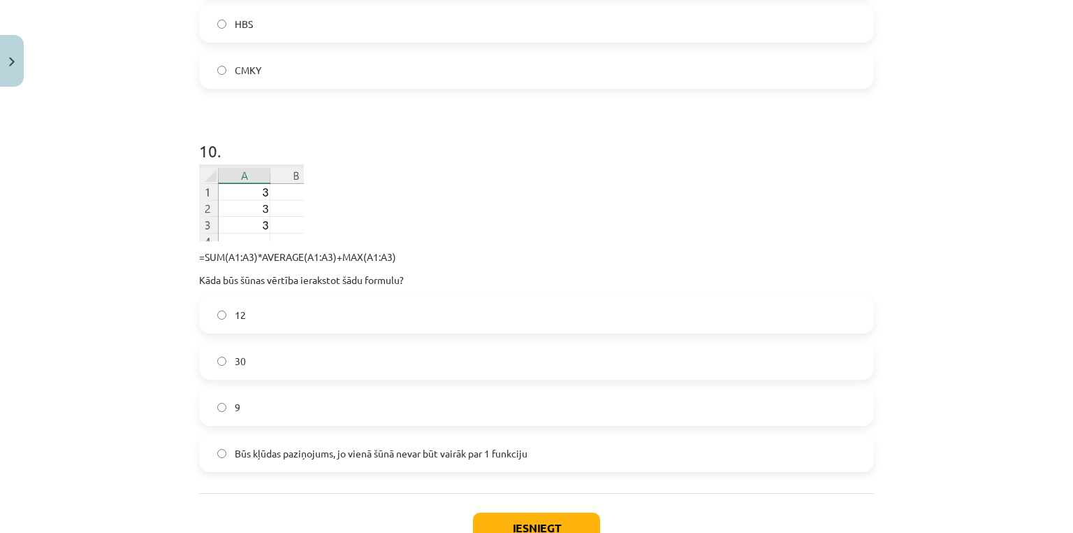
click at [237, 307] on span "12" at bounding box center [240, 314] width 11 height 15
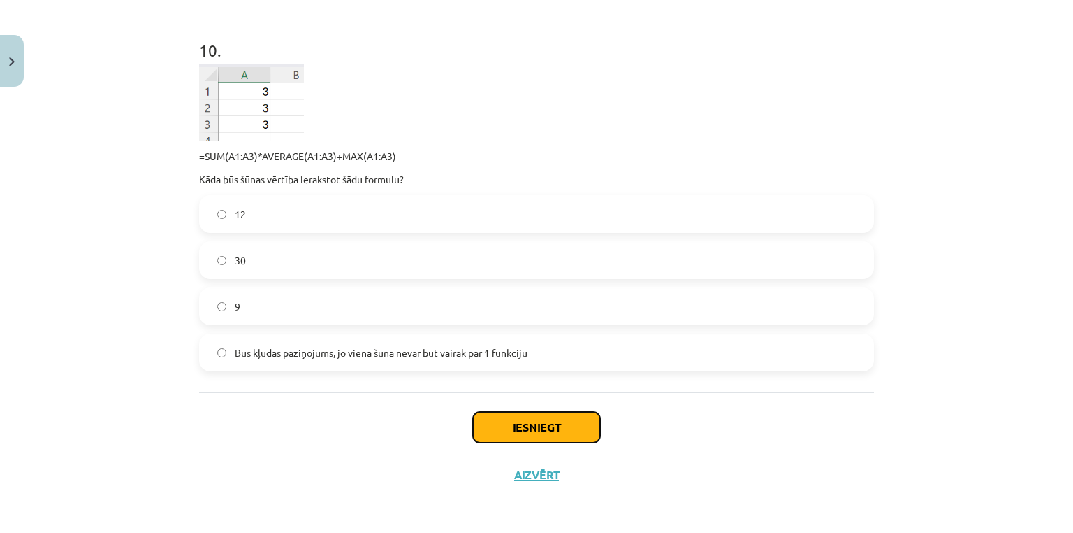
click at [507, 444] on div "Iesniegt Aizvērt" at bounding box center [536, 441] width 675 height 98
click at [498, 439] on button "Iesniegt" at bounding box center [536, 427] width 127 height 31
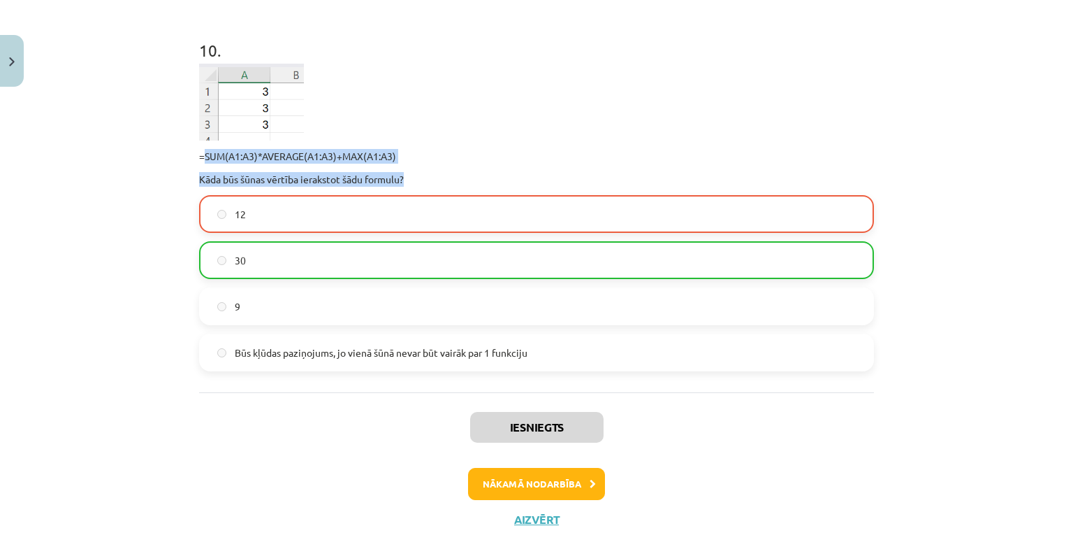
drag, startPoint x: 198, startPoint y: 154, endPoint x: 405, endPoint y: 163, distance: 206.4
click at [403, 163] on div "=SUM(A1:A3)*AVERAGE(A1:A3)+MAX(A1:A3) Kāda būs šūnas vērtība ierakstot šādu for…" at bounding box center [536, 125] width 675 height 123
click at [419, 164] on div "=SUM(A1:A3)*AVERAGE(A1:A3)+MAX(A1:A3) Kāda būs šūnas vērtība ierakstot šādu for…" at bounding box center [536, 125] width 675 height 123
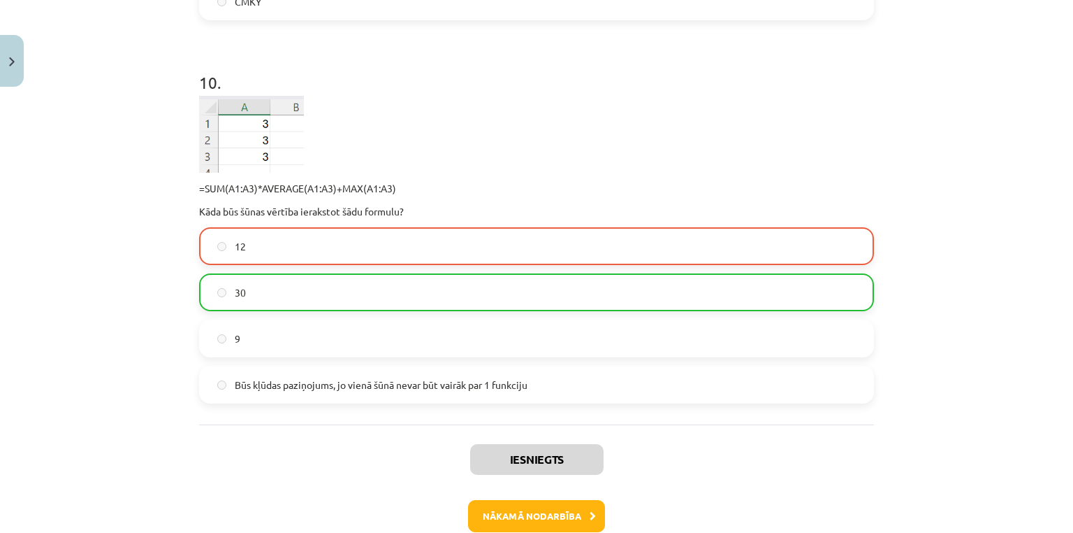
scroll to position [2940, 0]
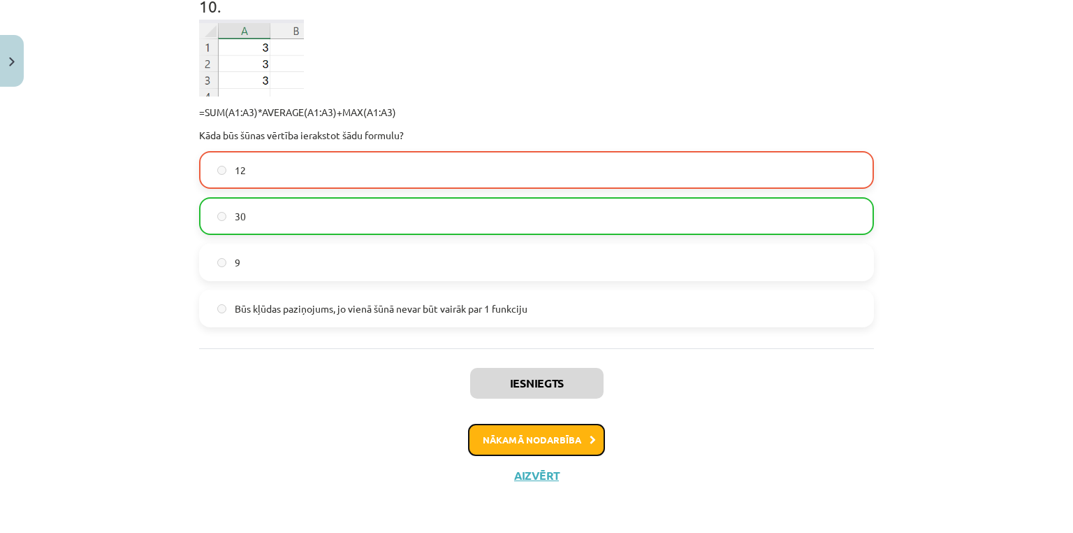
click at [486, 437] on button "Nākamā nodarbība" at bounding box center [536, 440] width 137 height 32
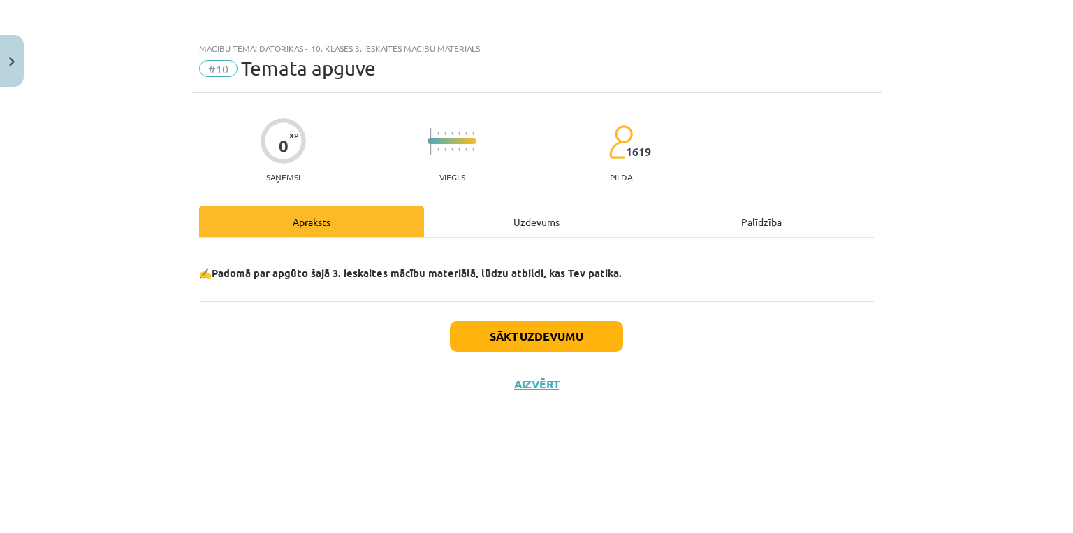
scroll to position [0, 0]
click at [535, 344] on button "Sākt uzdevumu" at bounding box center [536, 336] width 173 height 31
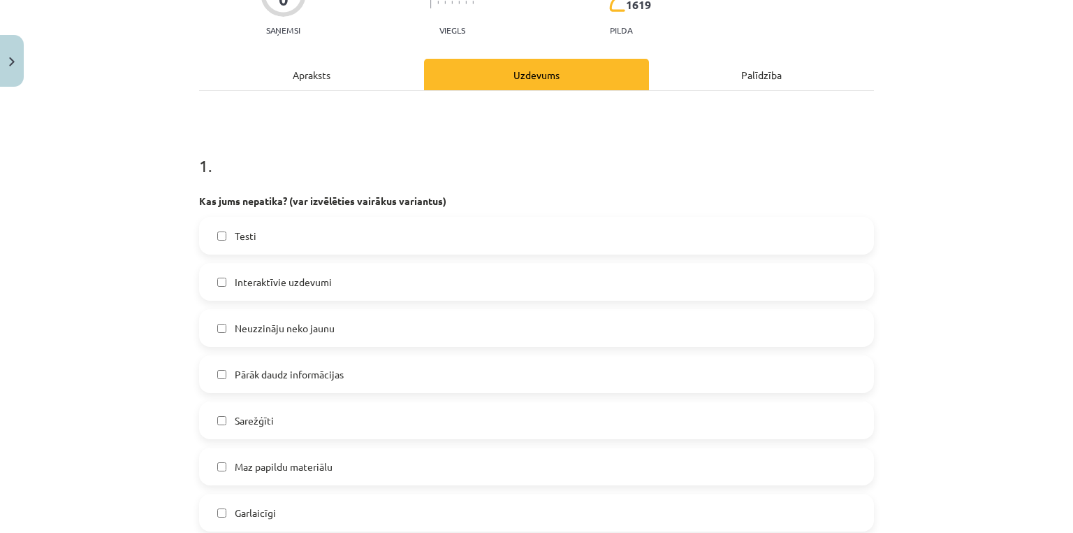
scroll to position [186, 0]
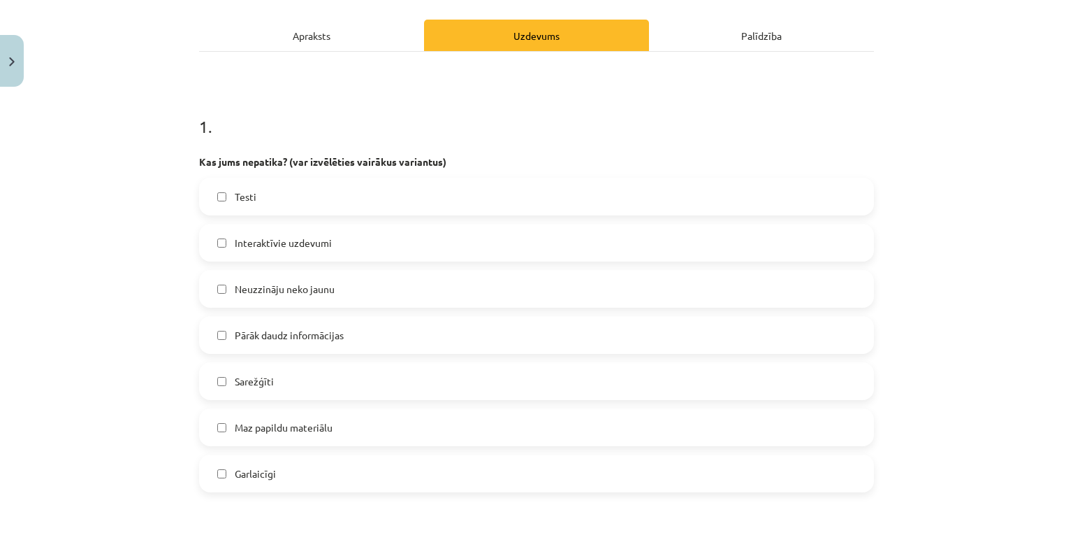
click at [316, 313] on div "Testi Interaktīvie uzdevumi Neuzzināju neko jaunu Pārāk daudz informācijas Sare…" at bounding box center [536, 335] width 675 height 314
click at [310, 325] on label "Pārāk daudz informācijas" at bounding box center [537, 334] width 672 height 35
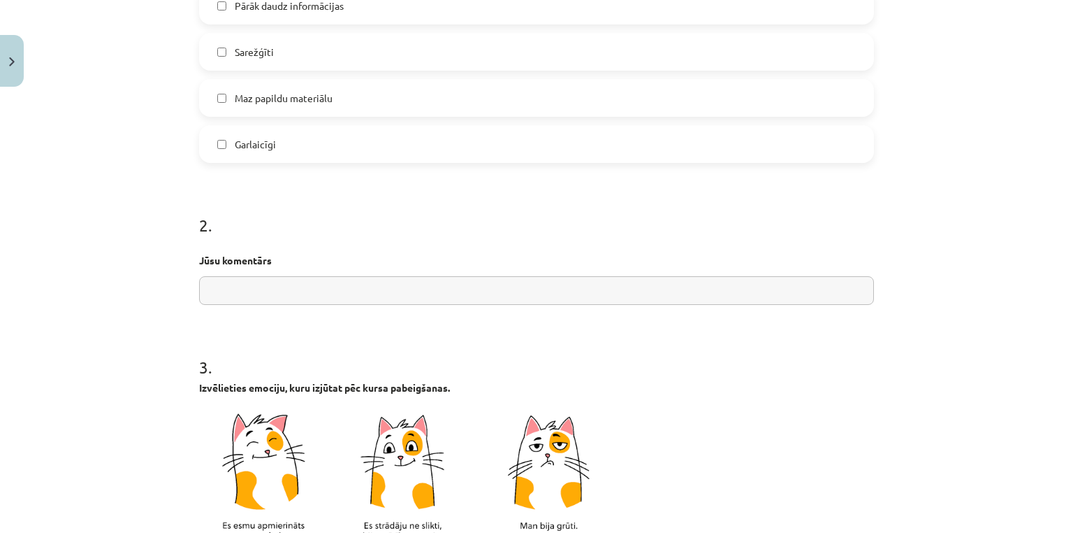
scroll to position [559, 0]
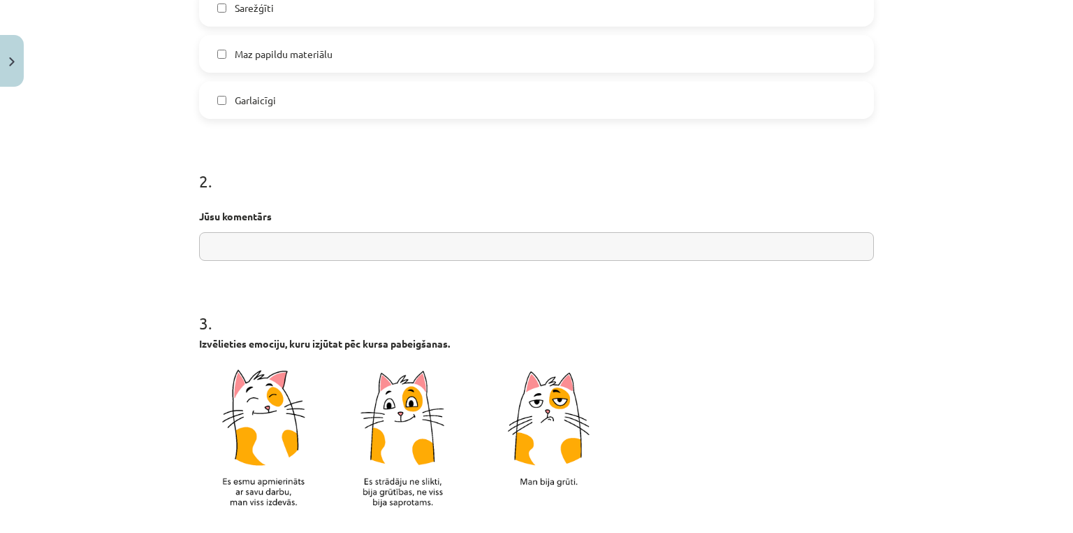
click at [313, 242] on input "text" at bounding box center [536, 246] width 675 height 29
type input "*"
click at [303, 397] on img at bounding box center [410, 441] width 419 height 164
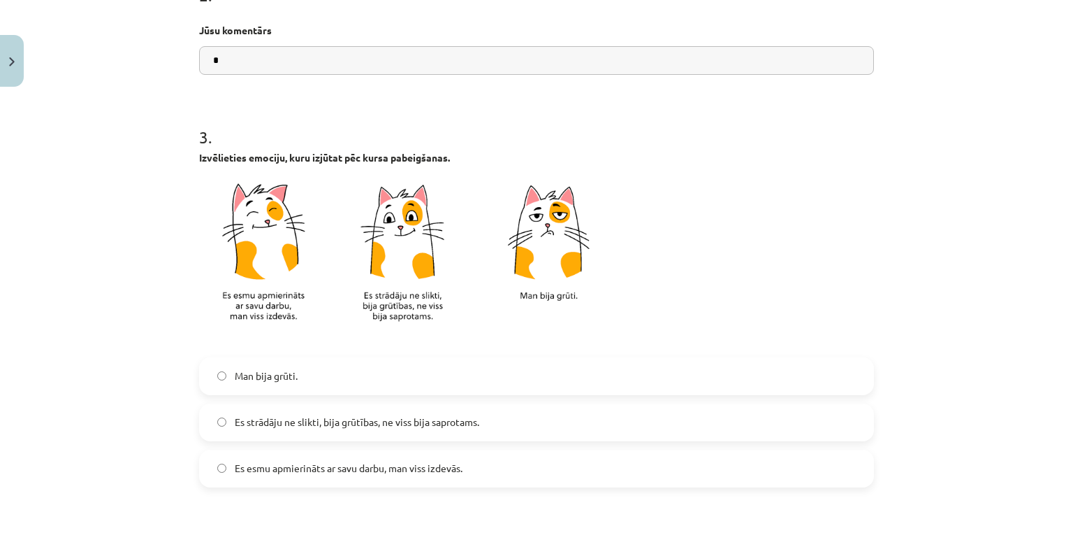
click at [310, 431] on label "Es strādāju ne slikti, bija grūtības, ne viss bija saprotams." at bounding box center [537, 422] width 672 height 35
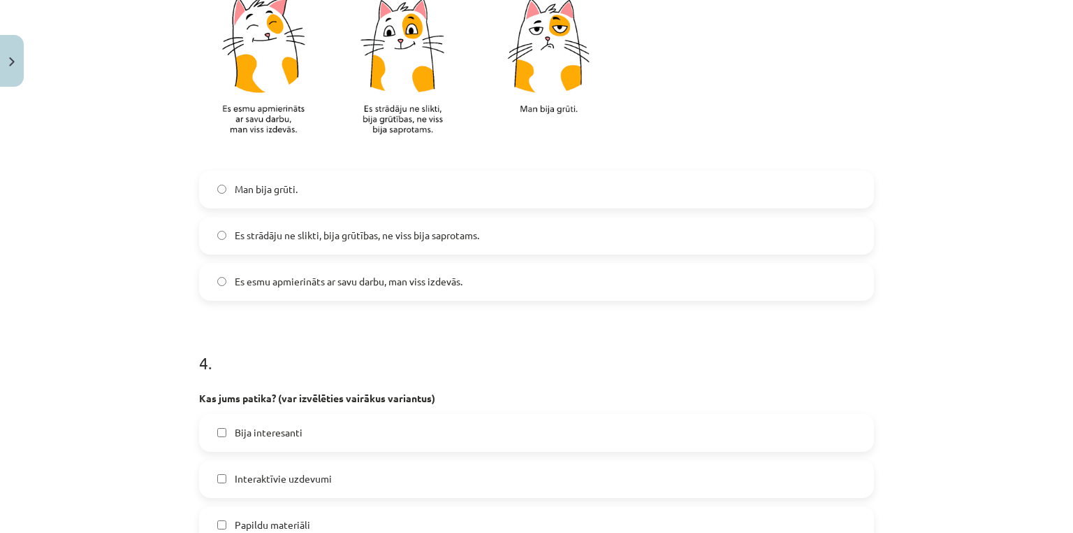
scroll to position [1118, 0]
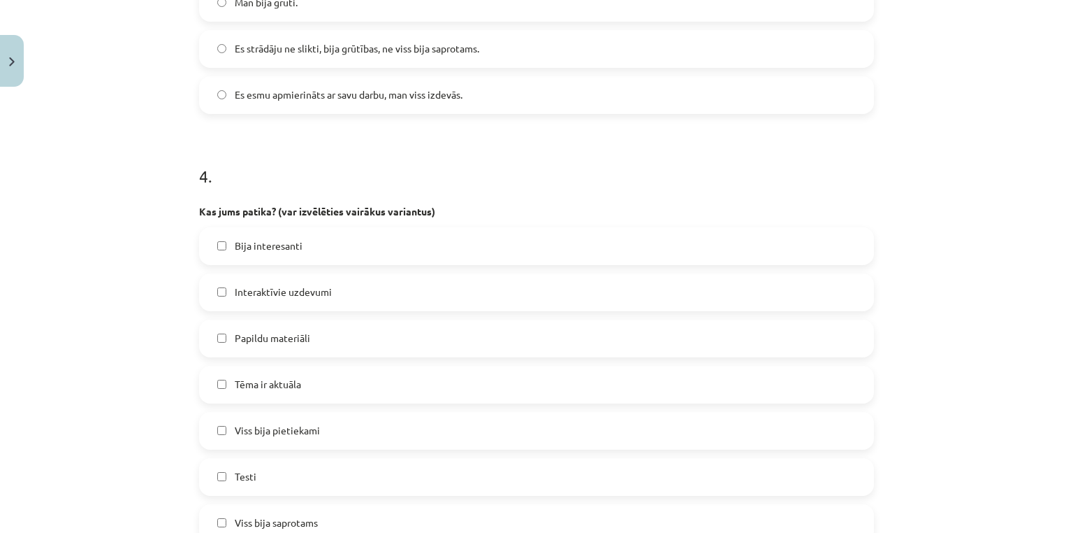
click at [348, 89] on span "Es esmu apmierināts ar savu darbu, man viss izdevās." at bounding box center [349, 94] width 228 height 15
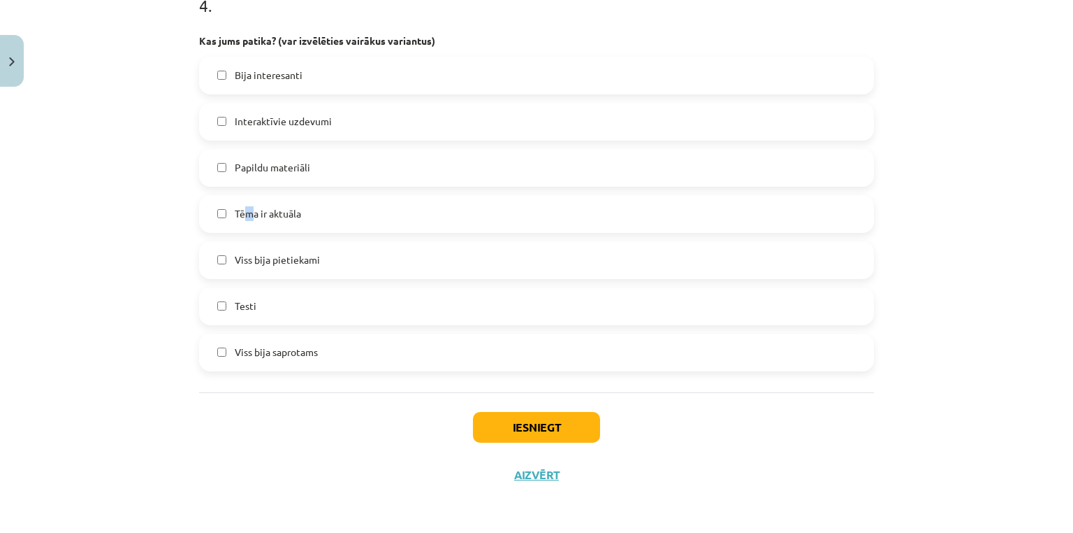
drag, startPoint x: 247, startPoint y: 210, endPoint x: 240, endPoint y: 219, distance: 11.0
click at [240, 219] on span "Tēma ir aktuāla" at bounding box center [268, 213] width 66 height 15
click at [294, 215] on span "Tēma ir aktuāla" at bounding box center [268, 213] width 66 height 15
click at [497, 422] on button "Iesniegt" at bounding box center [536, 427] width 127 height 31
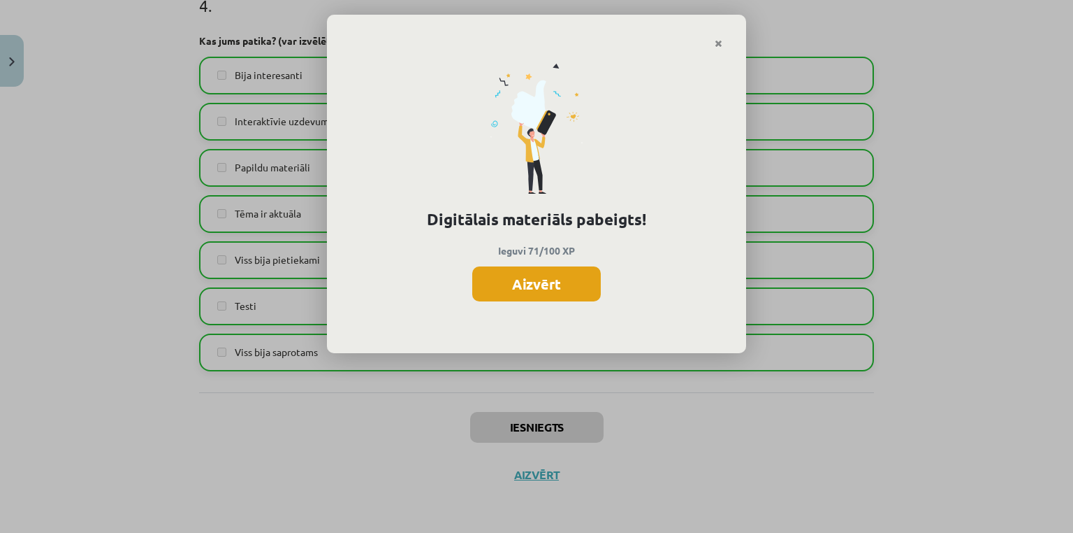
click at [521, 282] on button "Aizvērt" at bounding box center [536, 283] width 129 height 35
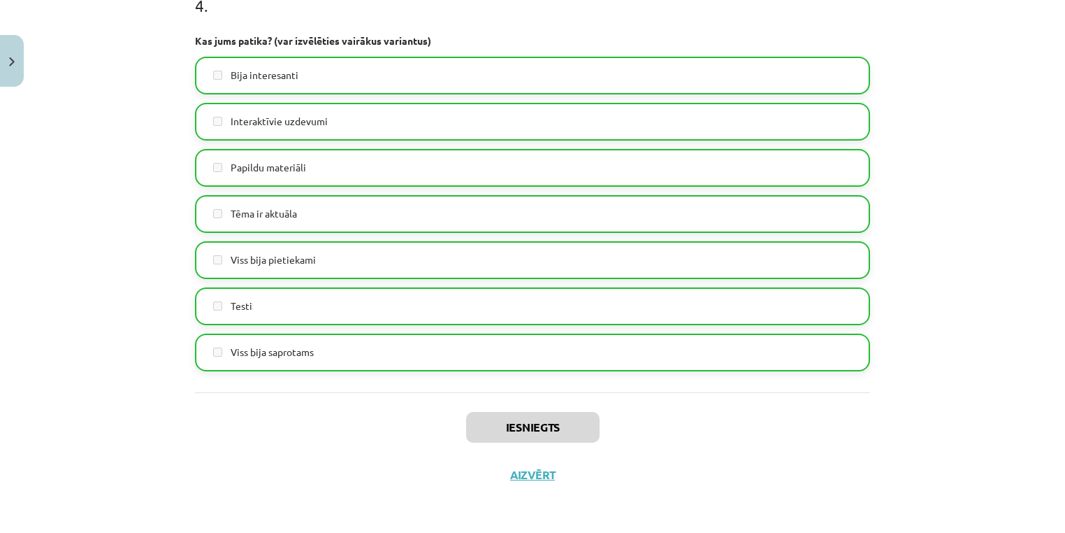
click at [524, 485] on div "Iesniegts Aizvērt" at bounding box center [532, 441] width 675 height 98
click at [534, 476] on button "Aizvērt" at bounding box center [532, 475] width 53 height 14
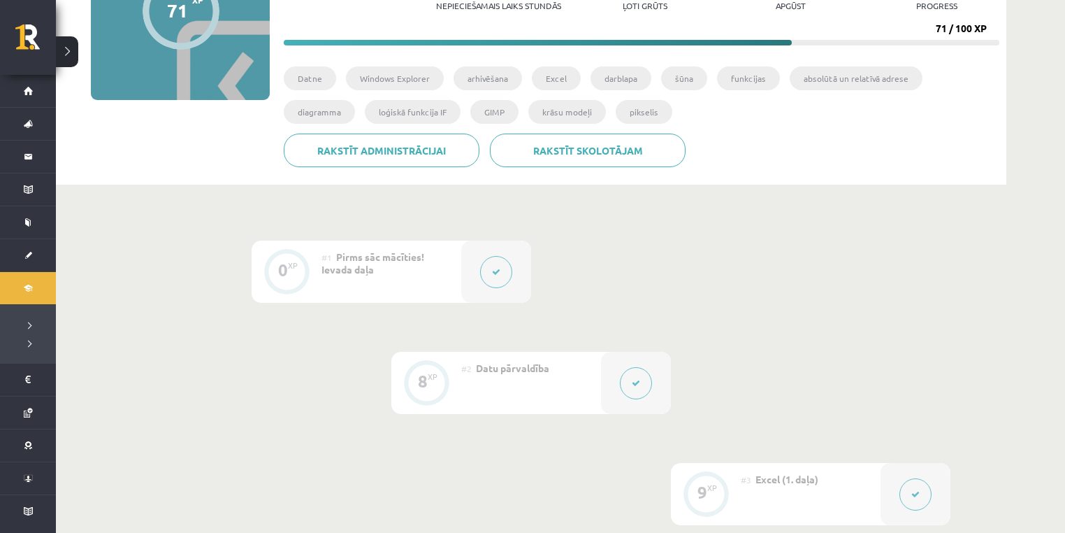
scroll to position [0, 0]
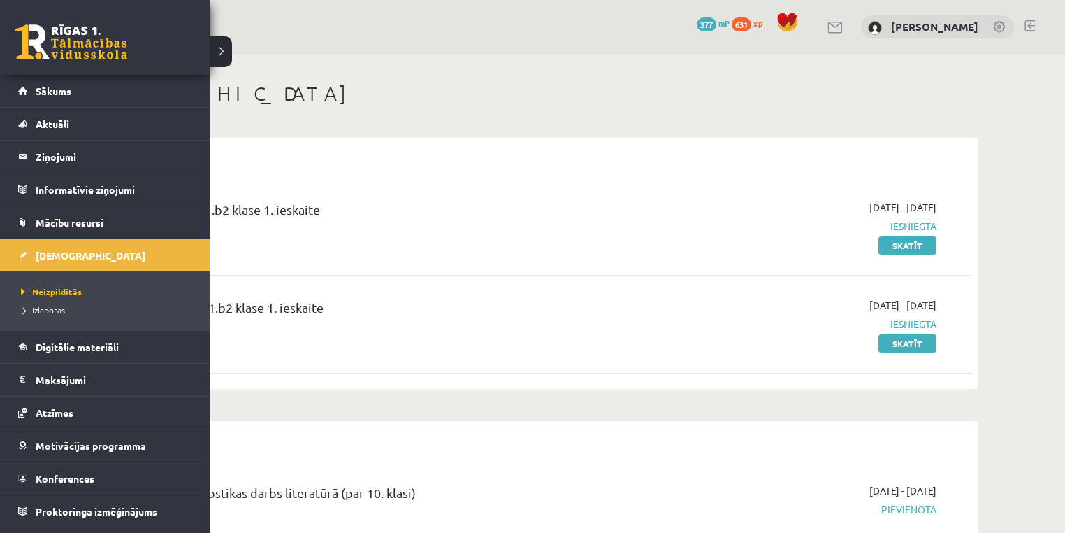
click at [39, 299] on li "Neizpildītās" at bounding box center [106, 291] width 178 height 18
click at [39, 301] on li "Izlabotās" at bounding box center [106, 310] width 178 height 18
click at [41, 301] on li "Izlabotās" at bounding box center [106, 310] width 178 height 18
click at [41, 303] on link "Izlabotās" at bounding box center [106, 309] width 178 height 13
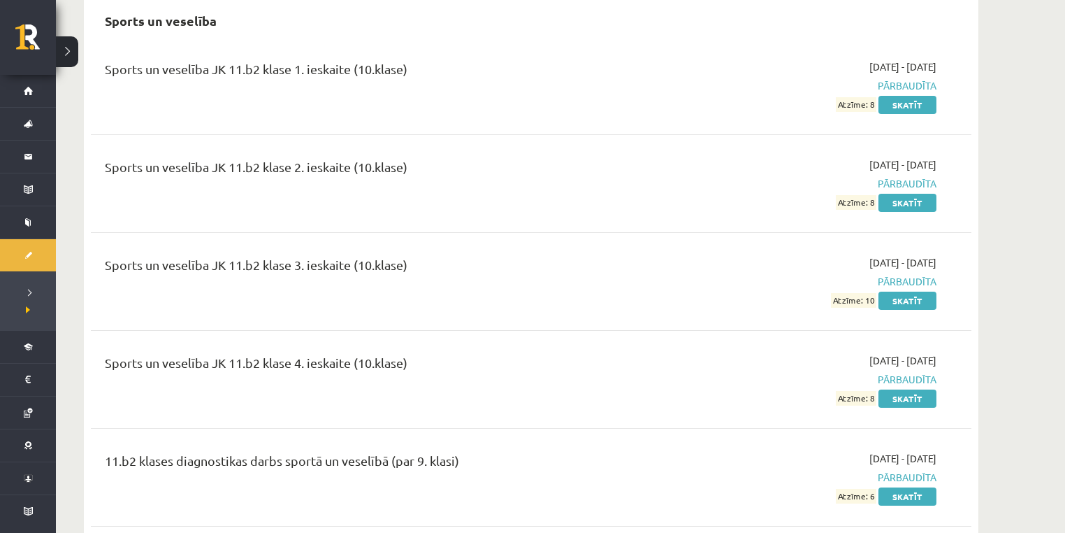
scroll to position [1025, 0]
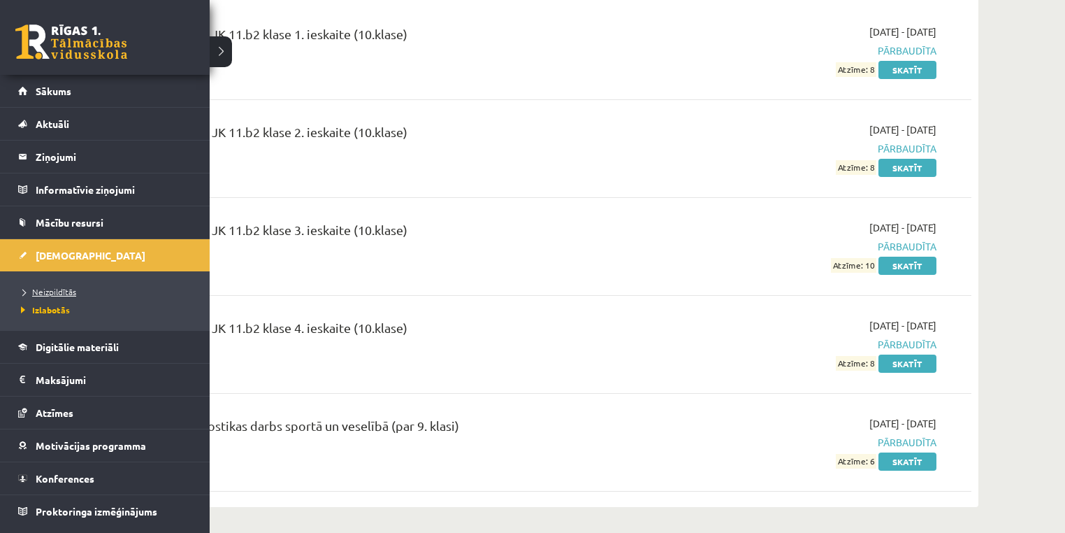
click at [53, 290] on span "Neizpildītās" at bounding box center [46, 291] width 59 height 11
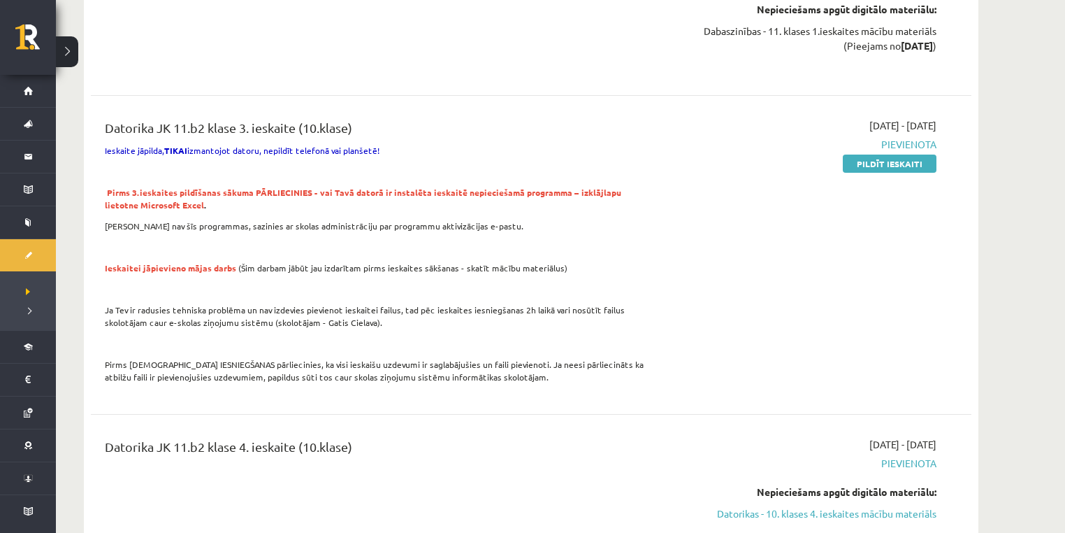
scroll to position [2702, 0]
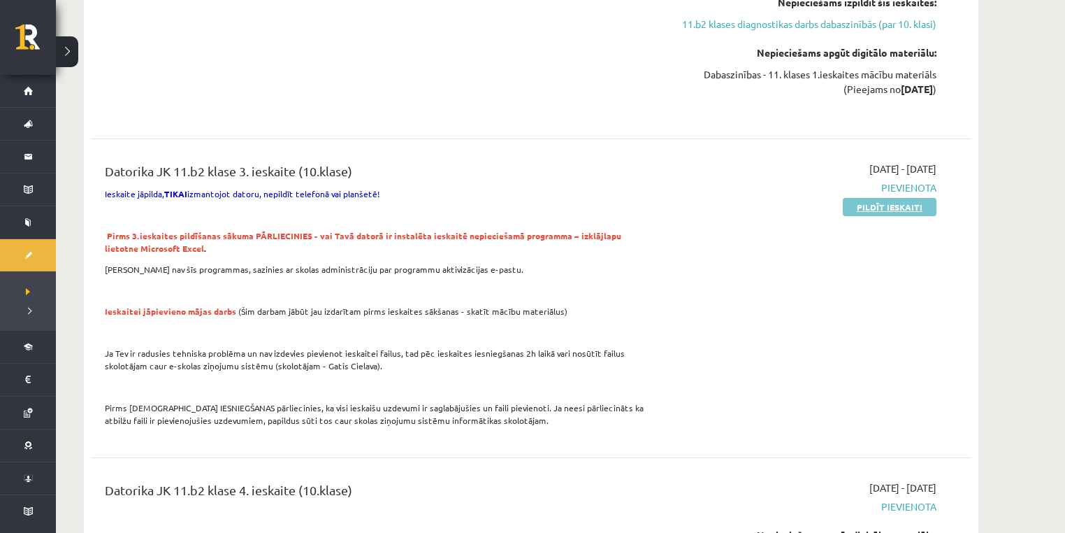
click at [870, 207] on link "Pildīt ieskaiti" at bounding box center [890, 207] width 94 height 18
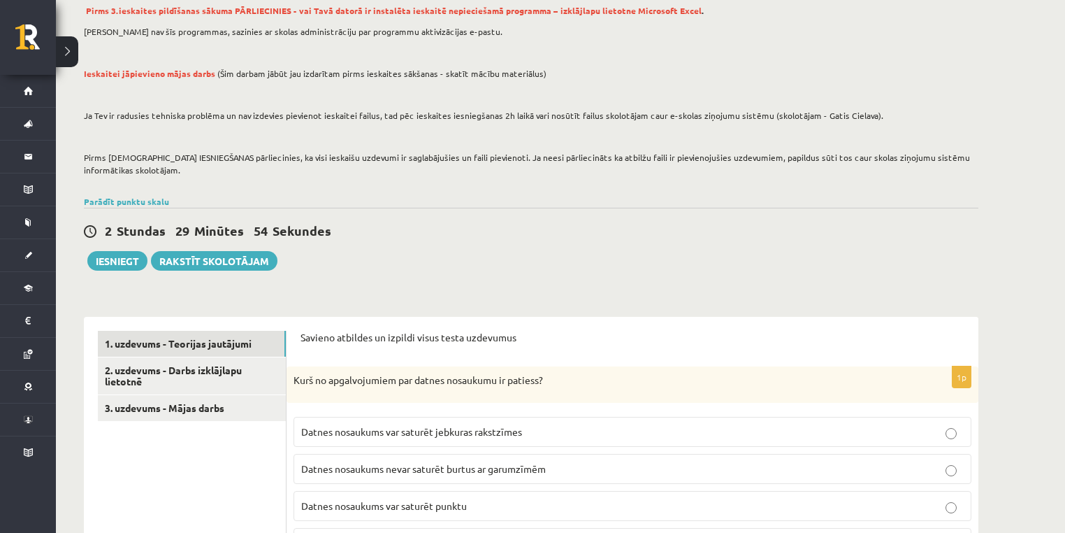
scroll to position [186, 0]
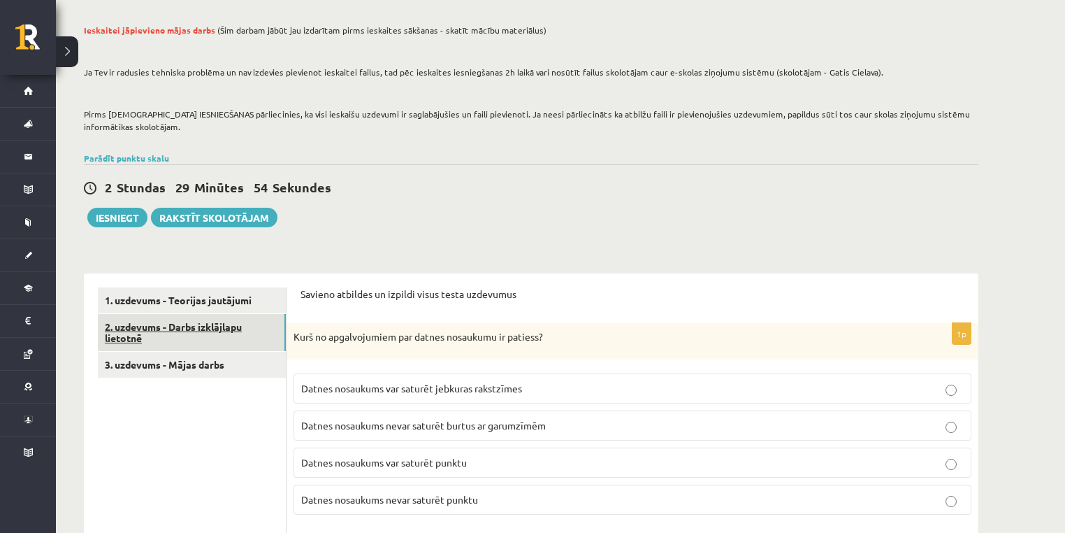
click at [217, 330] on link "2. uzdevums - Darbs izklājlapu lietotnē" at bounding box center [192, 333] width 188 height 38
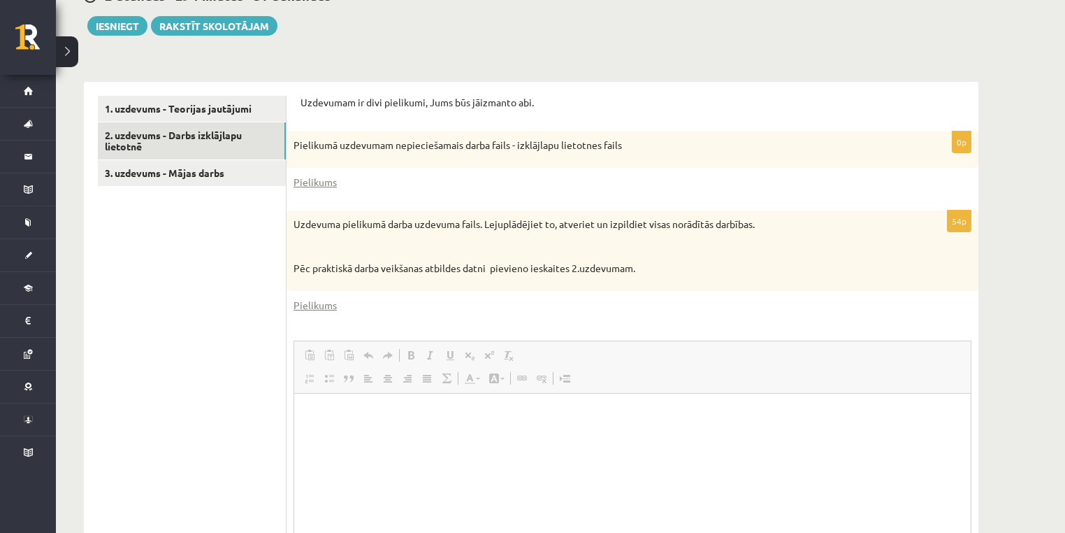
scroll to position [0, 0]
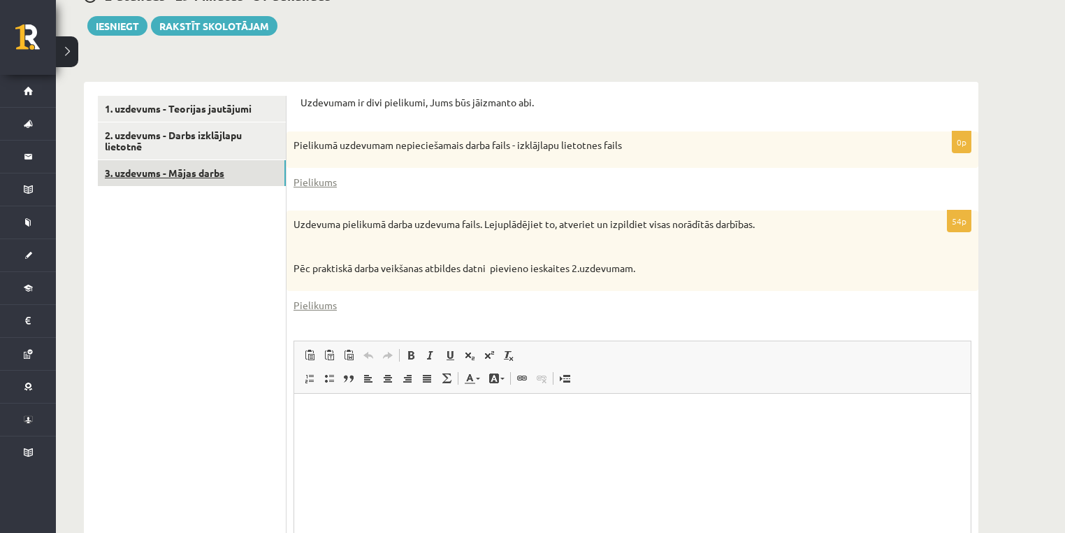
click at [211, 176] on link "3. uzdevums - Mājas darbs" at bounding box center [192, 173] width 188 height 26
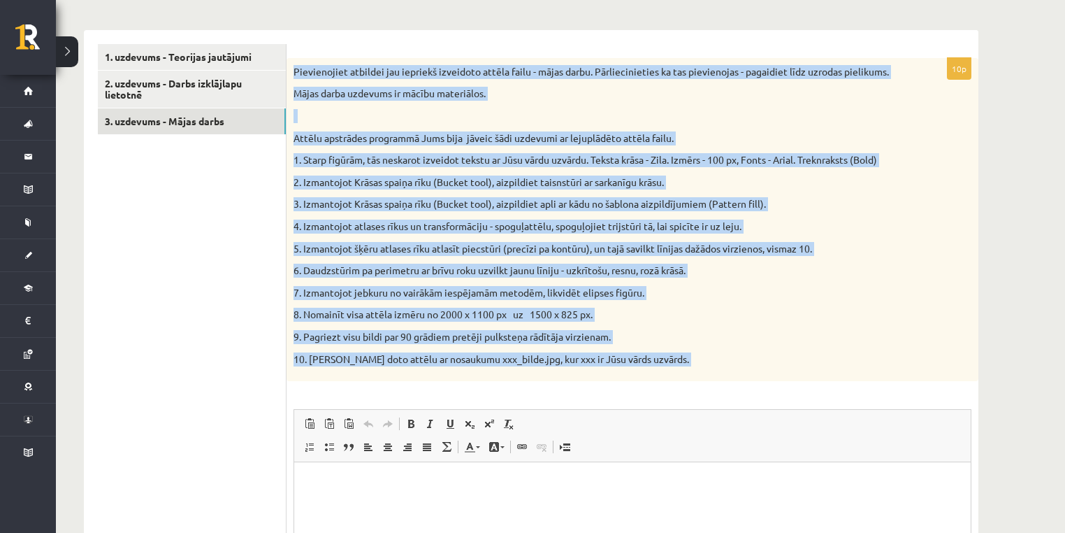
scroll to position [451, 0]
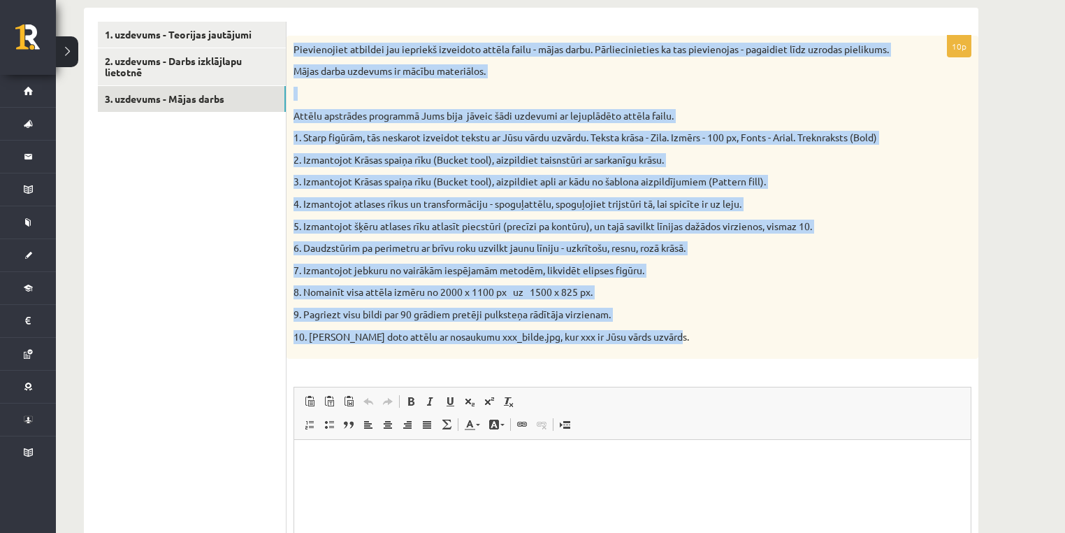
drag, startPoint x: 294, startPoint y: 235, endPoint x: 679, endPoint y: 345, distance: 400.6
click at [679, 345] on div "Pievienojiet atbildei jau iepriekš izveidoto attēla failu - mājas darbu. Pārlie…" at bounding box center [633, 197] width 692 height 323
copy div "Pievienojiet atbildei jau iepriekš izveidoto attēla failu - mājas darbu. Pārlie…"
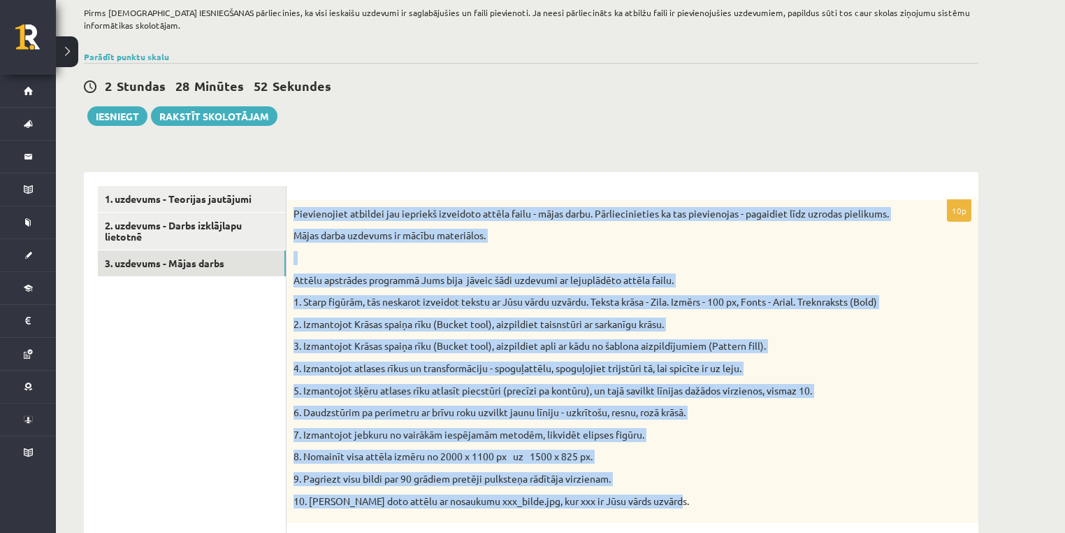
scroll to position [265, 0]
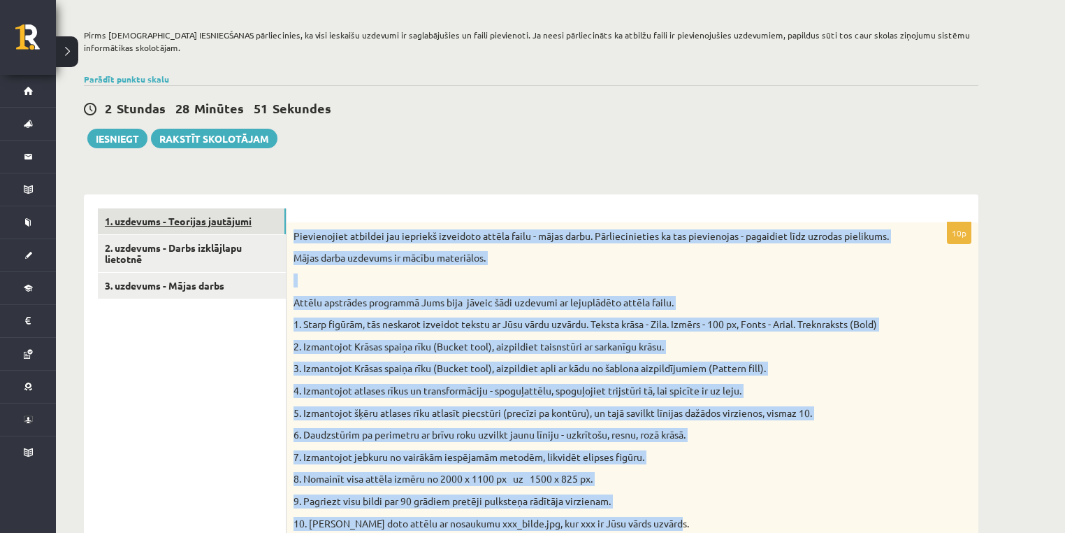
click at [236, 219] on link "1. uzdevums - Teorijas jautājumi" at bounding box center [192, 221] width 188 height 26
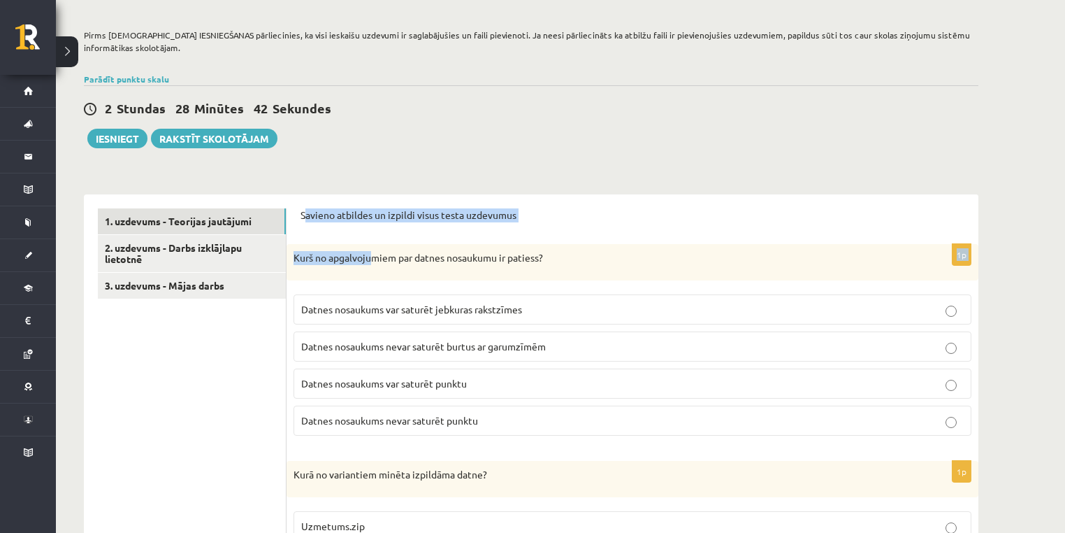
drag, startPoint x: 303, startPoint y: 212, endPoint x: 339, endPoint y: 270, distance: 67.5
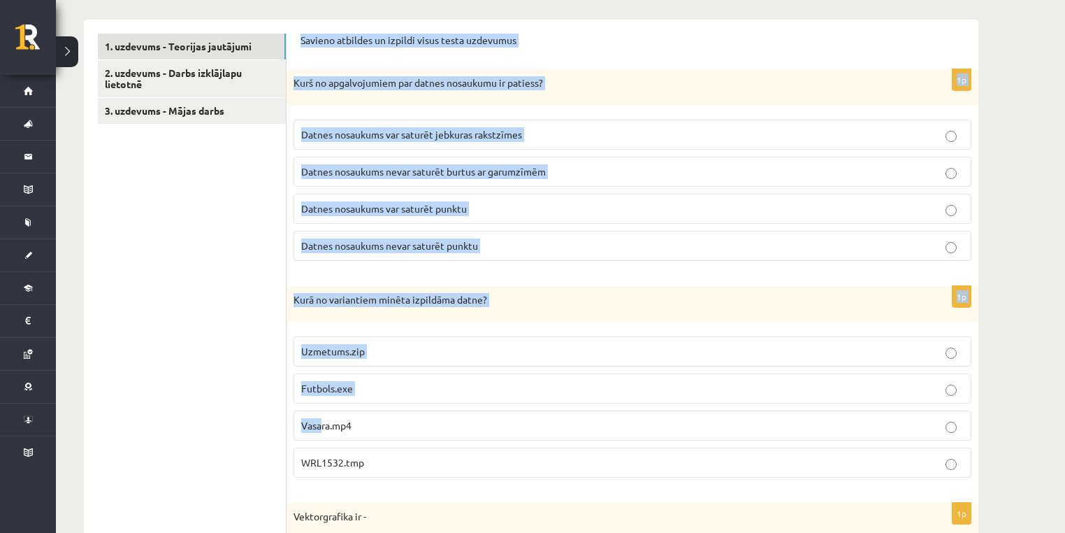
scroll to position [637, 0]
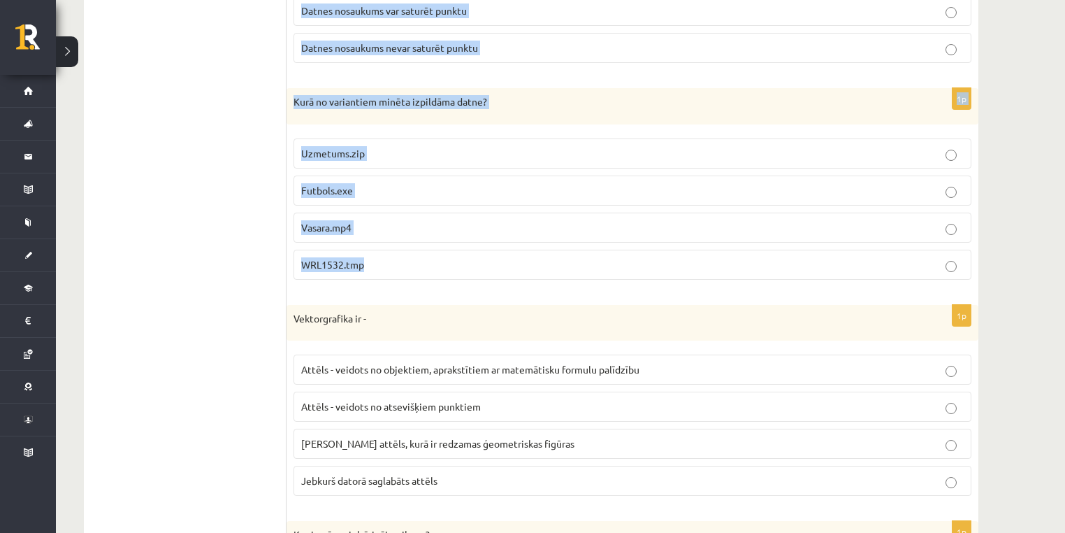
drag, startPoint x: 302, startPoint y: 213, endPoint x: 372, endPoint y: 252, distance: 80.4
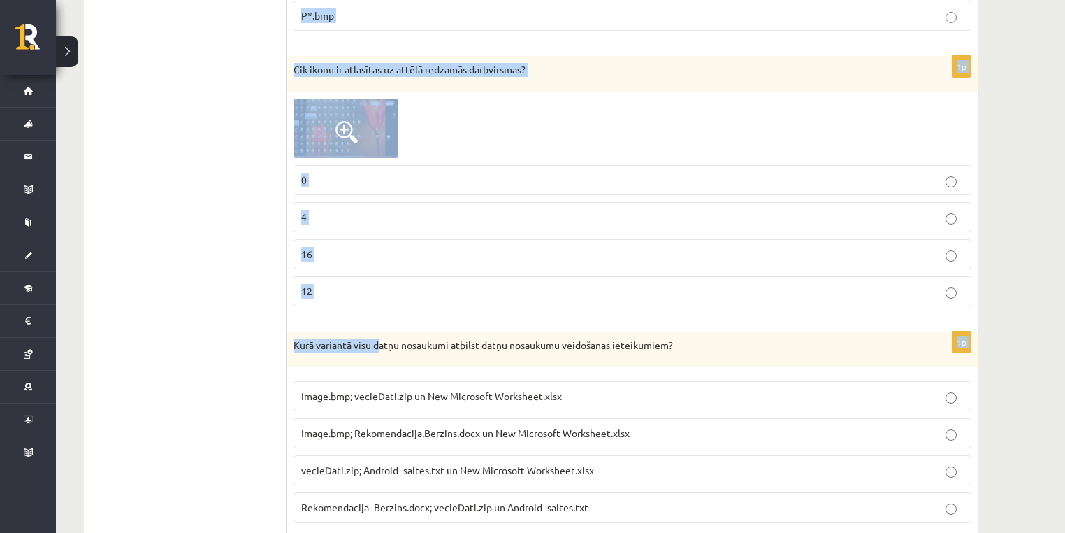
scroll to position [2818, 0]
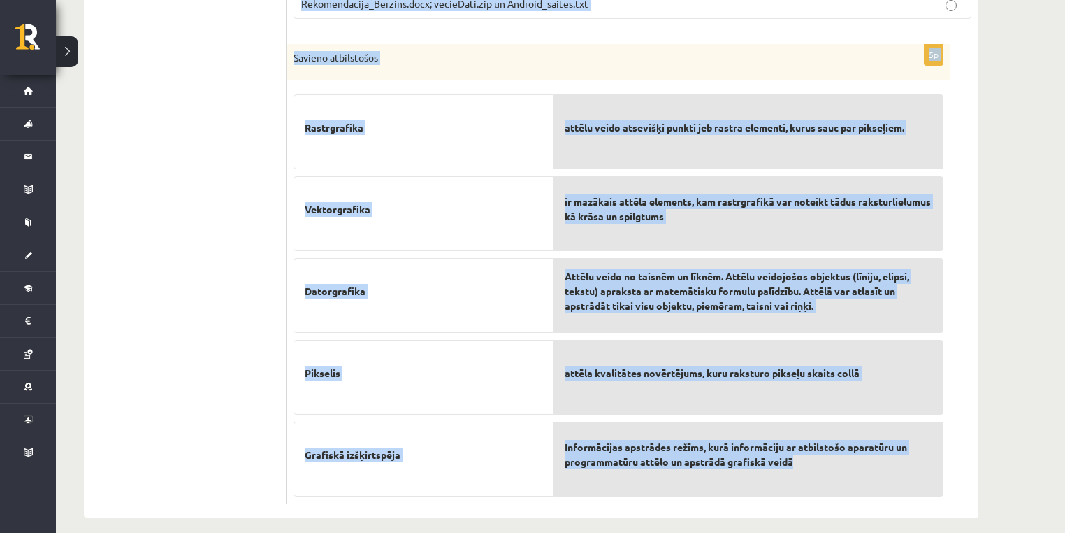
drag, startPoint x: 301, startPoint y: 212, endPoint x: 887, endPoint y: 467, distance: 639.1
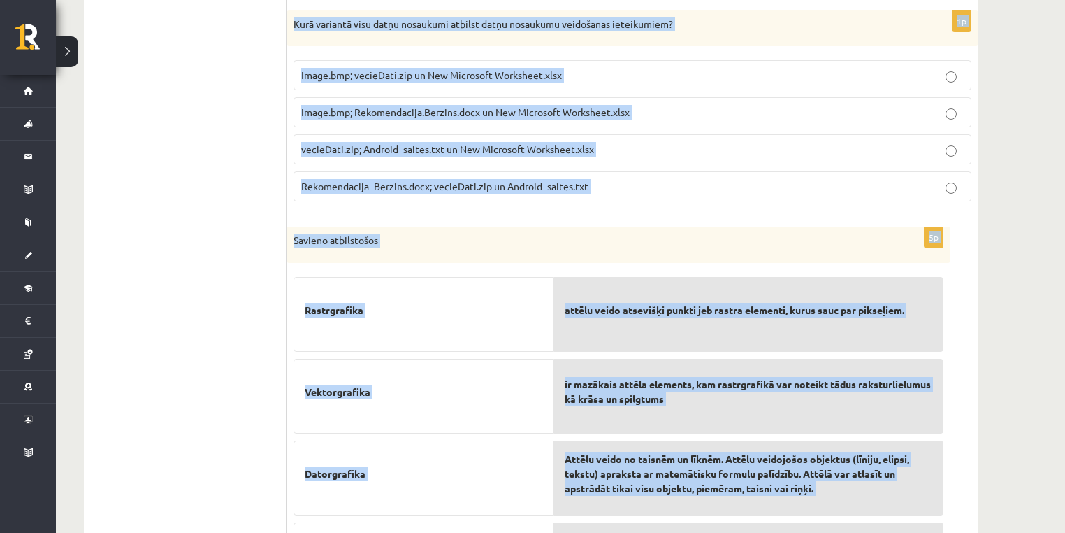
scroll to position [2445, 0]
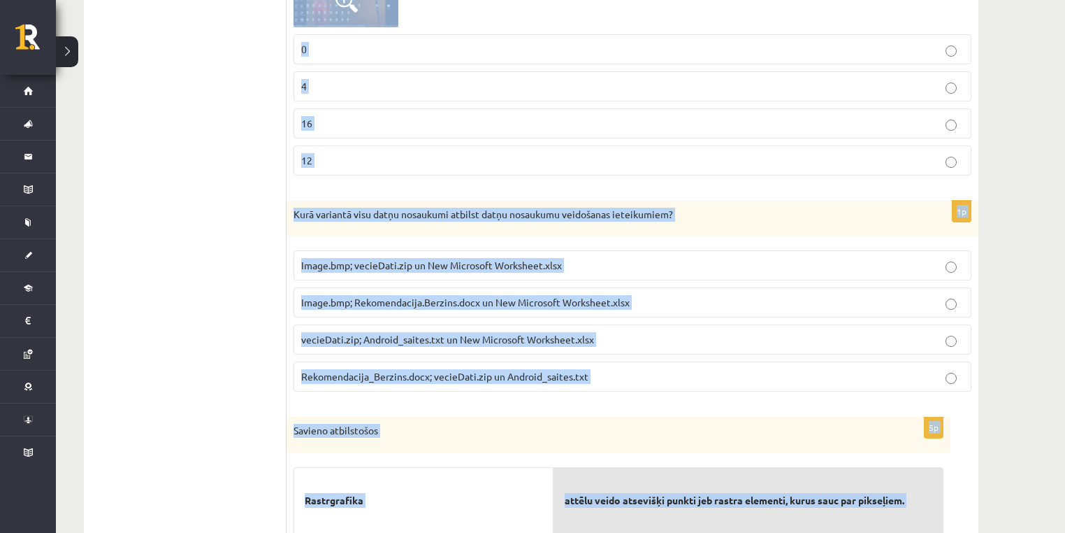
copy form "Savieno atbildes un izpildi visus testa uzdevumus 1p Kurš no apgalvojumiem par …"
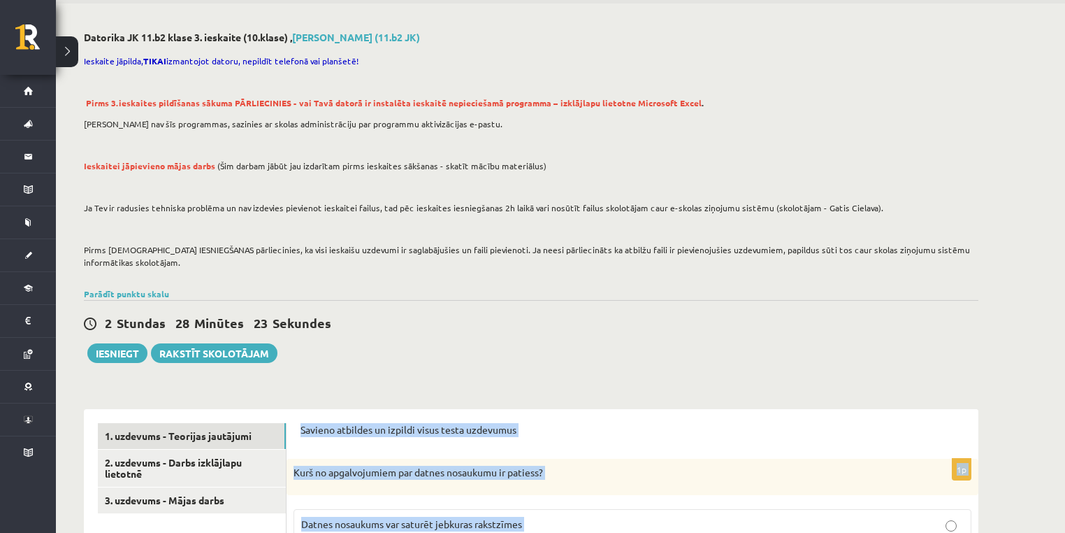
scroll to position [0, 0]
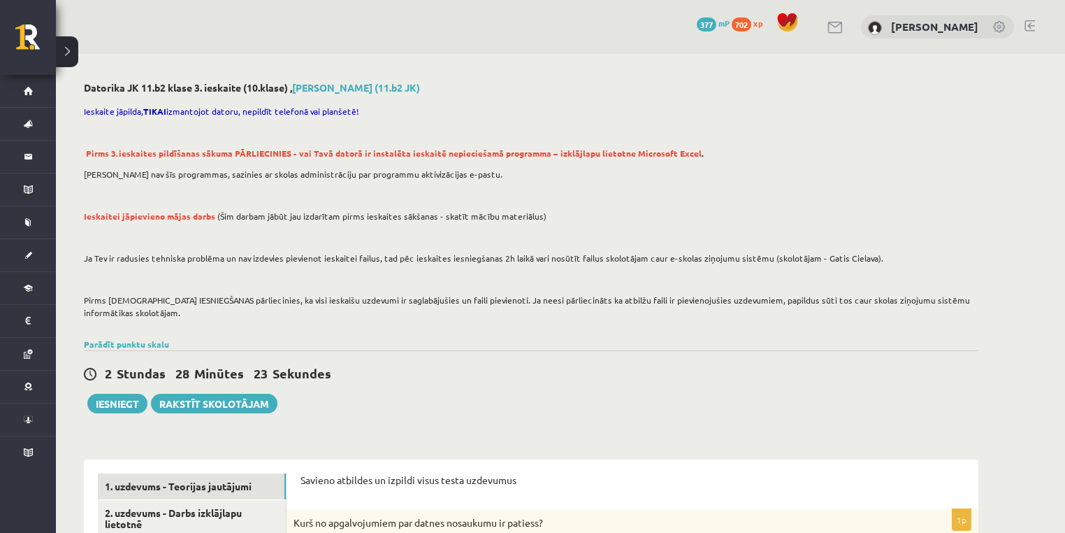
click at [419, 386] on div "2 Stundas 28 Minūtes 23 Sekundes Ieskaite saglabāta! Iesniegt Rakstīt skolotājam" at bounding box center [531, 381] width 895 height 63
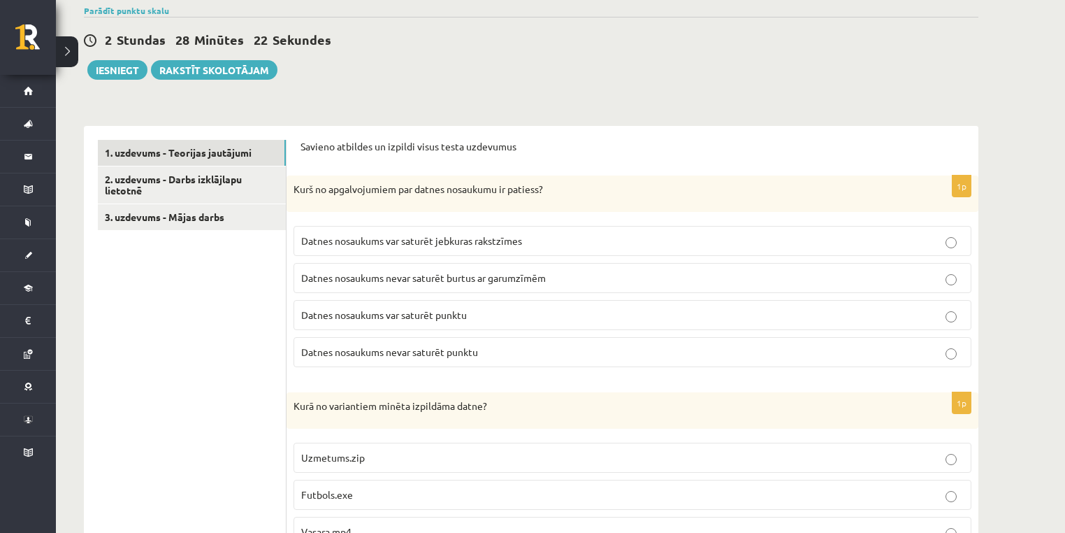
scroll to position [372, 0]
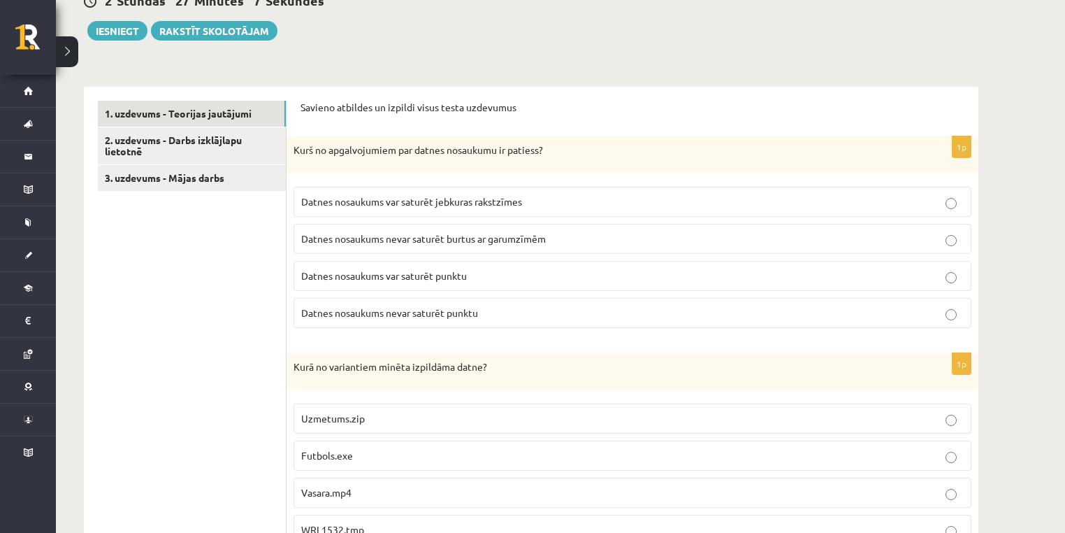
click at [340, 284] on label "Datnes nosaukums var saturēt punktu" at bounding box center [633, 276] width 678 height 30
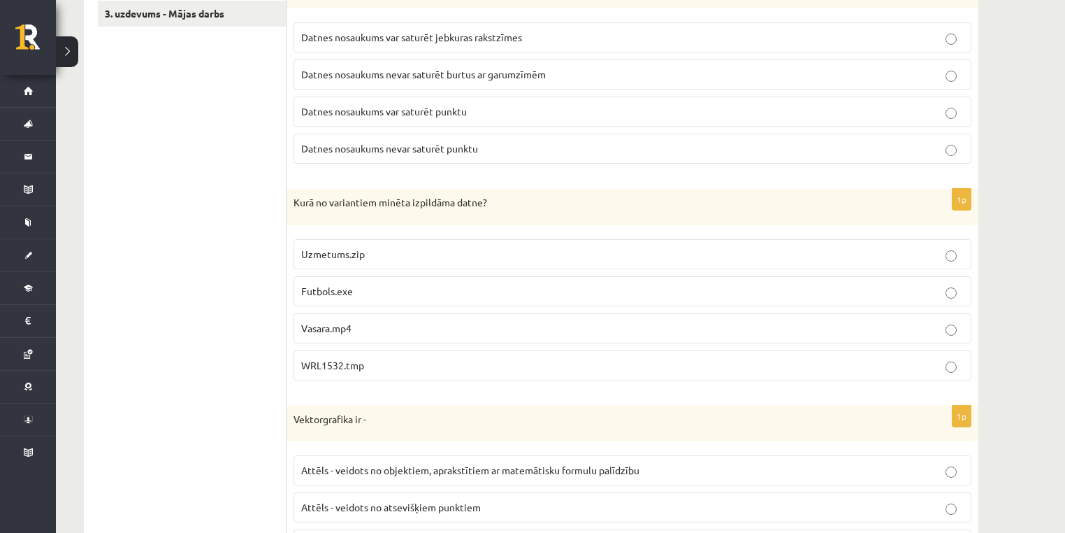
scroll to position [559, 0]
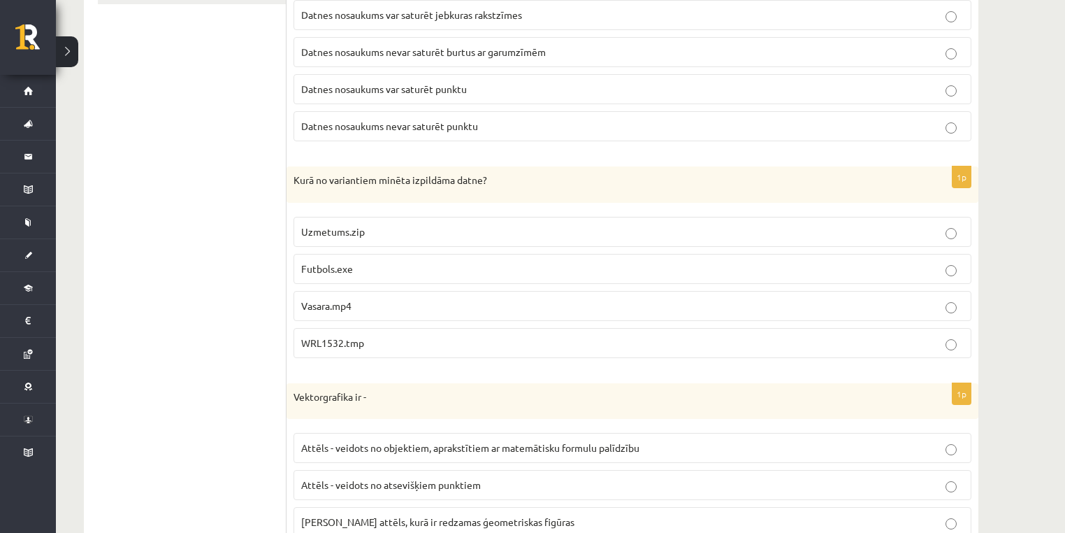
click at [345, 271] on span "Futbols.exe" at bounding box center [327, 268] width 52 height 13
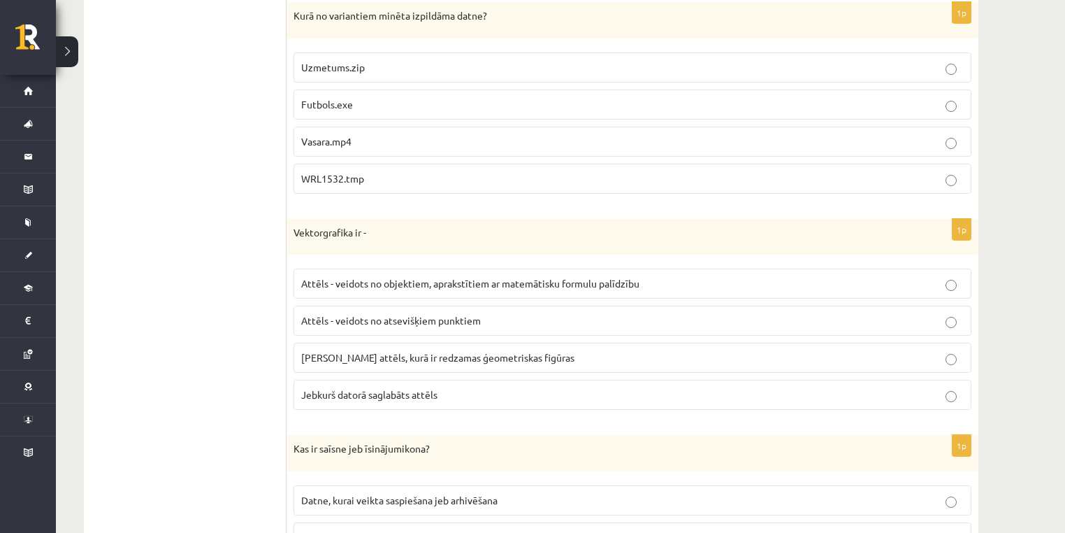
scroll to position [745, 0]
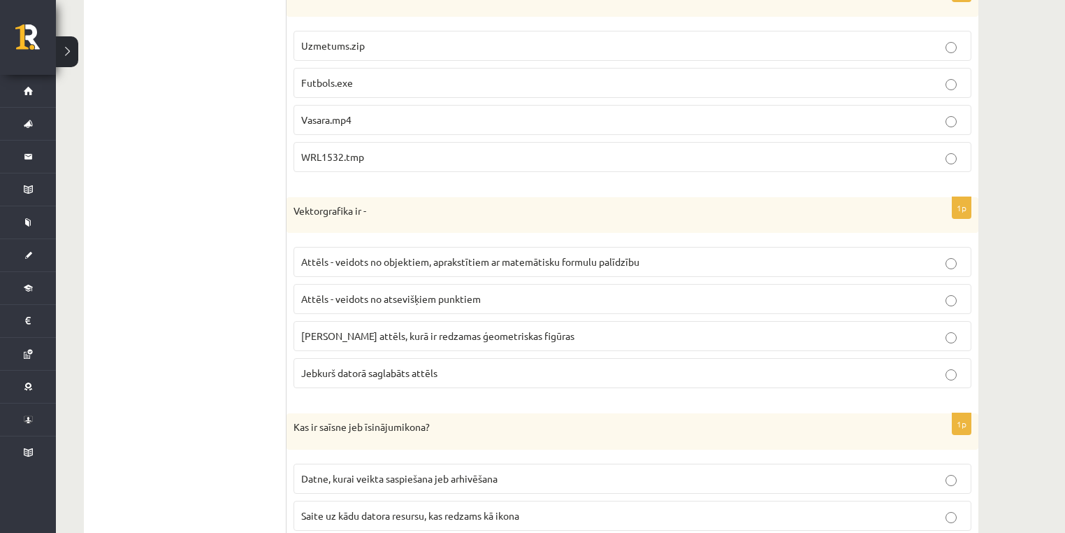
click at [386, 268] on label "Attēls - veidots no objektiem, aprakstītiem ar matemātisku formulu palīdzību" at bounding box center [633, 262] width 678 height 30
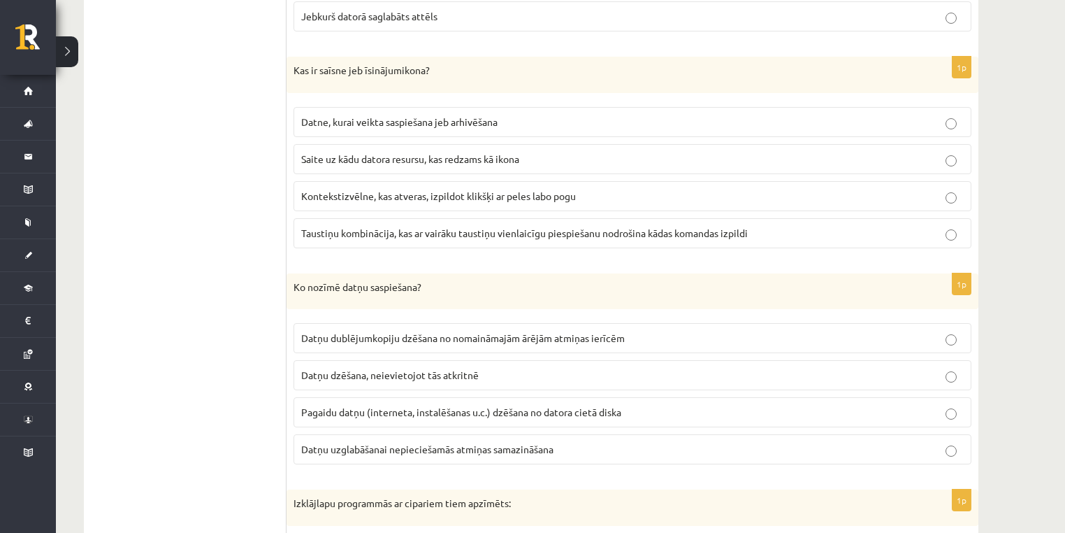
scroll to position [1118, 0]
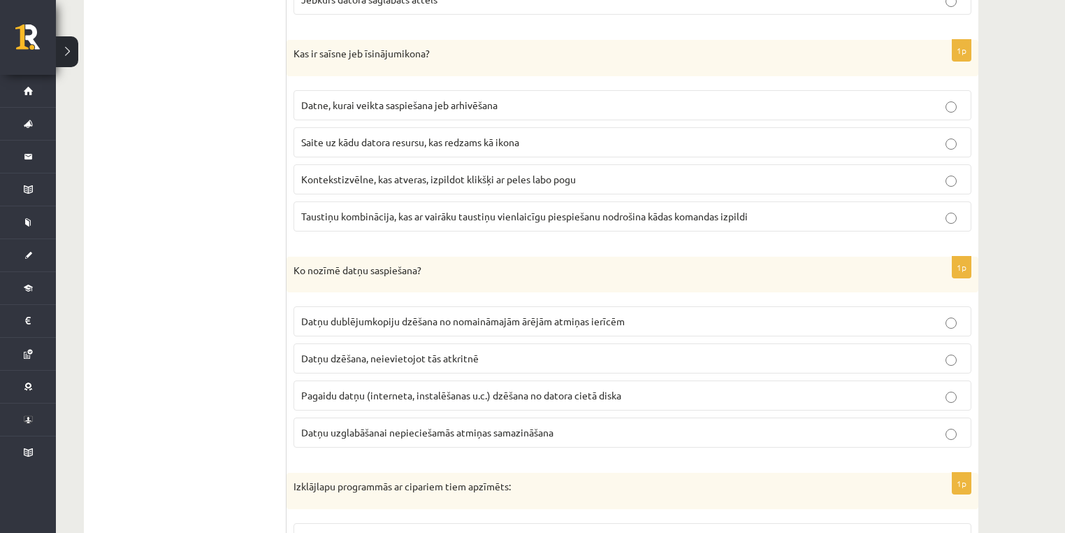
click at [347, 145] on label "Saite uz kādu datora resursu, kas redzams kā ikona" at bounding box center [633, 142] width 678 height 30
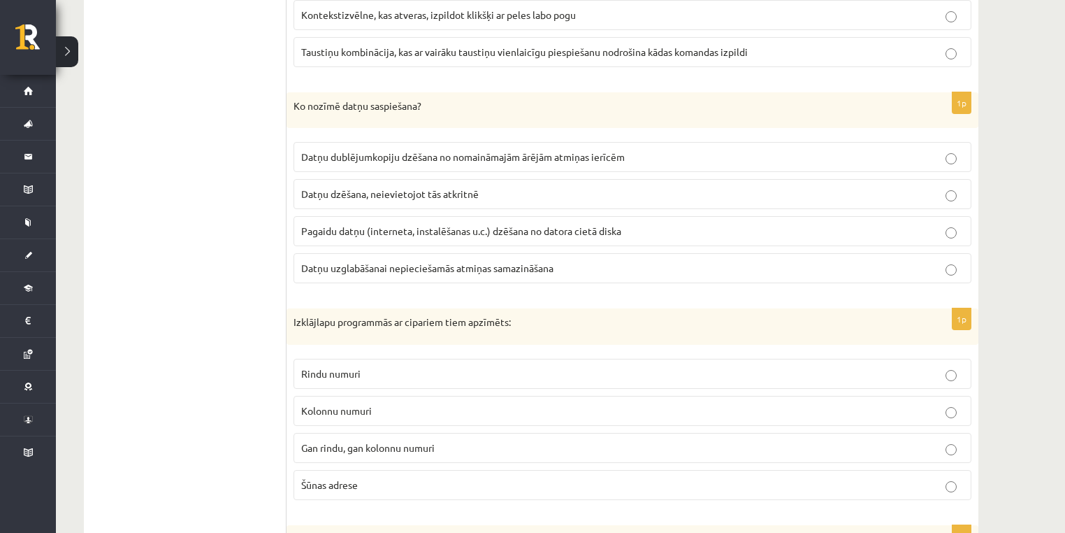
scroll to position [1304, 0]
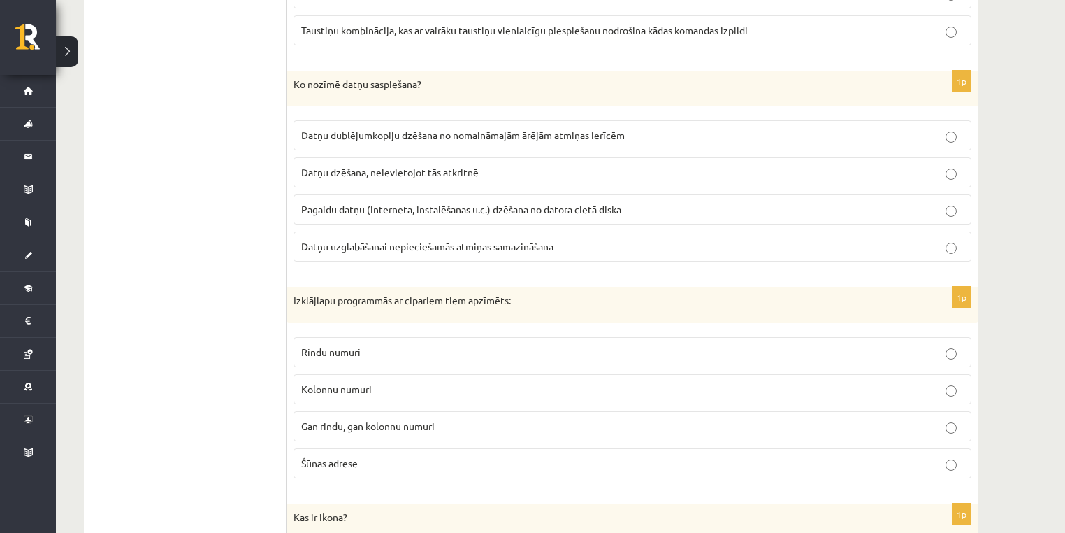
click at [363, 240] on span "Datņu uzglabāšanai nepieciešamās atmiņas samazināšana" at bounding box center [427, 246] width 252 height 13
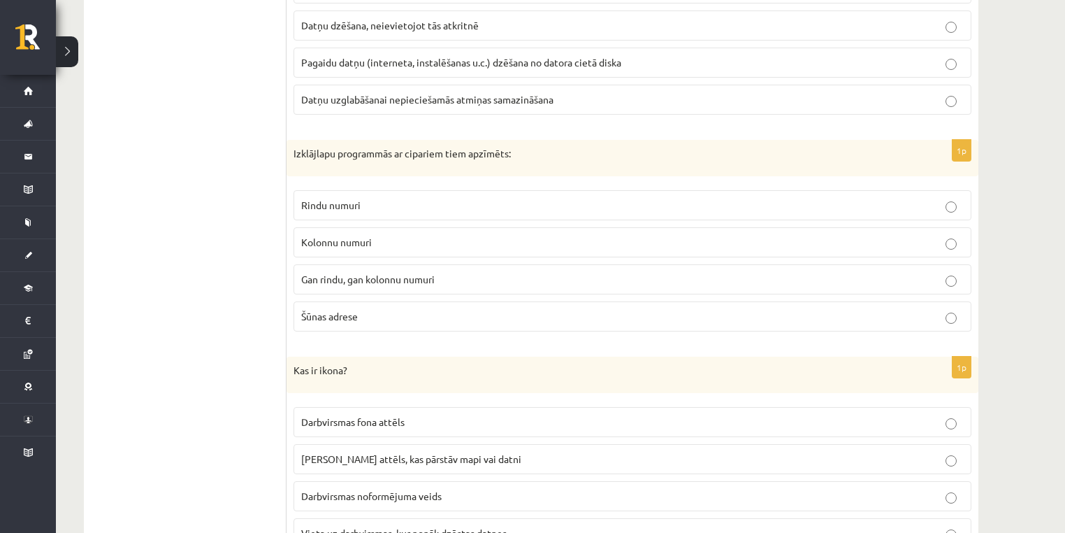
scroll to position [1491, 0]
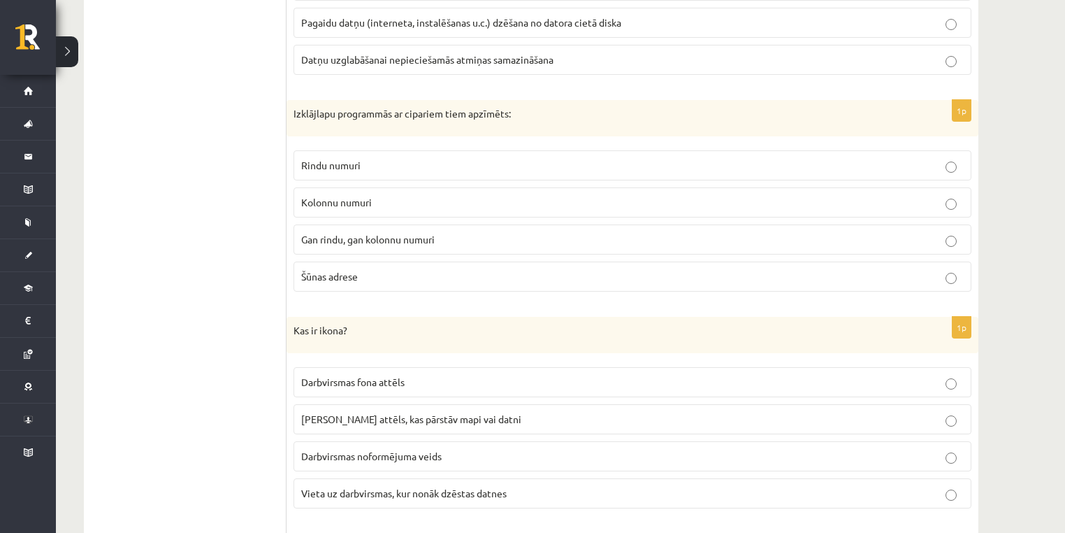
click at [344, 201] on p "Kolonnu numuri" at bounding box center [632, 202] width 663 height 15
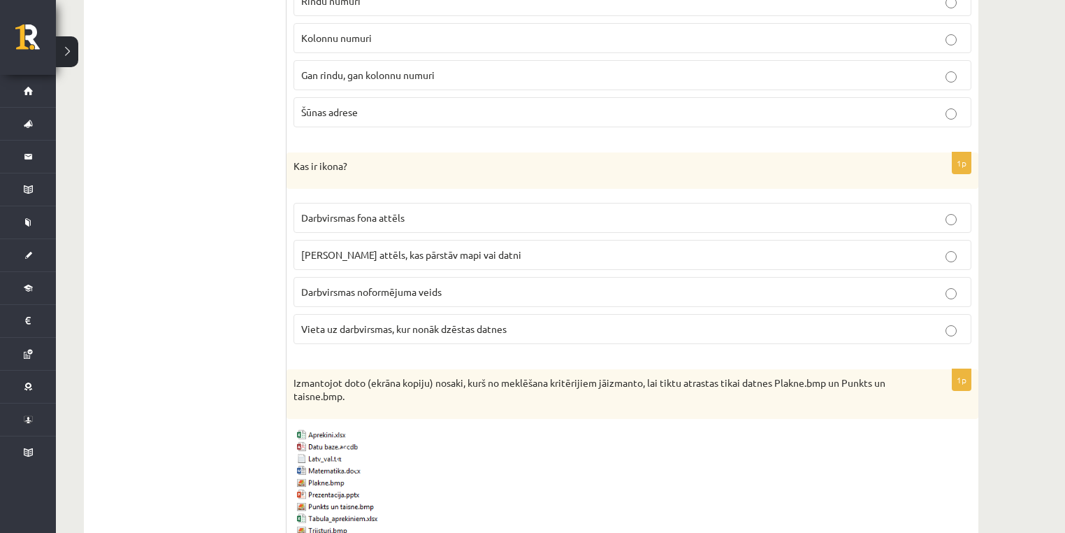
scroll to position [1677, 0]
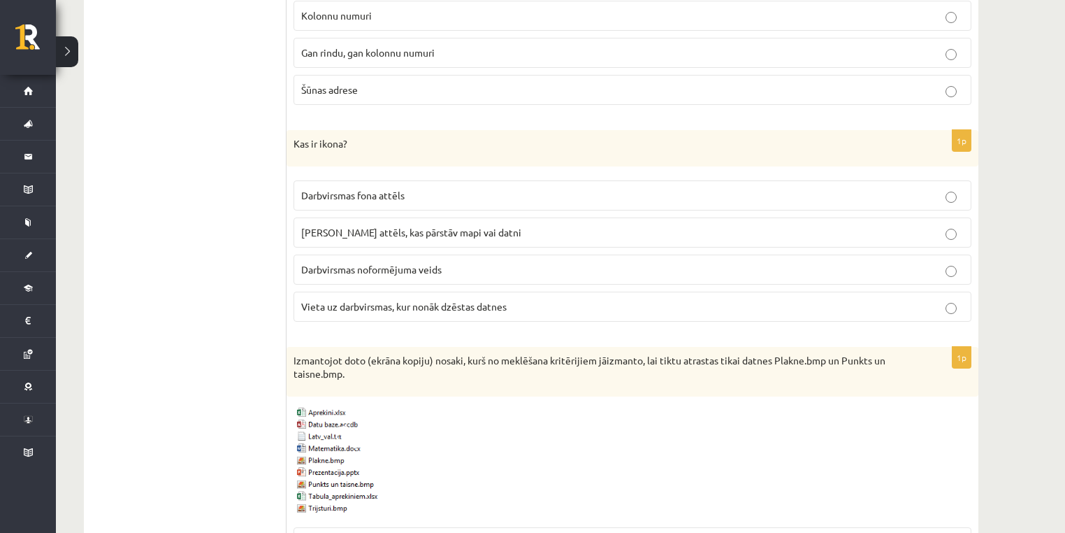
click at [319, 194] on p "Darbvirsmas fona attēls" at bounding box center [632, 195] width 663 height 15
click at [306, 230] on p "Neliels attēls, kas pārstāv mapi vai datni" at bounding box center [632, 232] width 663 height 15
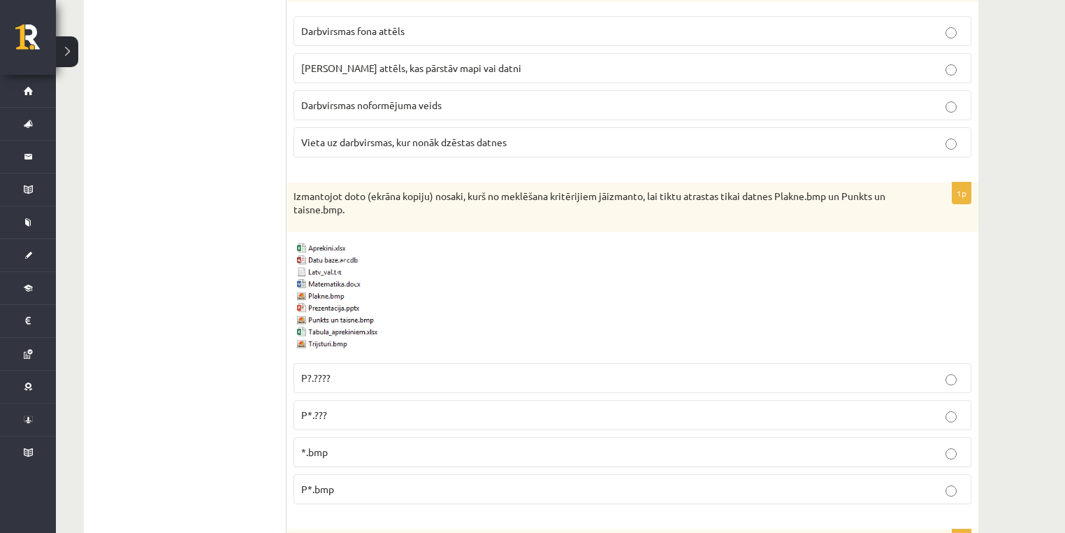
scroll to position [1863, 0]
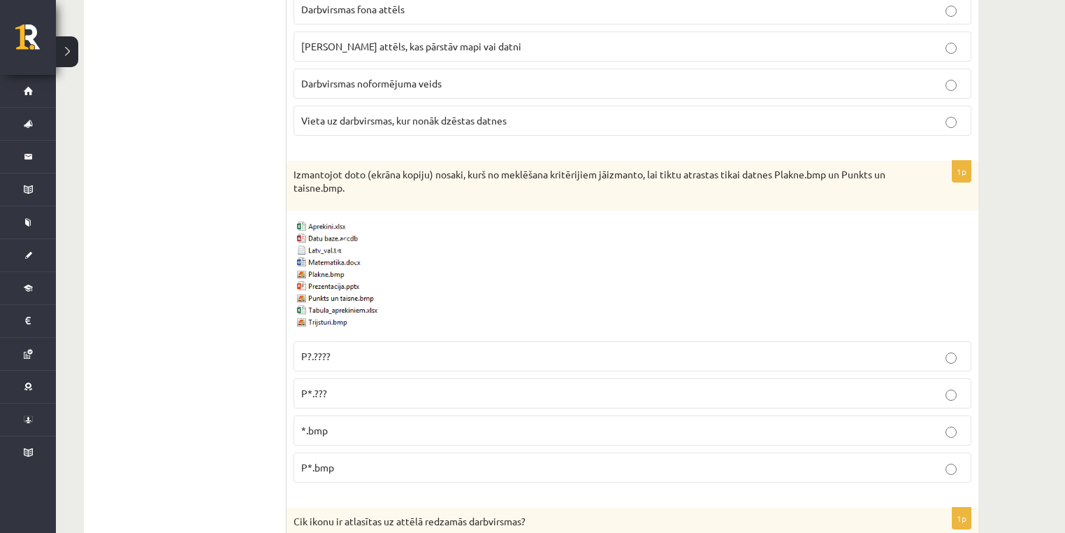
click at [344, 432] on label "*.bmp" at bounding box center [633, 430] width 678 height 30
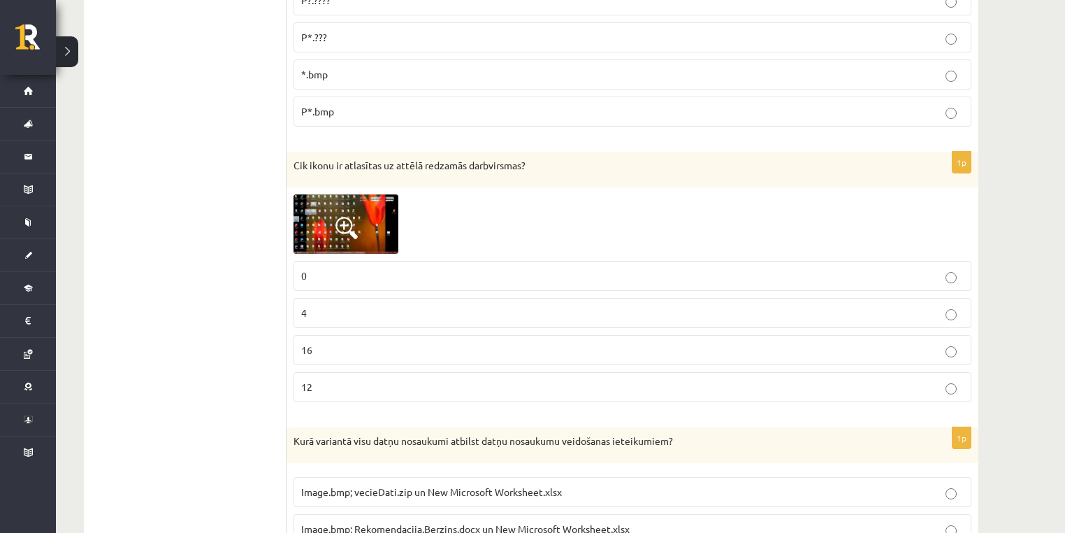
scroll to position [2236, 0]
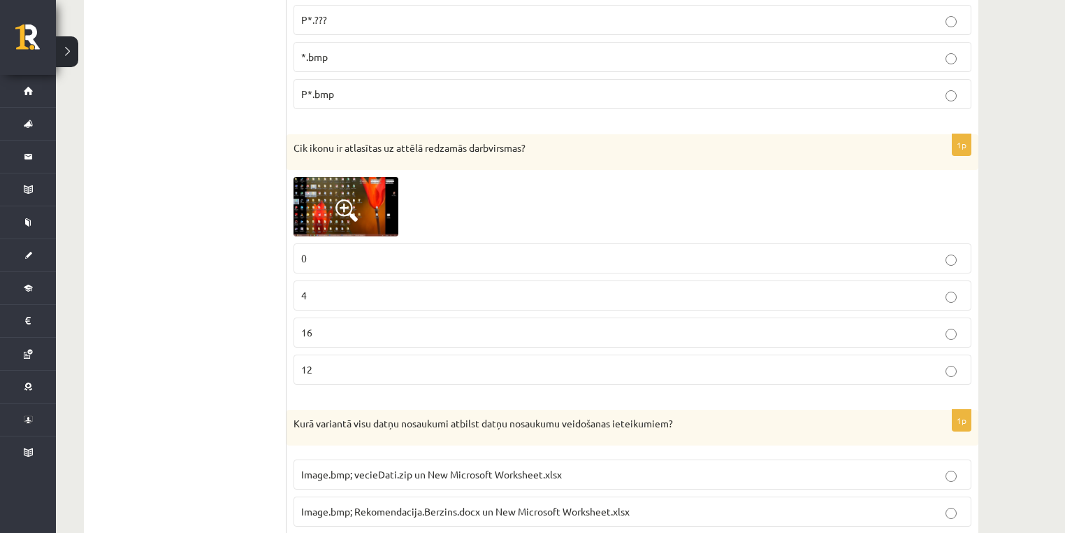
click at [324, 215] on img at bounding box center [346, 206] width 105 height 59
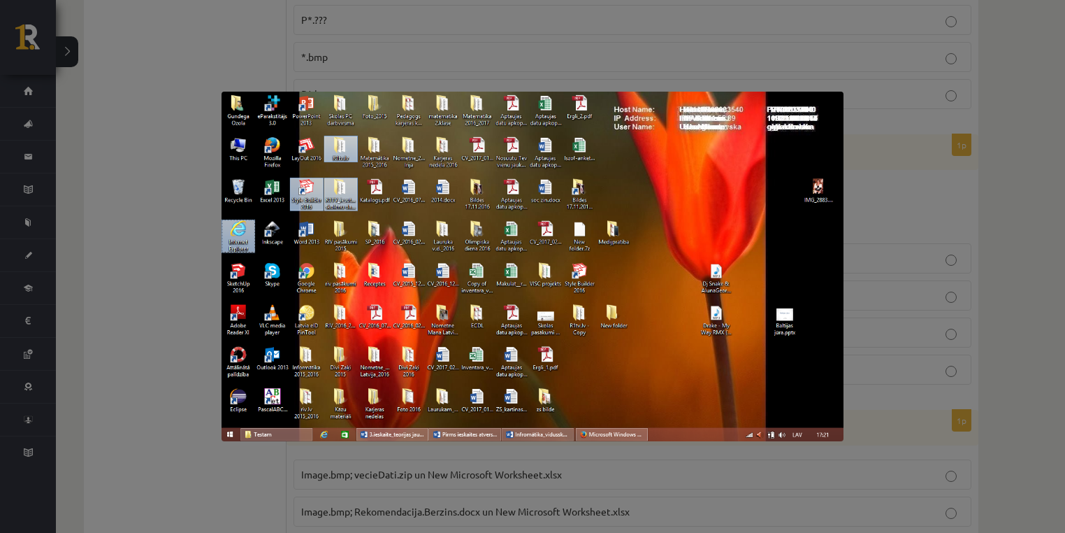
click at [192, 248] on div at bounding box center [532, 266] width 1065 height 533
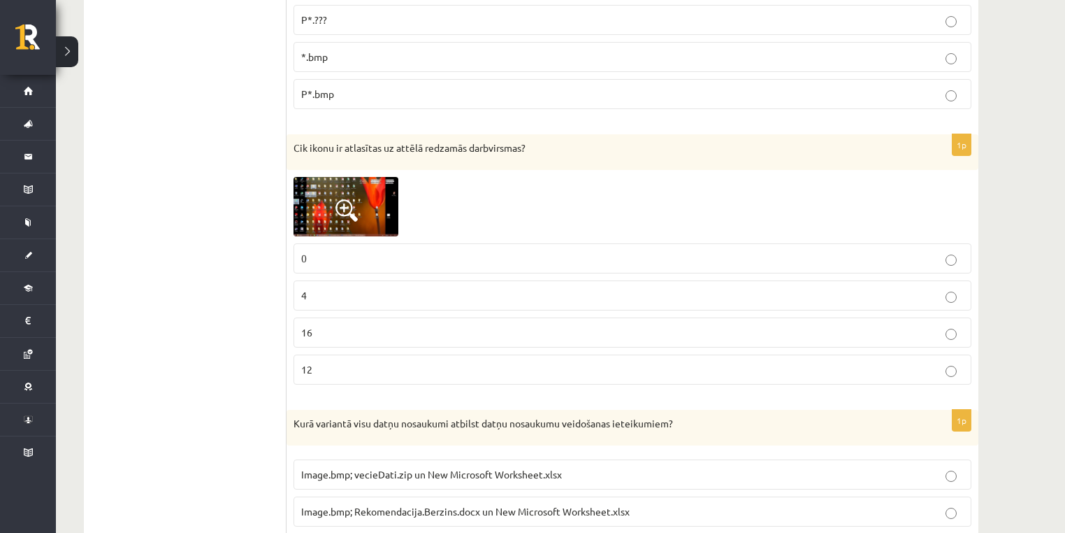
click at [297, 218] on img at bounding box center [346, 206] width 105 height 59
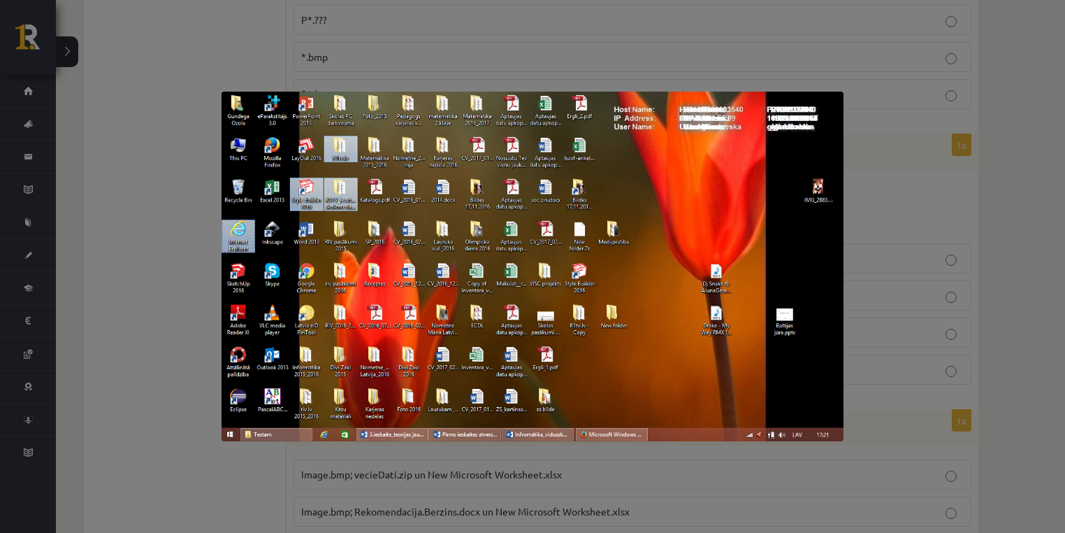
click at [162, 235] on div at bounding box center [532, 266] width 1065 height 533
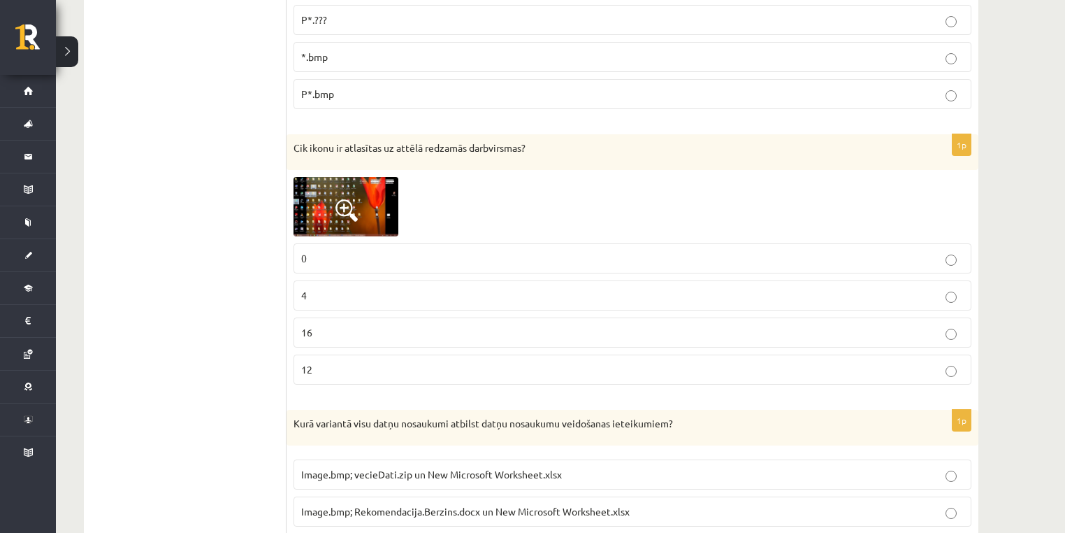
click at [325, 288] on p "4" at bounding box center [632, 295] width 663 height 15
click at [355, 201] on span at bounding box center [346, 210] width 22 height 22
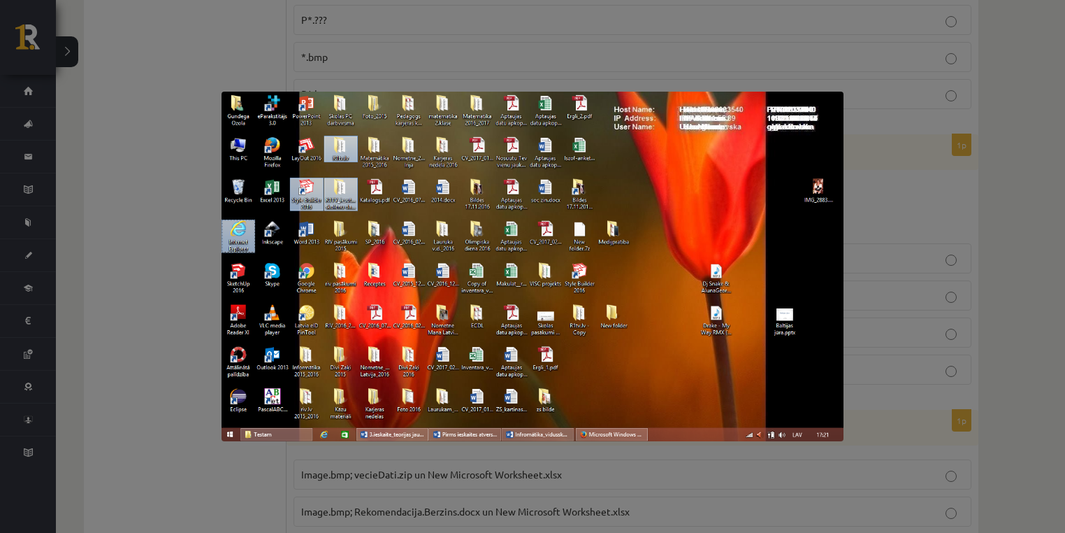
click at [161, 263] on div at bounding box center [532, 266] width 1065 height 533
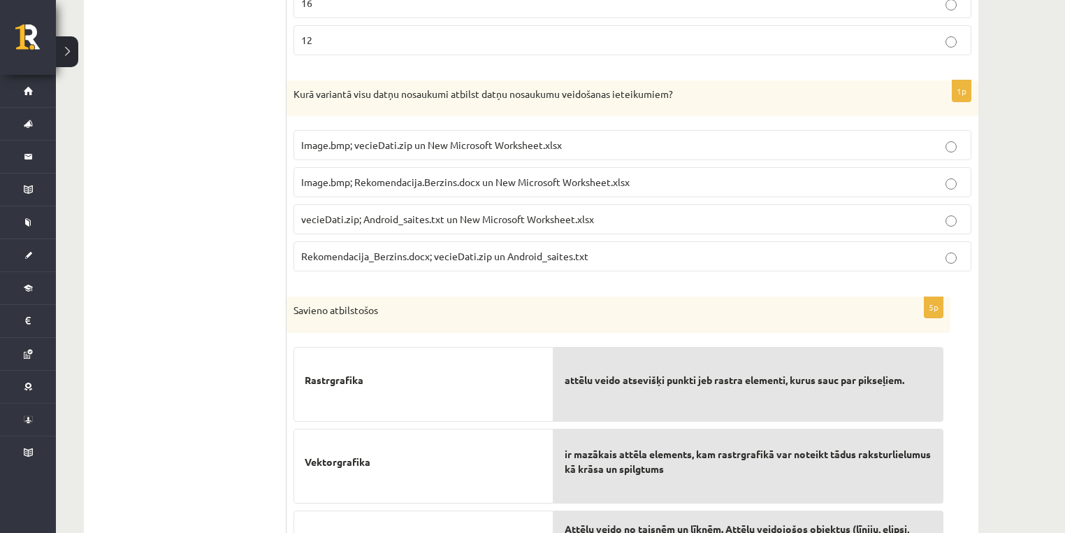
scroll to position [2609, 0]
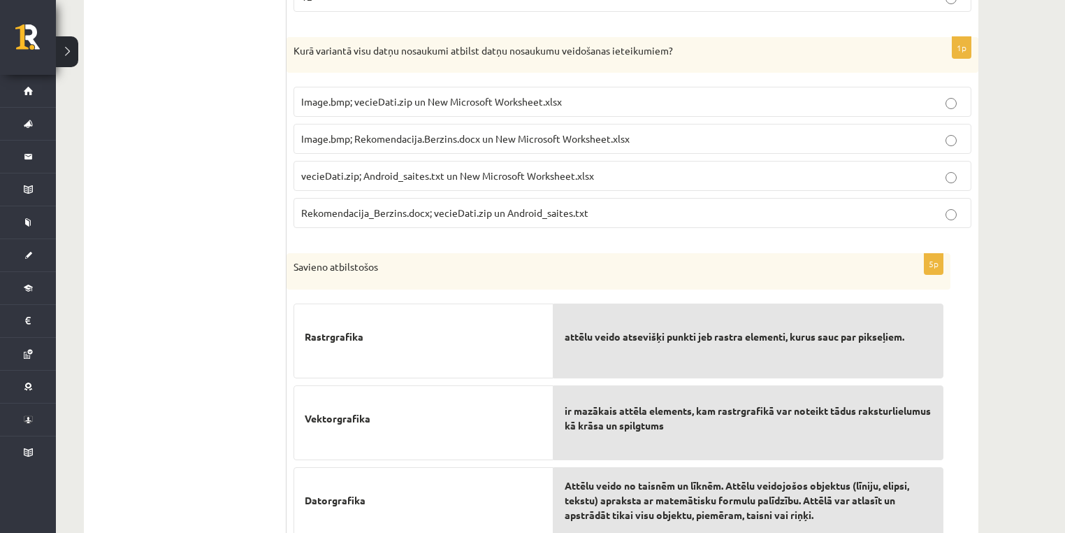
click at [375, 94] on p "Image.bmp; vecieDati.zip un New Microsoft Worksheet.xlsx" at bounding box center [632, 101] width 663 height 15
click at [436, 111] on fieldset "Image.bmp; vecieDati.zip un New Microsoft Worksheet.xlsx Image.bmp; Rekomendaci…" at bounding box center [633, 156] width 678 height 152
click at [435, 140] on label "Image.bmp; Rekomendacija.Berzins.docx un New Microsoft Worksheet.xlsx" at bounding box center [633, 139] width 678 height 30
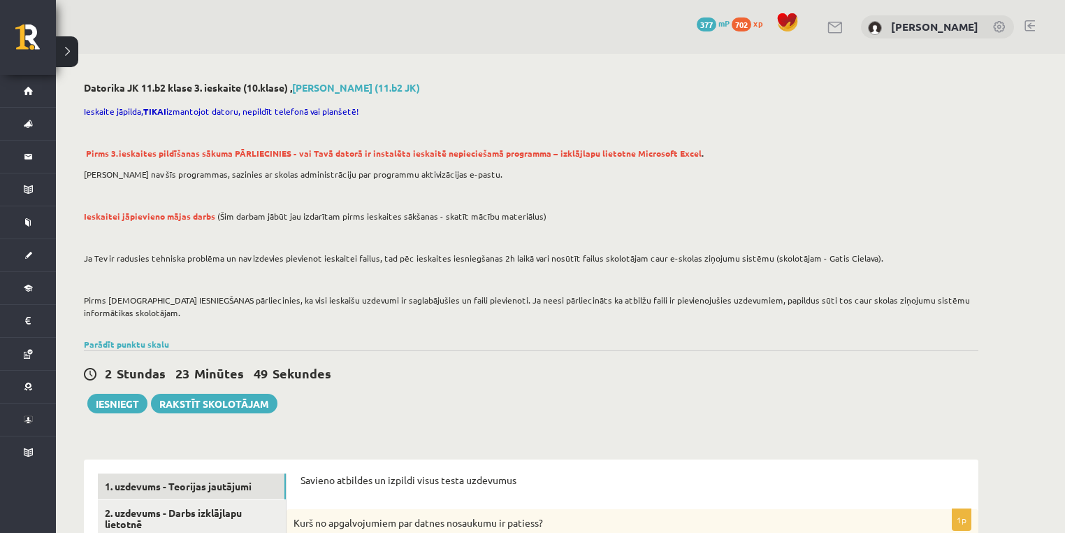
scroll to position [186, 0]
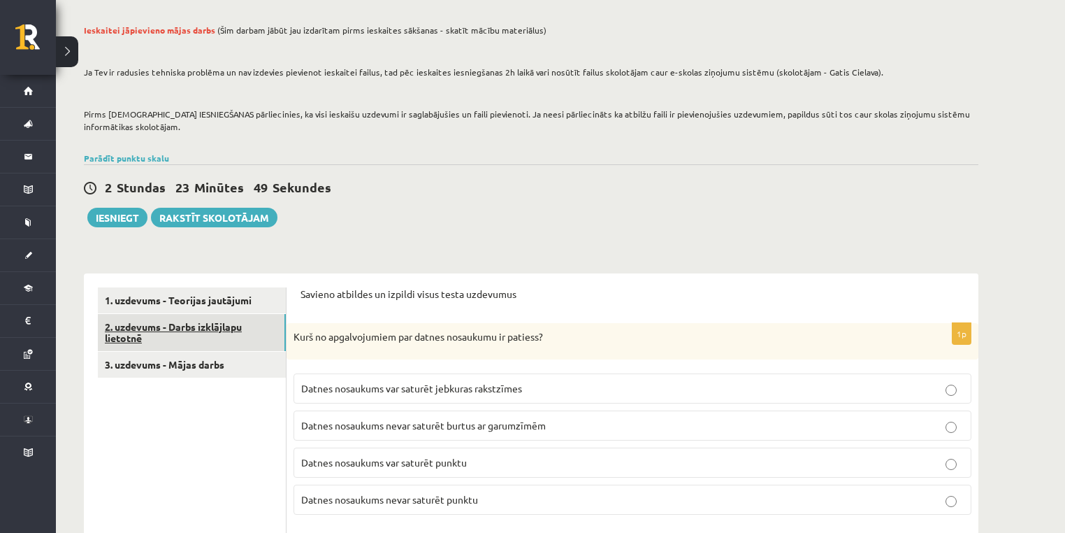
click at [212, 331] on link "2. uzdevums - Darbs izklājlapu lietotnē" at bounding box center [192, 333] width 188 height 38
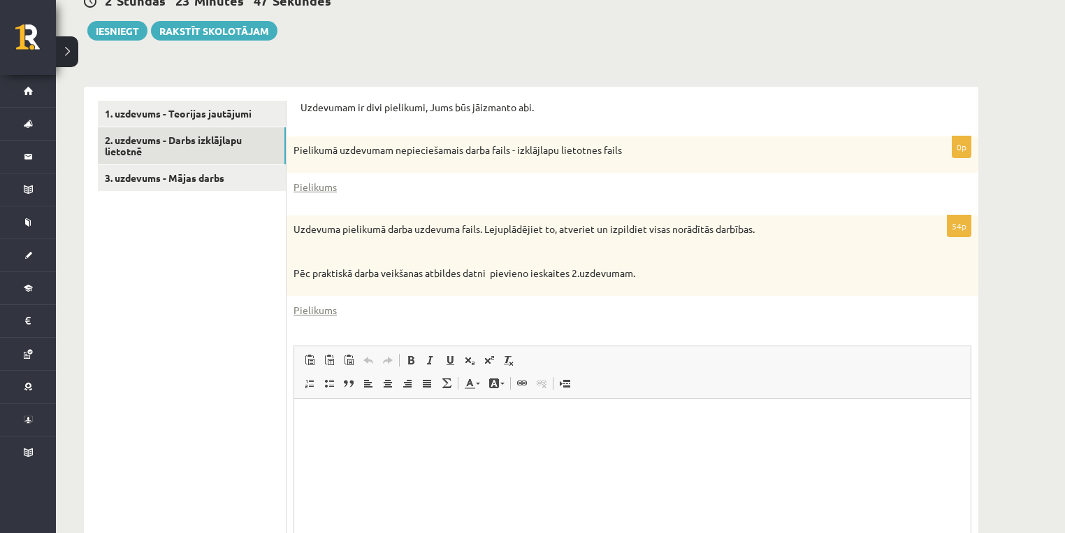
scroll to position [0, 0]
click at [328, 184] on link "Pielikums" at bounding box center [315, 187] width 43 height 15
click at [1055, 522] on div at bounding box center [1055, 522] width 0 height 0
click at [329, 312] on link "Pielikums" at bounding box center [315, 310] width 43 height 15
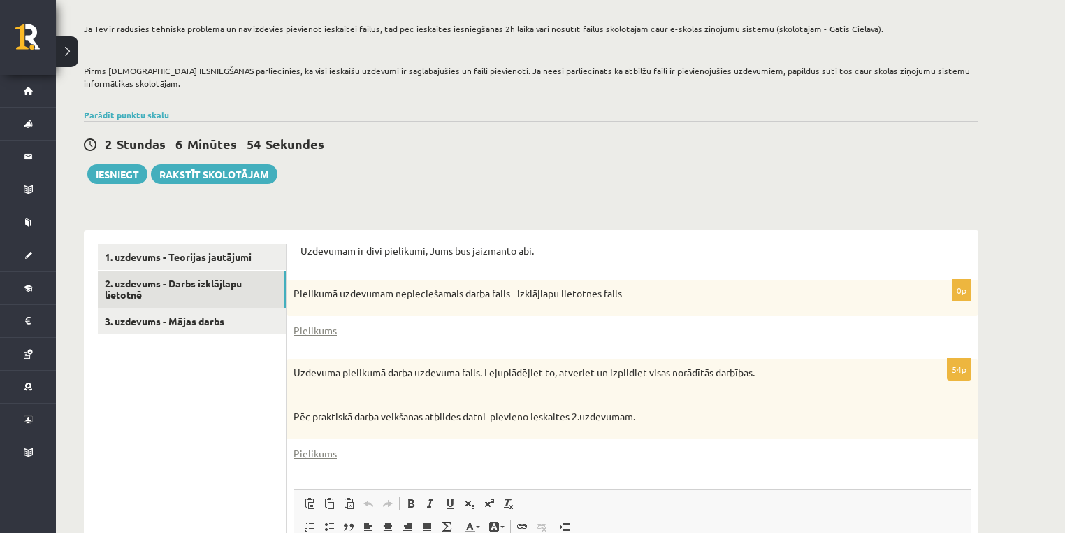
scroll to position [186, 0]
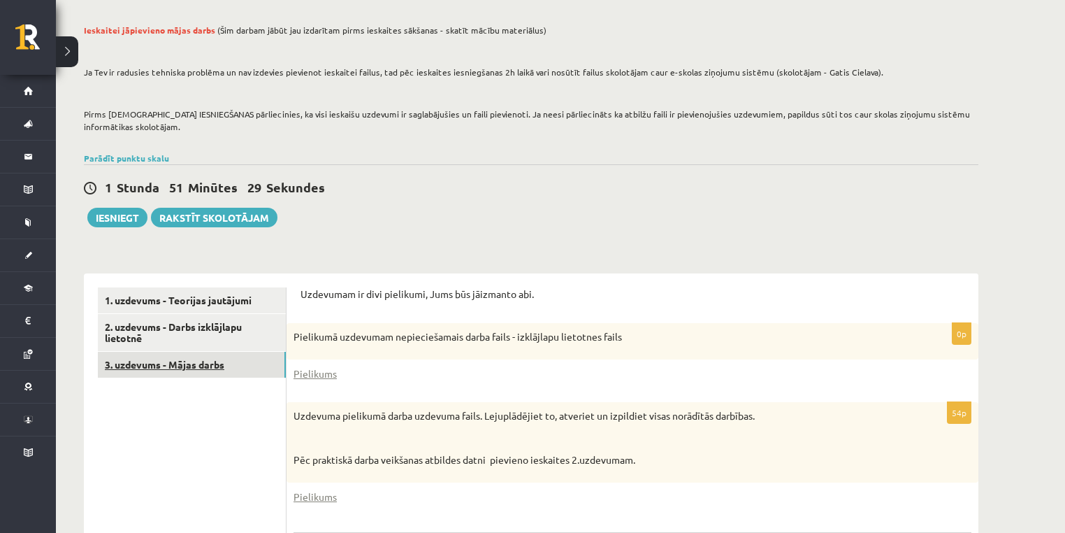
click at [220, 356] on link "3. uzdevums - Mājas darbs" at bounding box center [192, 365] width 188 height 26
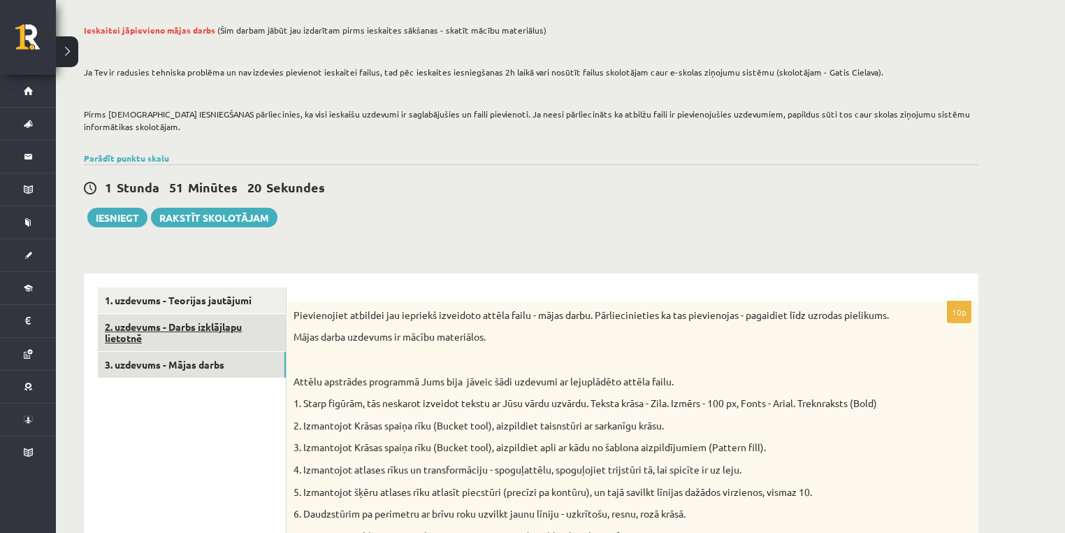
click at [226, 338] on link "2. uzdevums - Darbs izklājlapu lietotnē" at bounding box center [192, 333] width 188 height 38
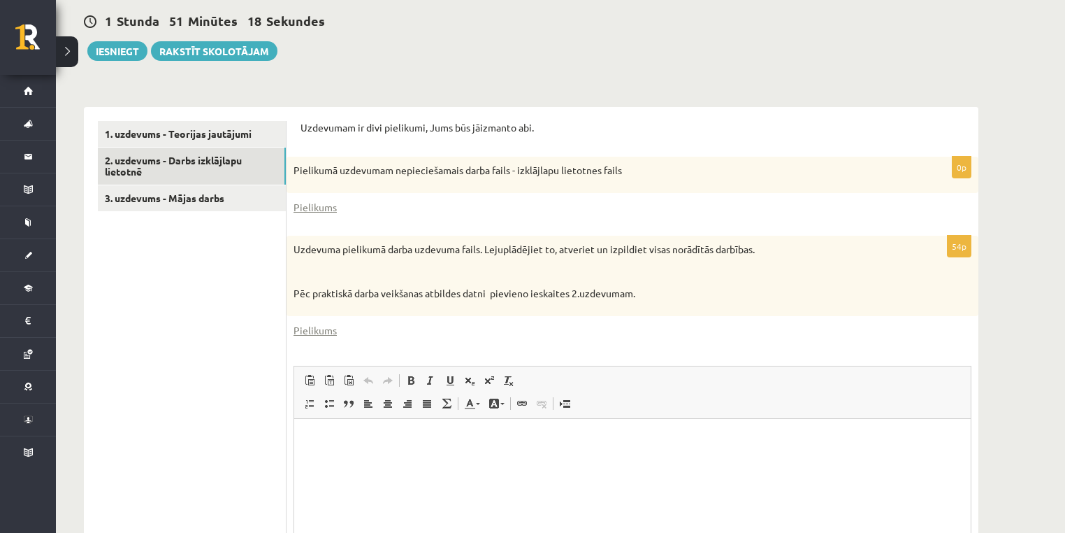
scroll to position [331, 0]
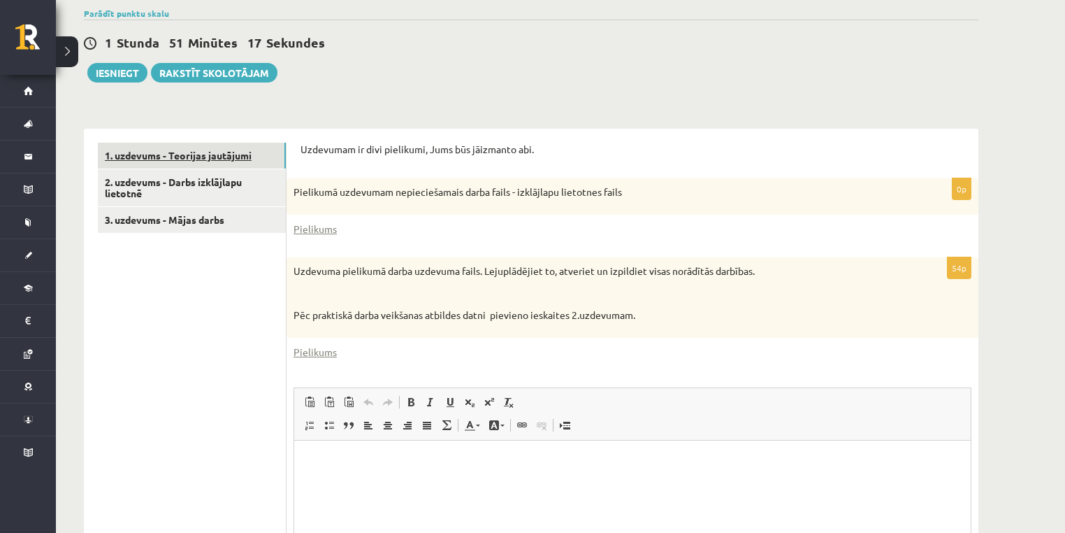
click at [218, 153] on link "1. uzdevums - Teorijas jautājumi" at bounding box center [192, 156] width 188 height 26
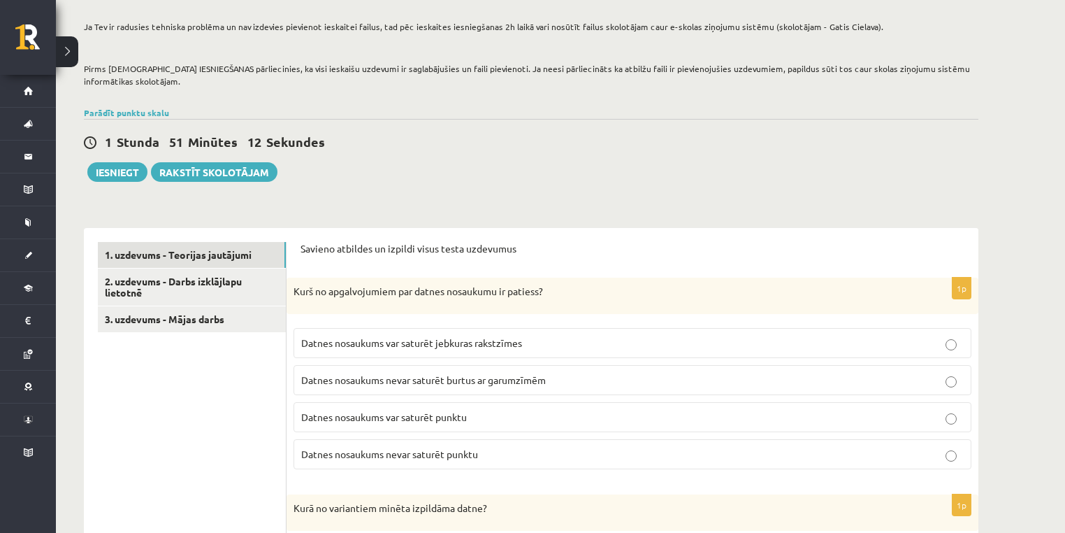
scroll to position [209, 0]
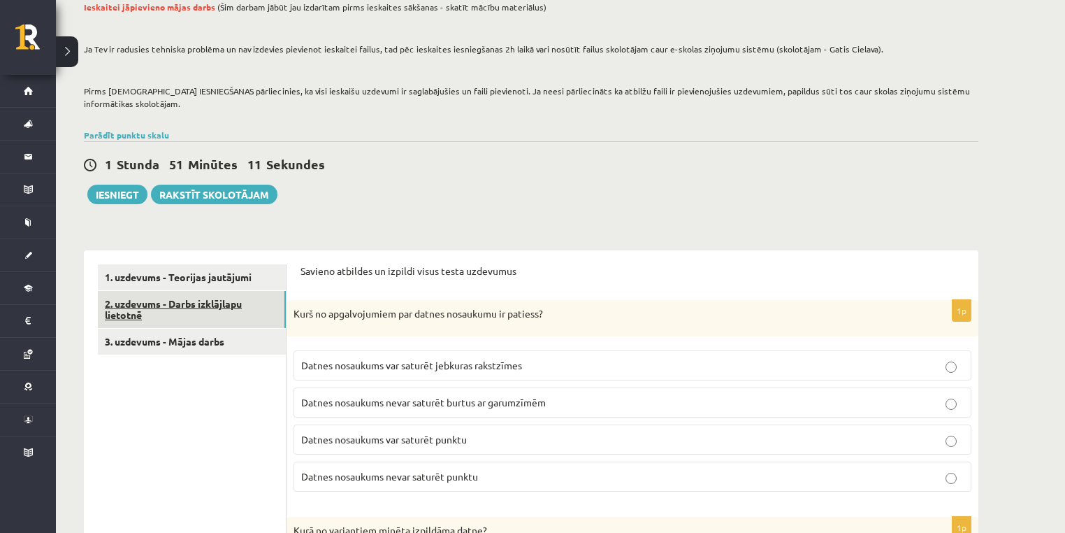
click at [240, 315] on link "2. uzdevums - Darbs izklājlapu lietotnē" at bounding box center [192, 310] width 188 height 38
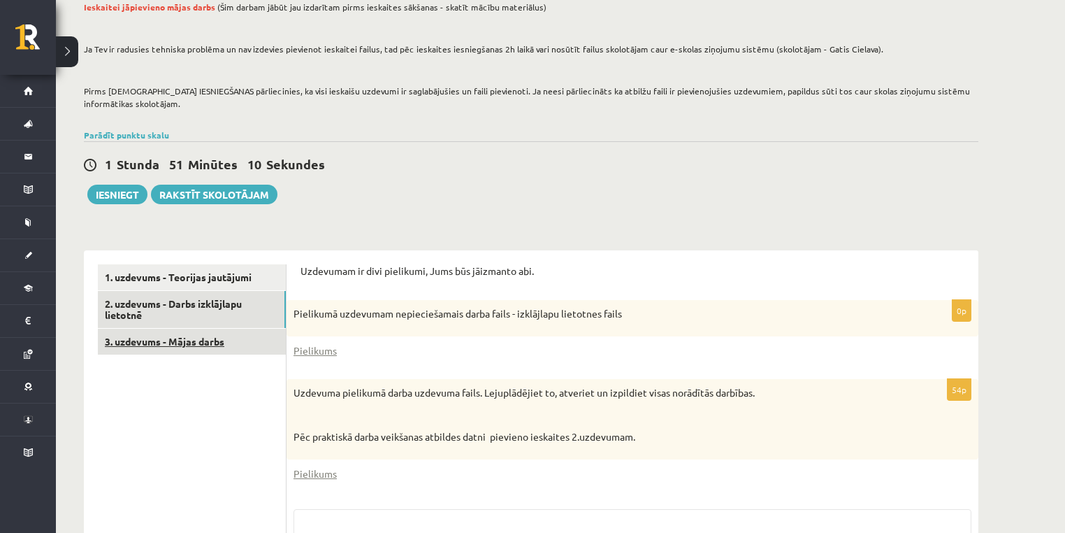
click at [222, 337] on link "3. uzdevums - Mājas darbs" at bounding box center [192, 341] width 188 height 26
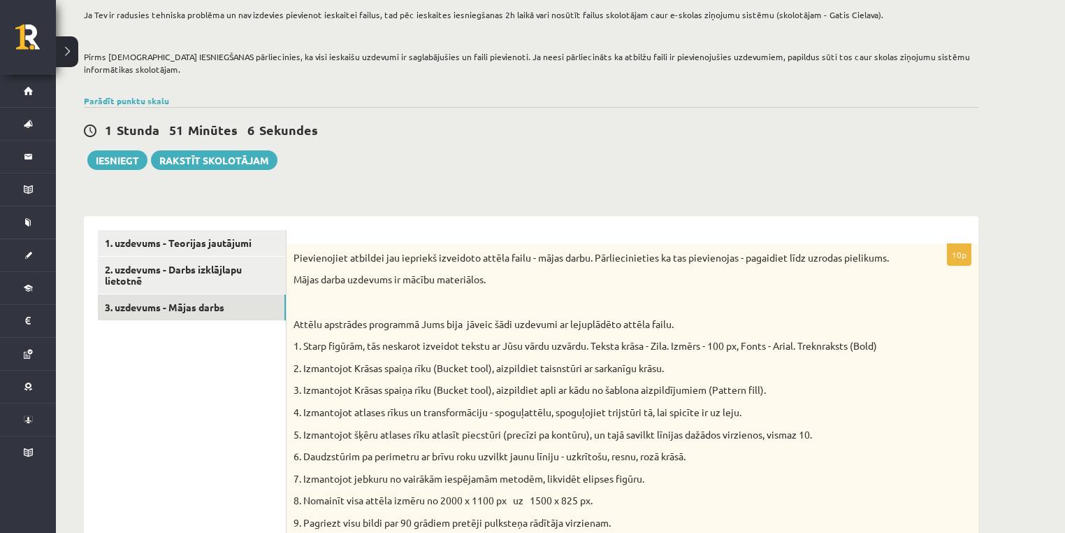
scroll to position [265, 0]
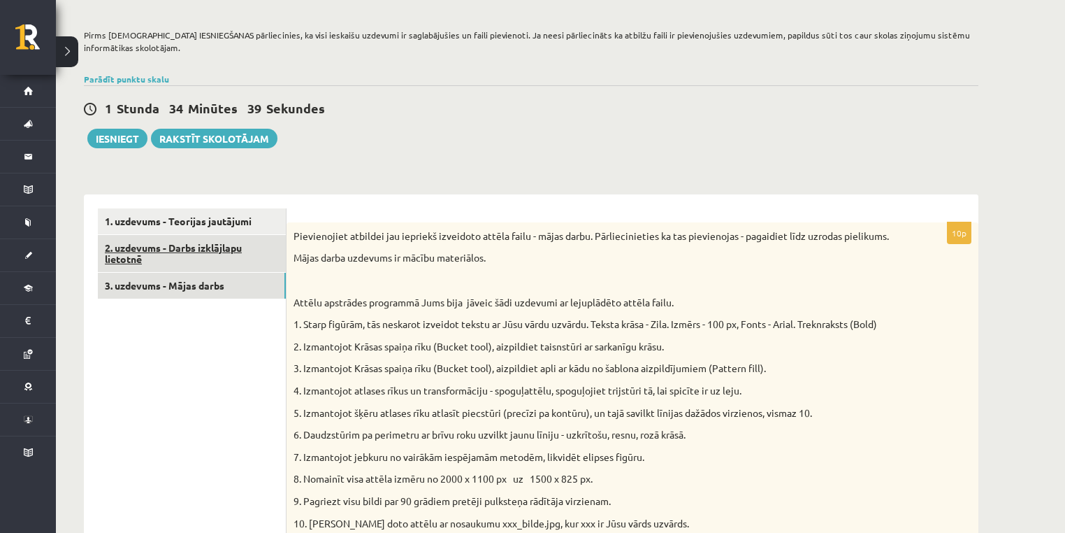
click at [222, 255] on link "2. uzdevums - Darbs izklājlapu lietotnē" at bounding box center [192, 254] width 188 height 38
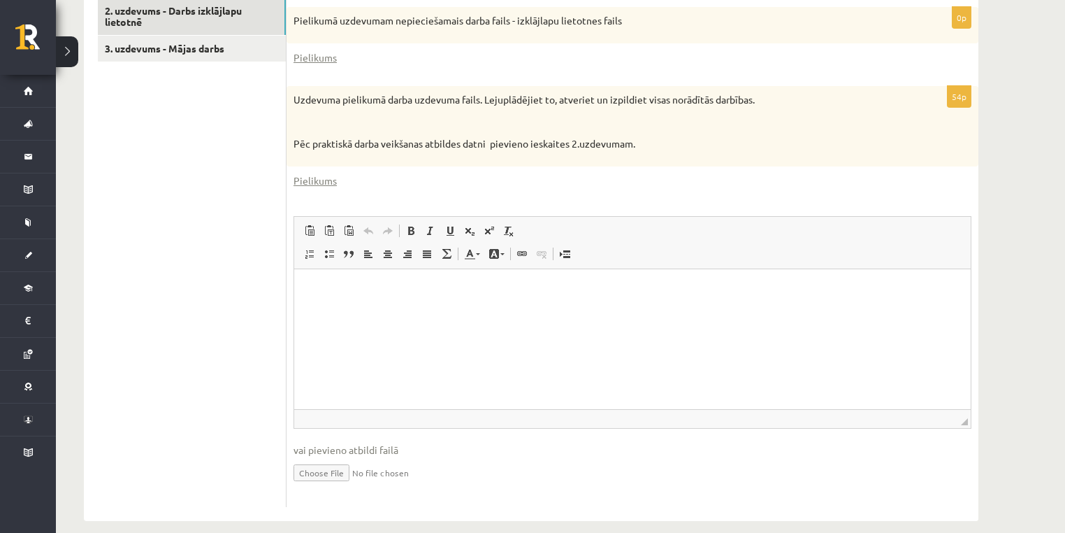
scroll to position [517, 0]
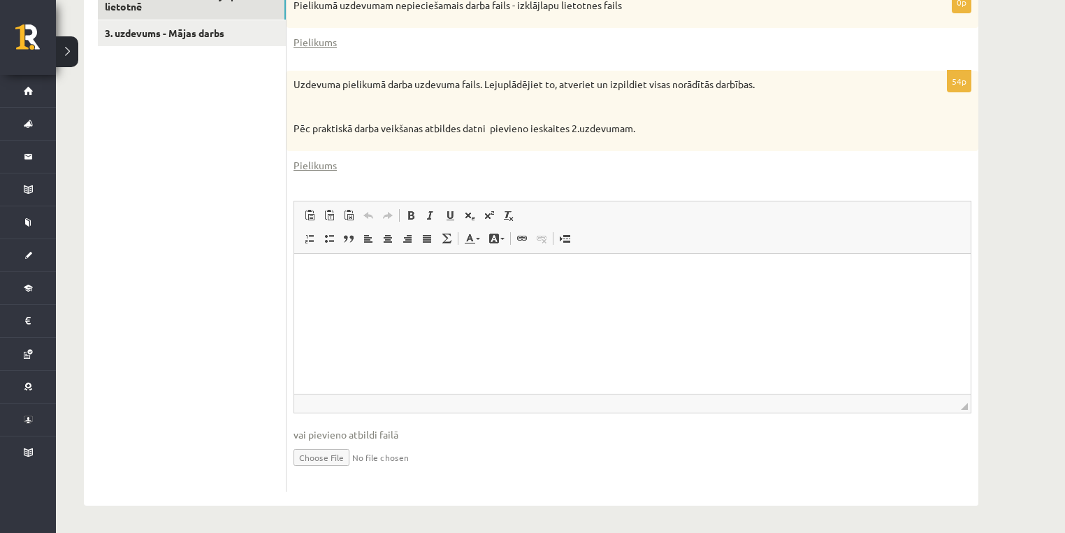
click at [335, 458] on input "file" at bounding box center [633, 456] width 678 height 29
type input "**********"
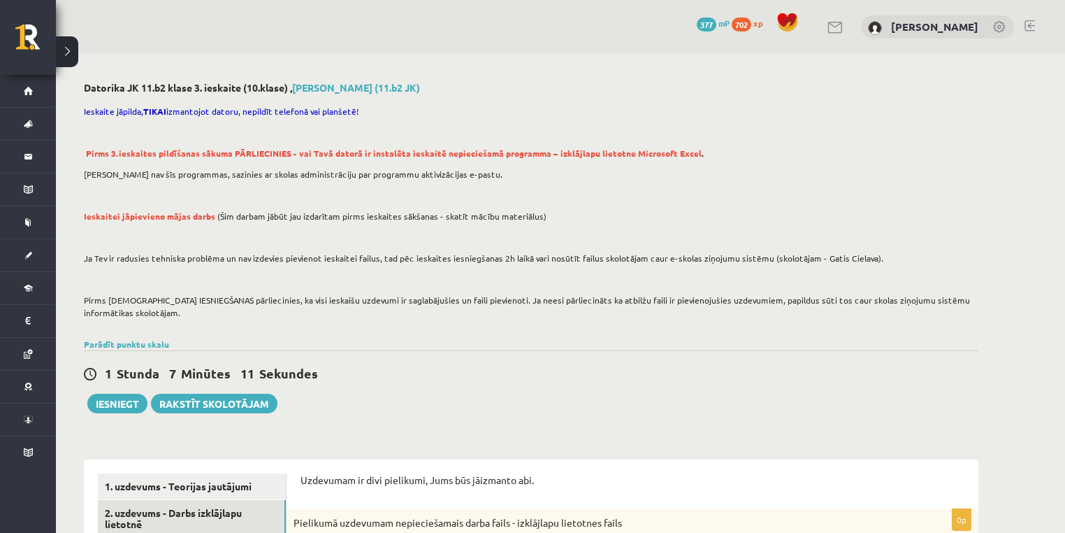
scroll to position [186, 0]
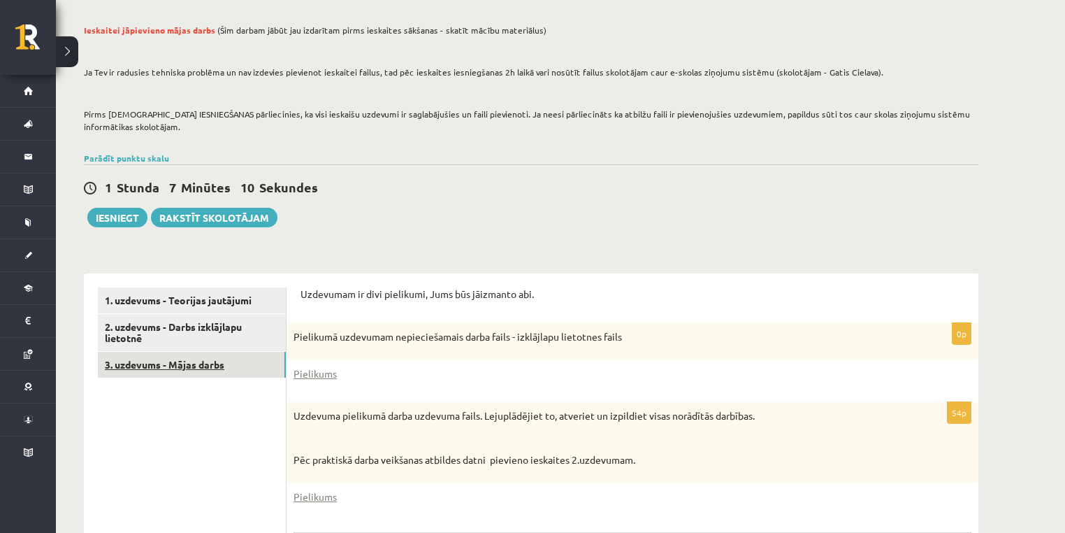
click at [236, 371] on link "3. uzdevums - Mājas darbs" at bounding box center [192, 365] width 188 height 26
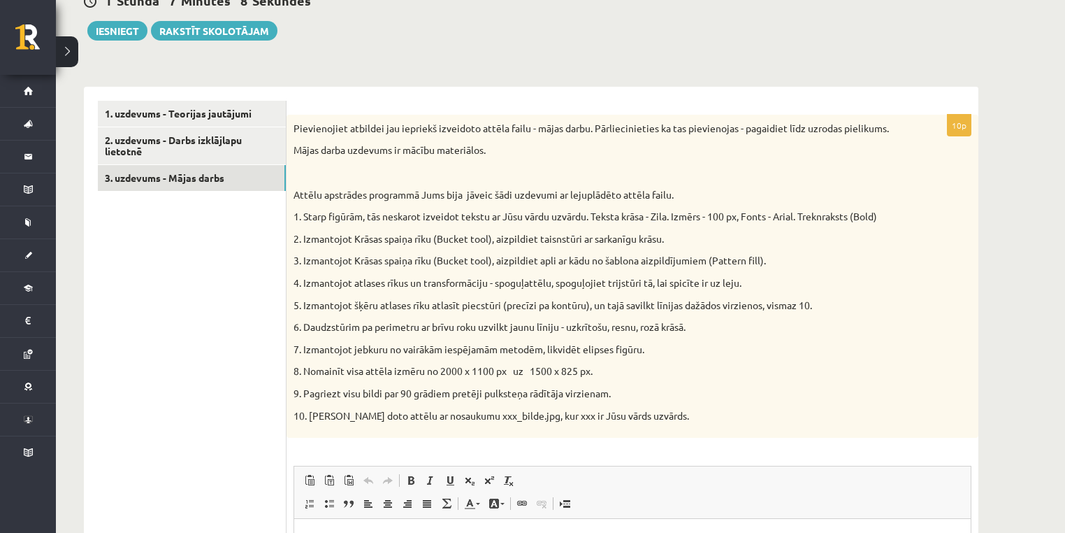
scroll to position [0, 0]
click at [140, 22] on button "Iesniegt" at bounding box center [117, 31] width 60 height 20
